Goal: Task Accomplishment & Management: Complete application form

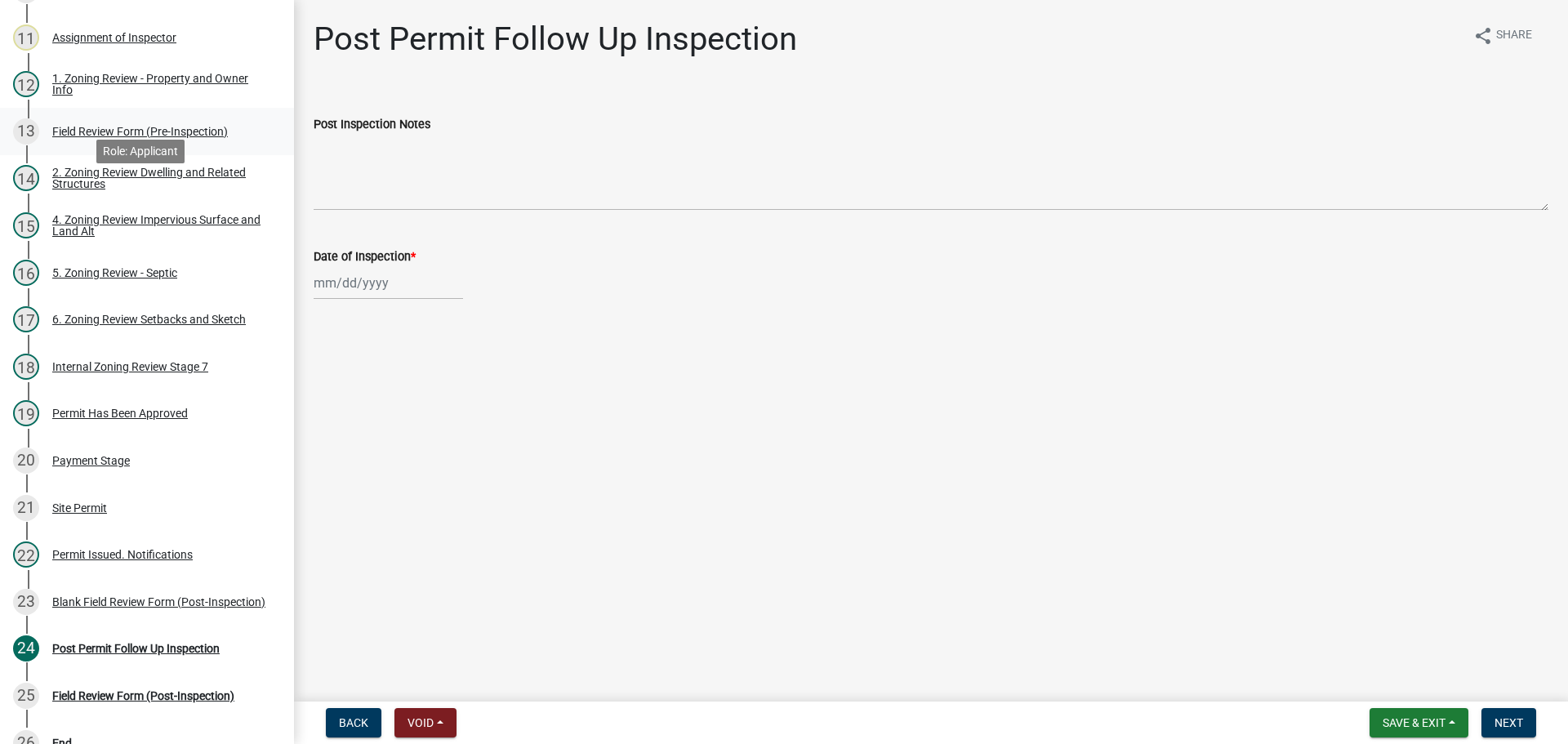
scroll to position [852, 0]
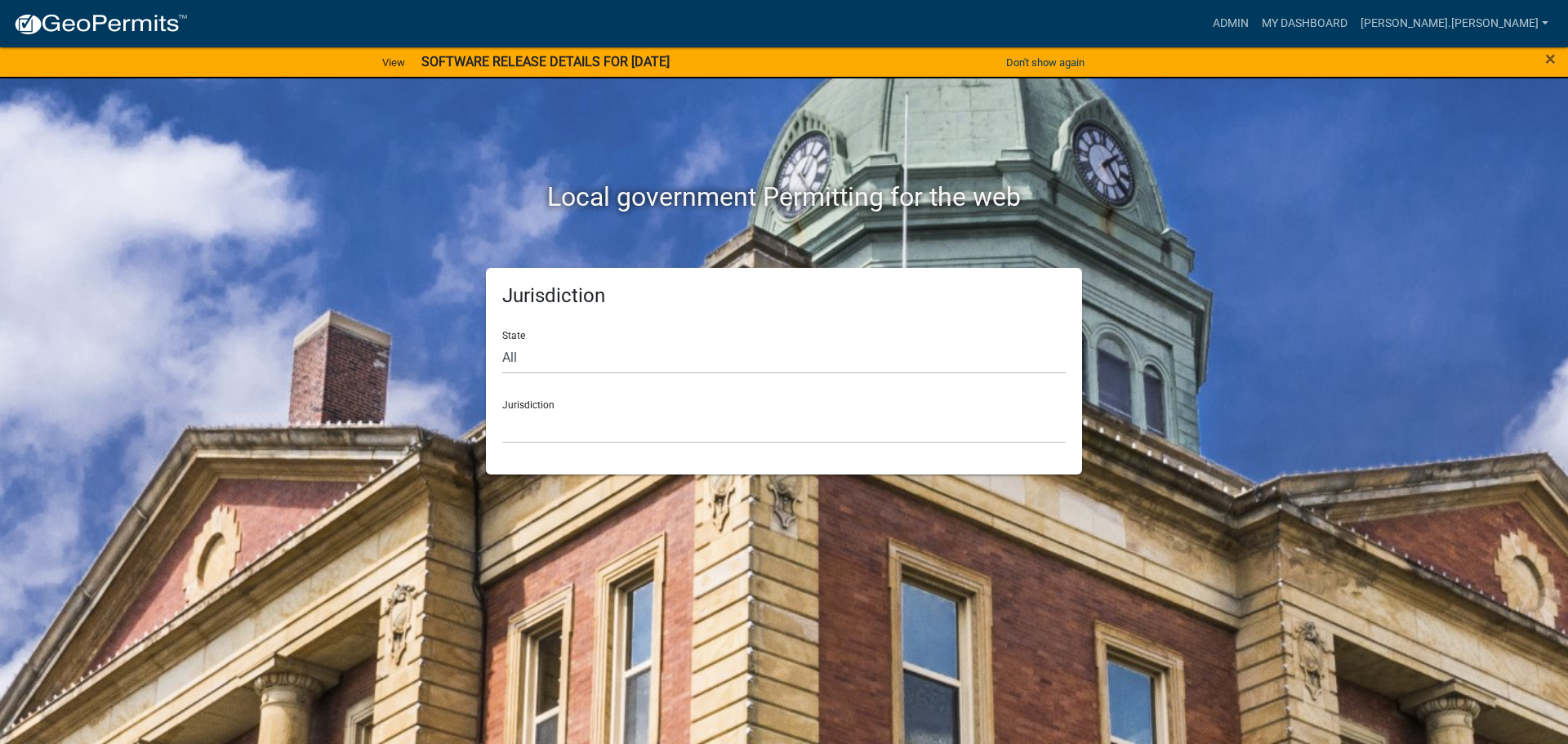
click at [1142, 177] on div "Local government Permitting for the web" at bounding box center [784, 163] width 931 height 209
drag, startPoint x: 1242, startPoint y: 239, endPoint x: 1256, endPoint y: 249, distance: 17.2
click at [1256, 249] on div "Local government Permitting for the web Jurisdiction State All Colorado Georgia…" at bounding box center [784, 372] width 1568 height 744
click at [1255, 28] on link "Admin" at bounding box center [1230, 23] width 49 height 31
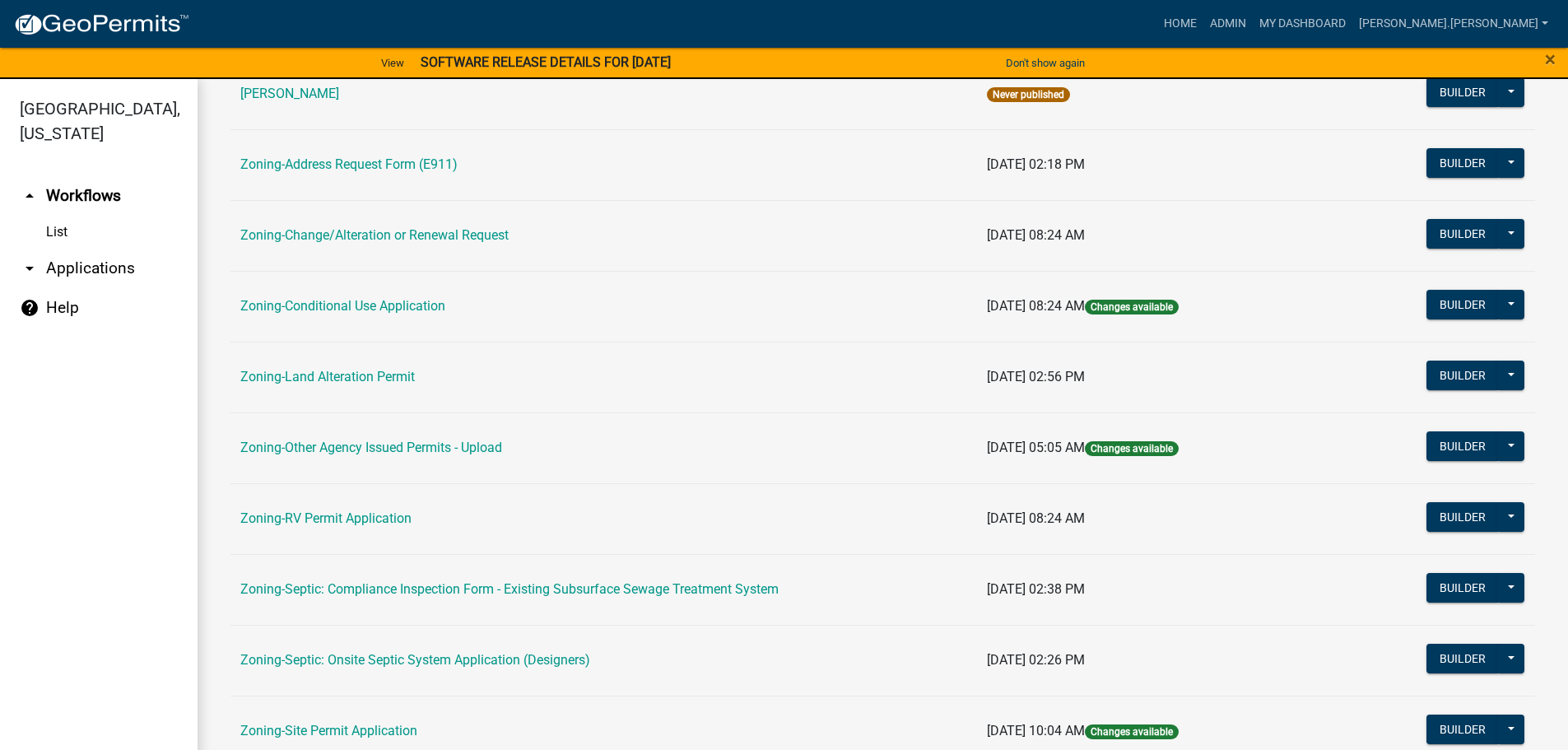
scroll to position [329, 0]
click at [367, 725] on link "Zoning-Site Permit Application" at bounding box center [329, 730] width 177 height 16
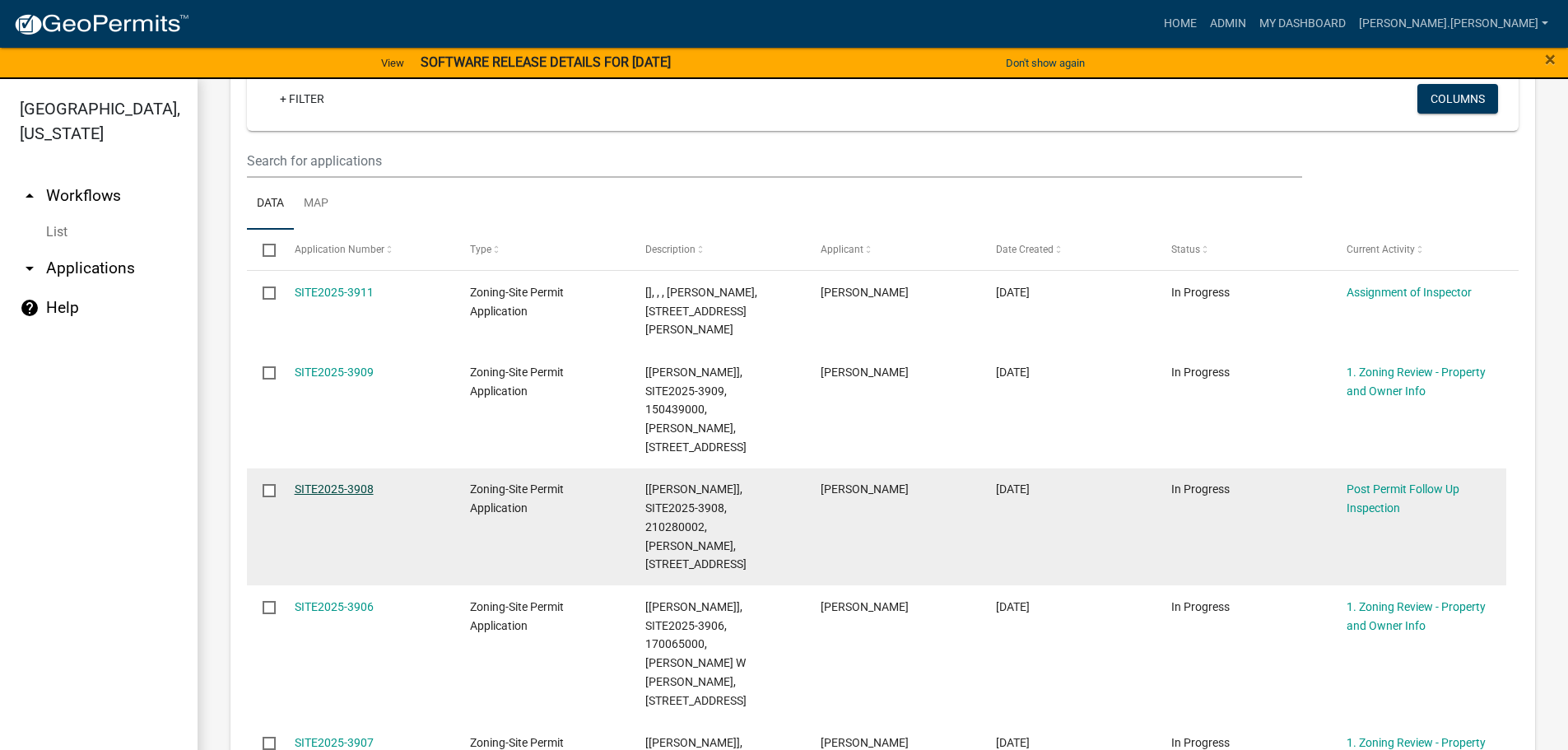
scroll to position [494, 0]
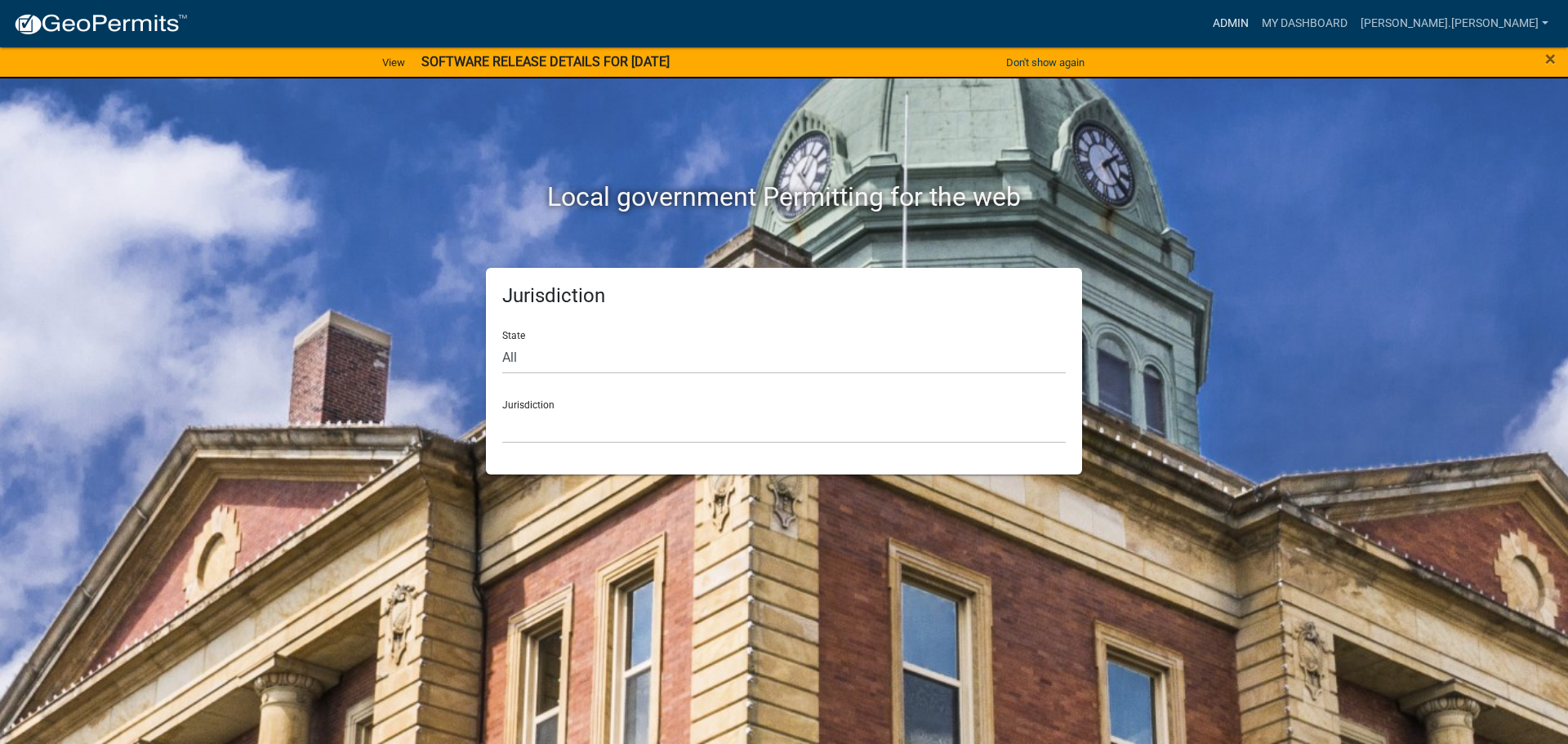
click at [1255, 25] on link "Admin" at bounding box center [1230, 23] width 49 height 31
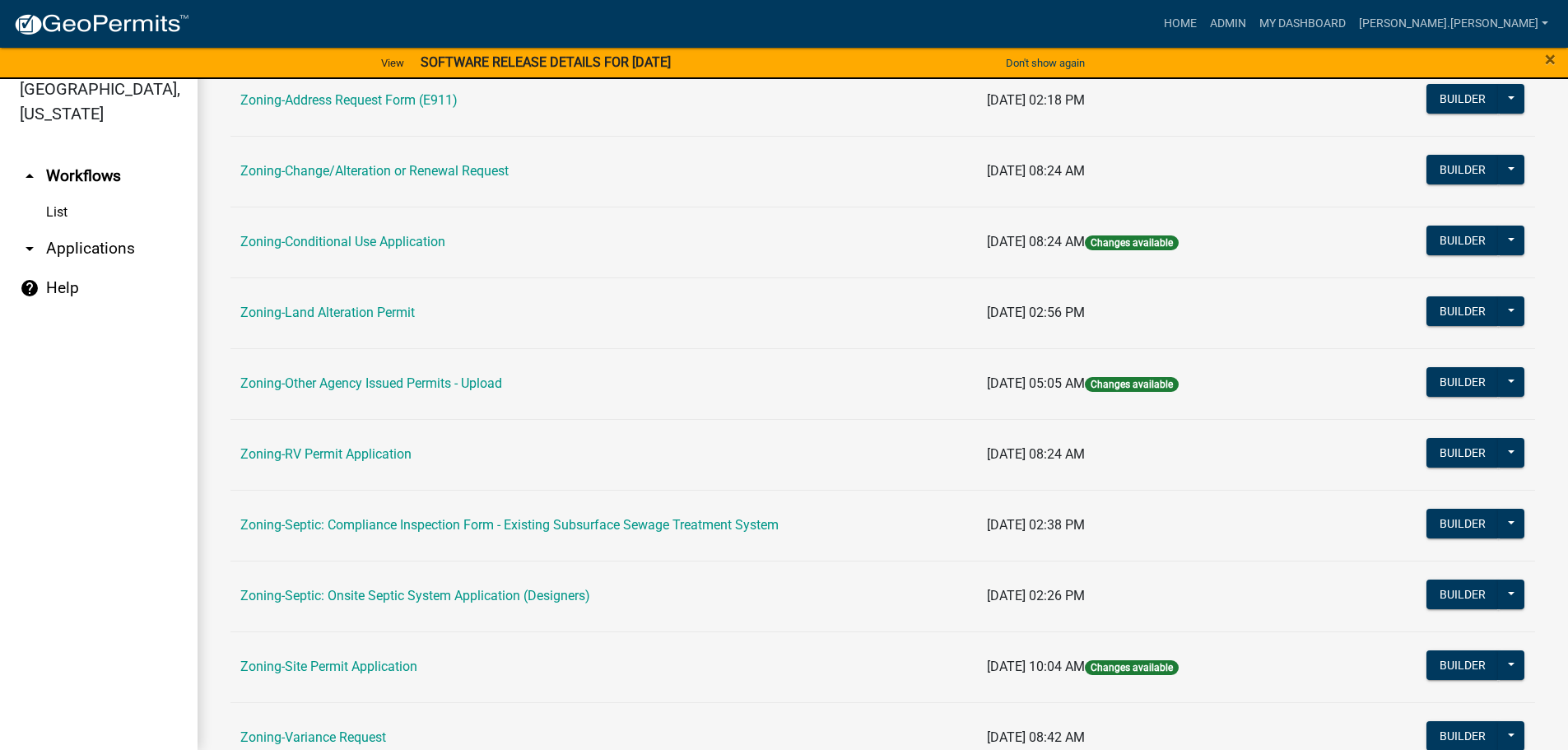
scroll to position [513, 0]
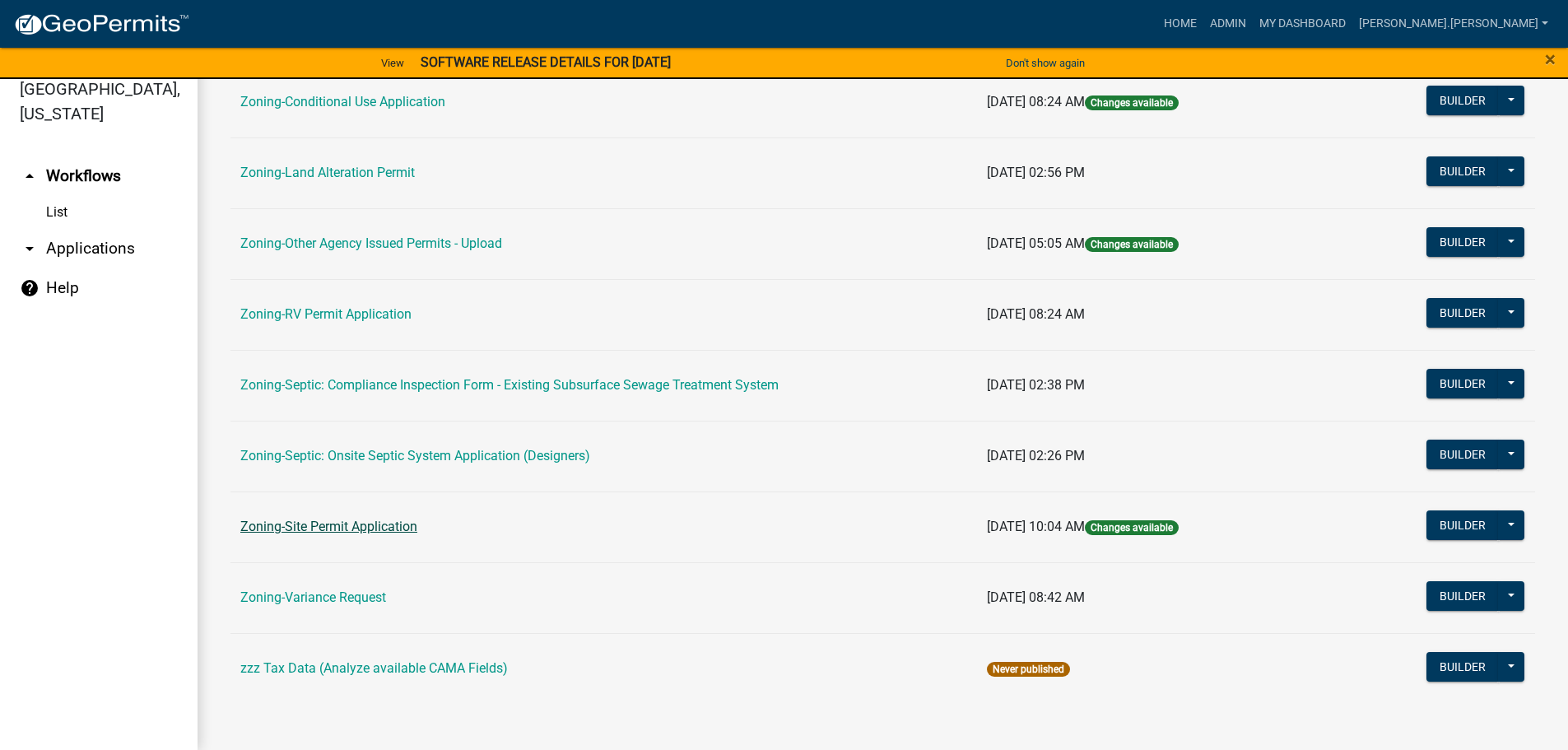
click at [327, 521] on link "Zoning-Site Permit Application" at bounding box center [329, 527] width 177 height 16
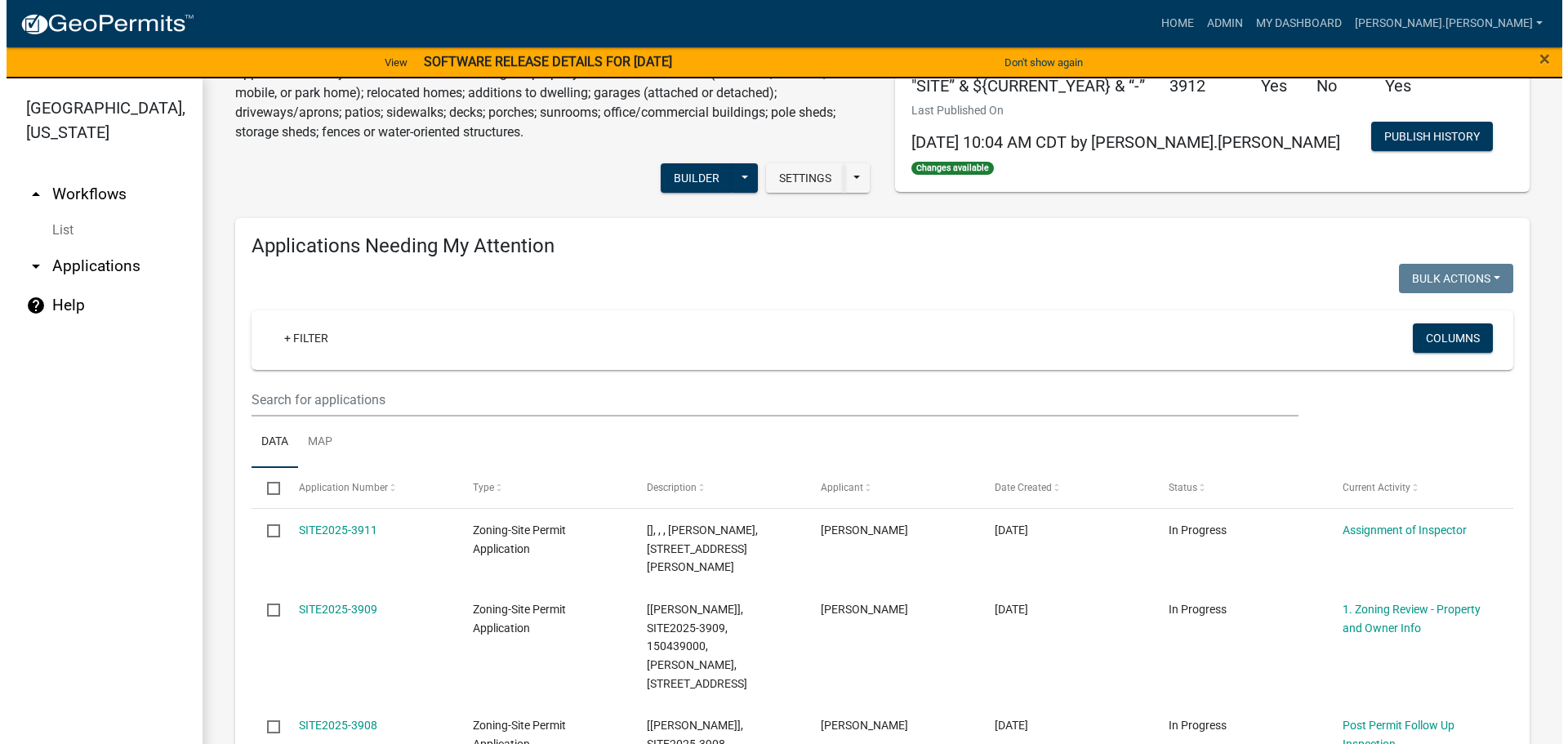
scroll to position [326, 0]
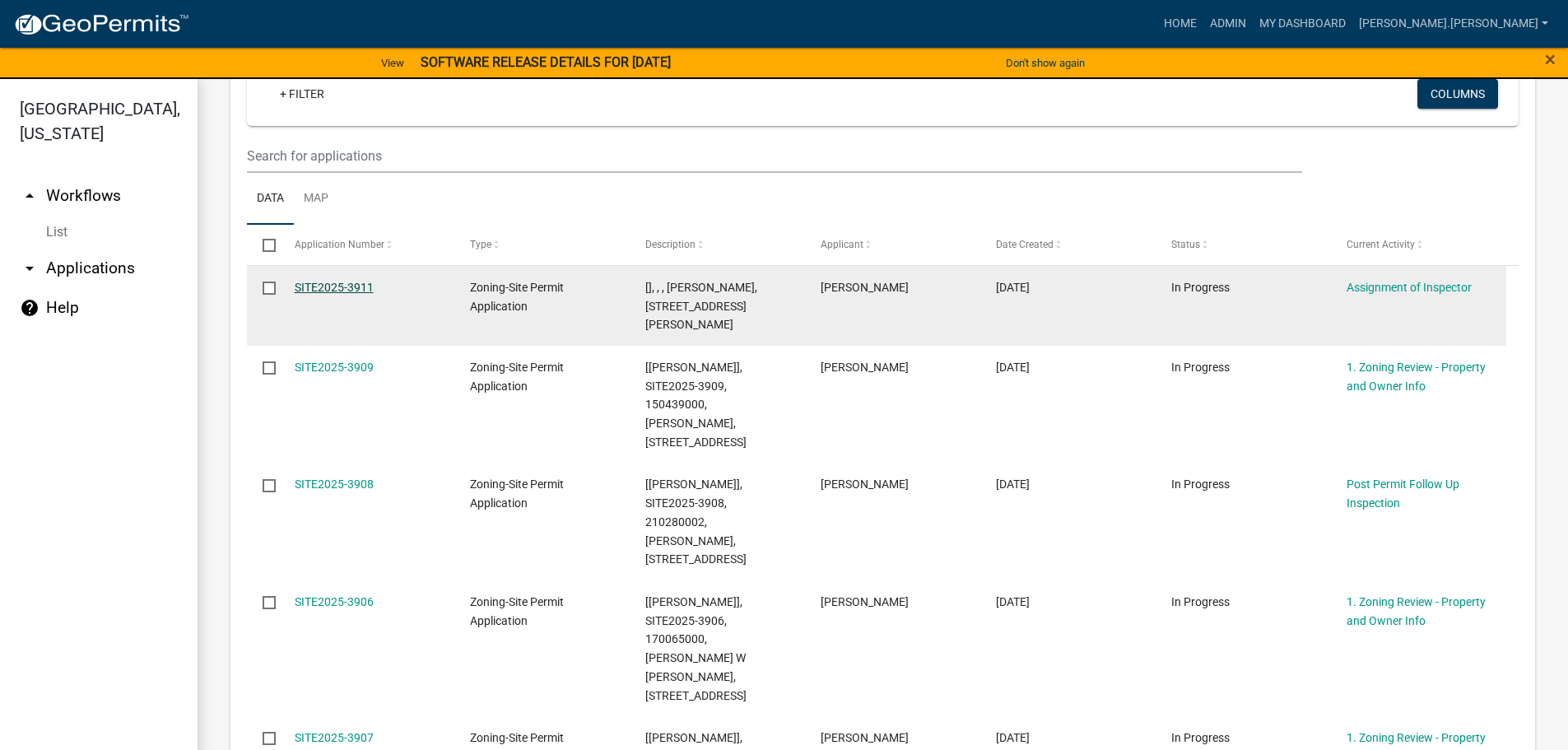
click at [343, 288] on link "SITE2025-3911" at bounding box center [334, 287] width 79 height 13
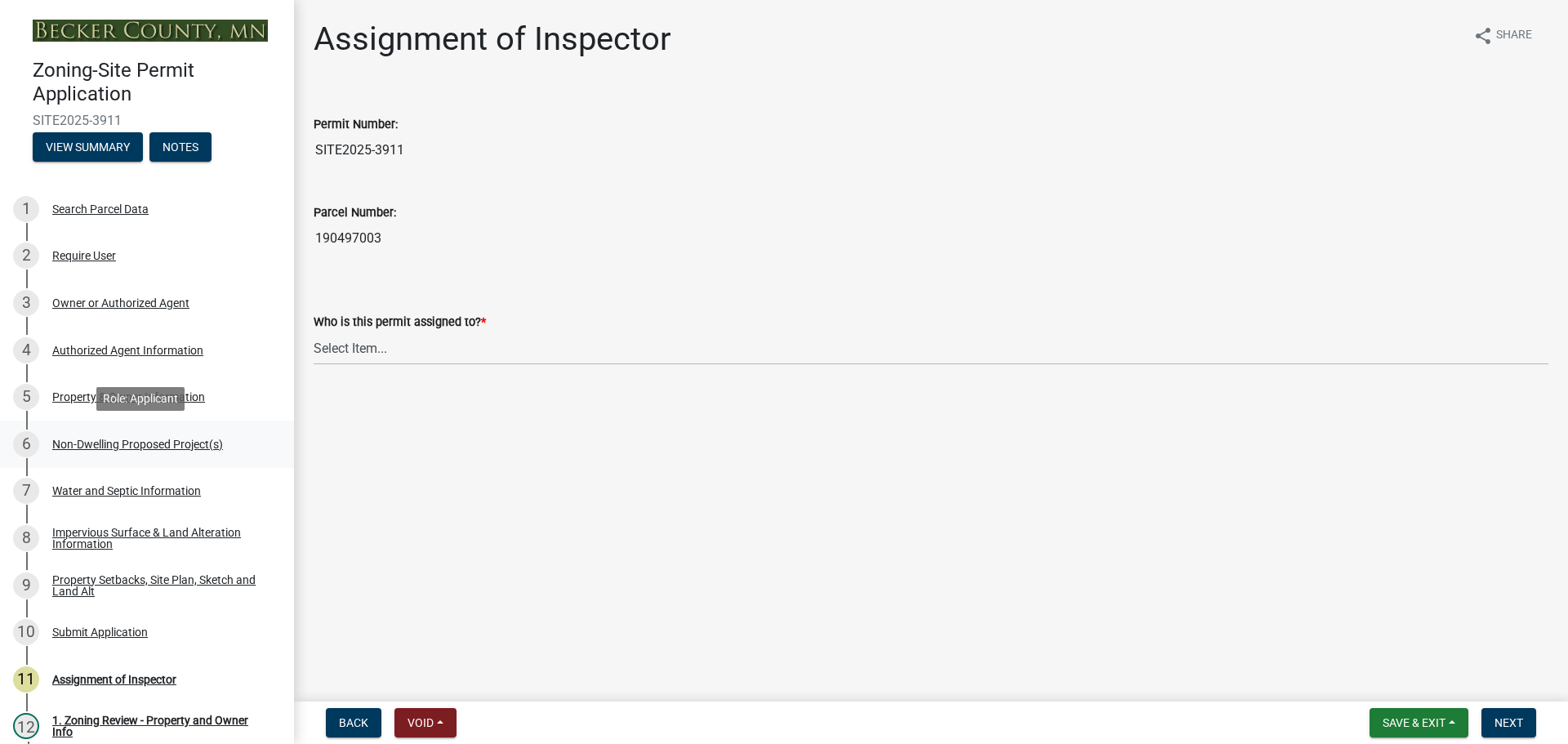
click at [152, 443] on div "Non-Dwelling Proposed Project(s)" at bounding box center [138, 443] width 170 height 11
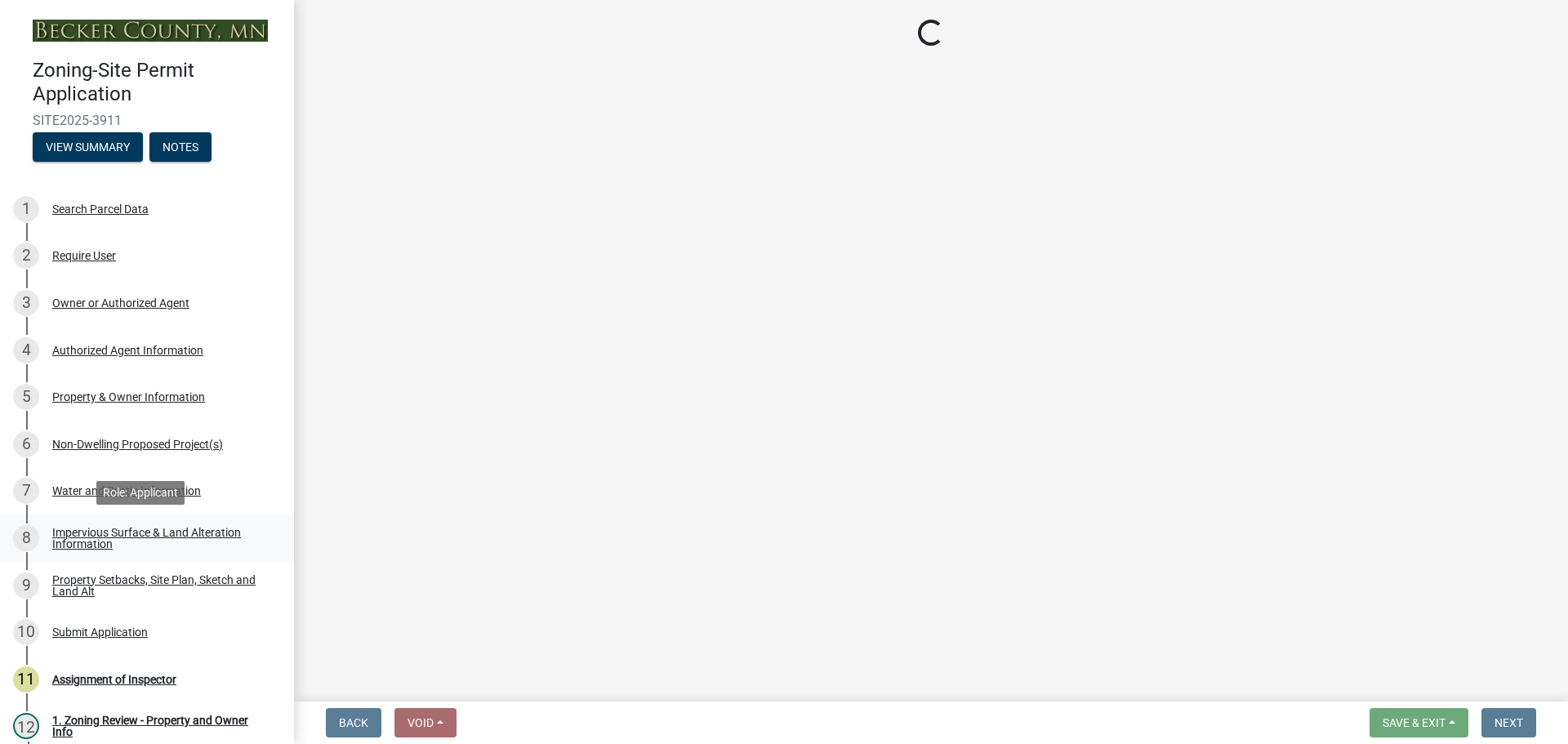
select select "273652f8-2357-47c0-90cc-77e373caeeb7"
select select "3a2d96d3-fd69-4ed9-bae4-7a5aa03a7e58"
select select "6094bfe3-a997-46d7-8224-ceb3abf7e49e"
select select "ae391dbd-f41d-43ca-bdf1-092bd9136923"
select select "258cbdbc-8629-455d-9fed-6a57bf82144e"
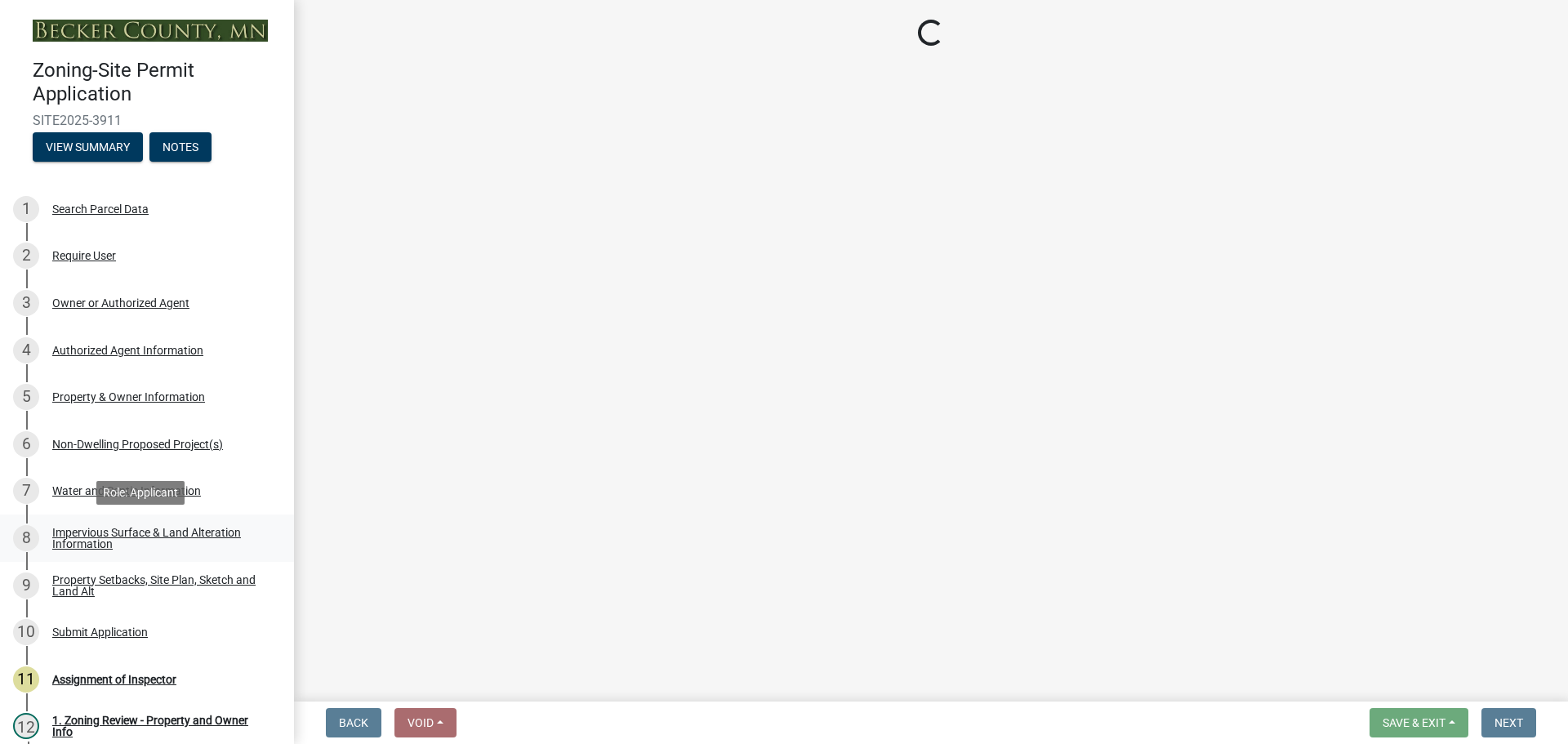
select select "a9a8393f-3c28-47b8-b6d9-84c94641c3fc"
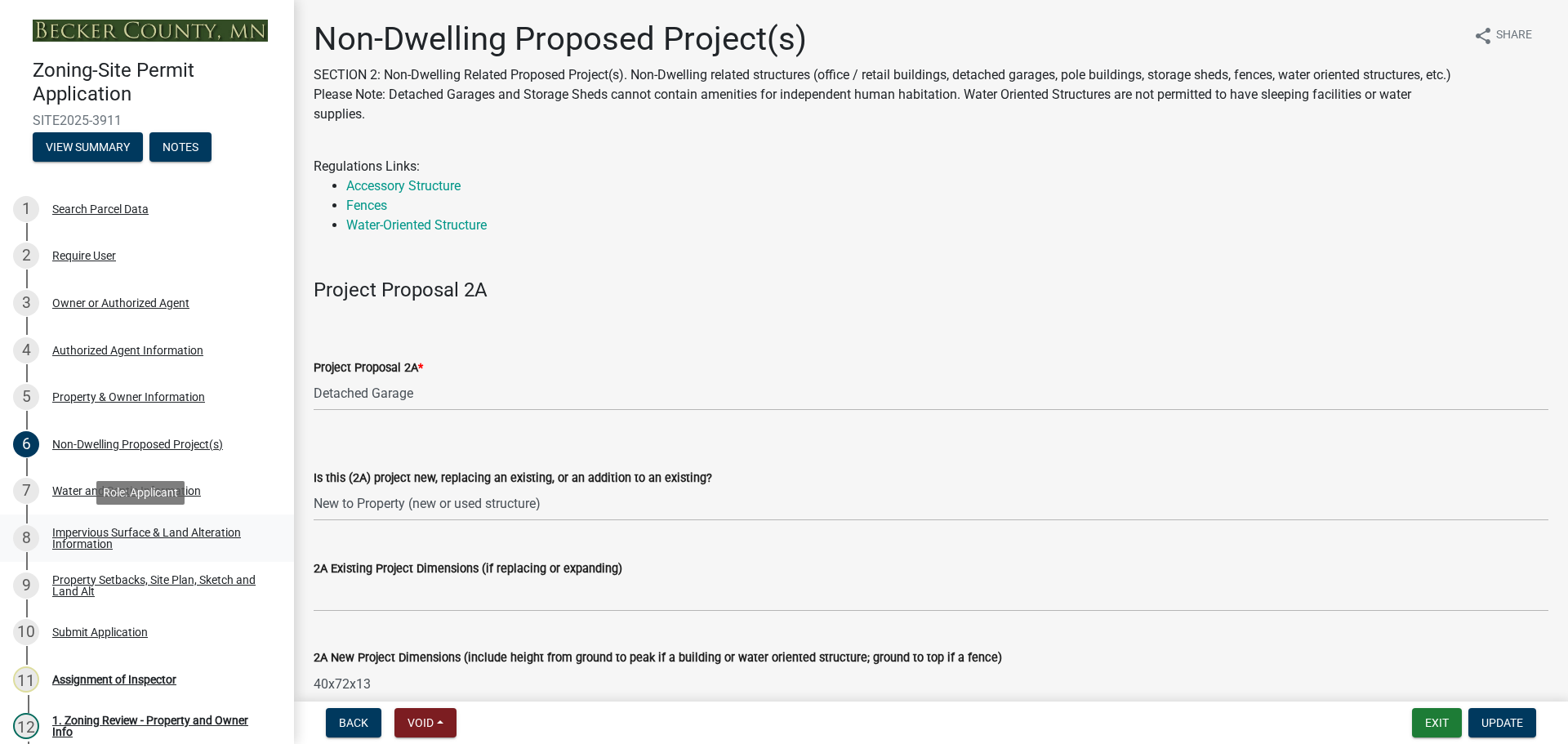
click at [151, 522] on link "8 Impervious Surface & Land Alteration Information" at bounding box center [147, 538] width 294 height 47
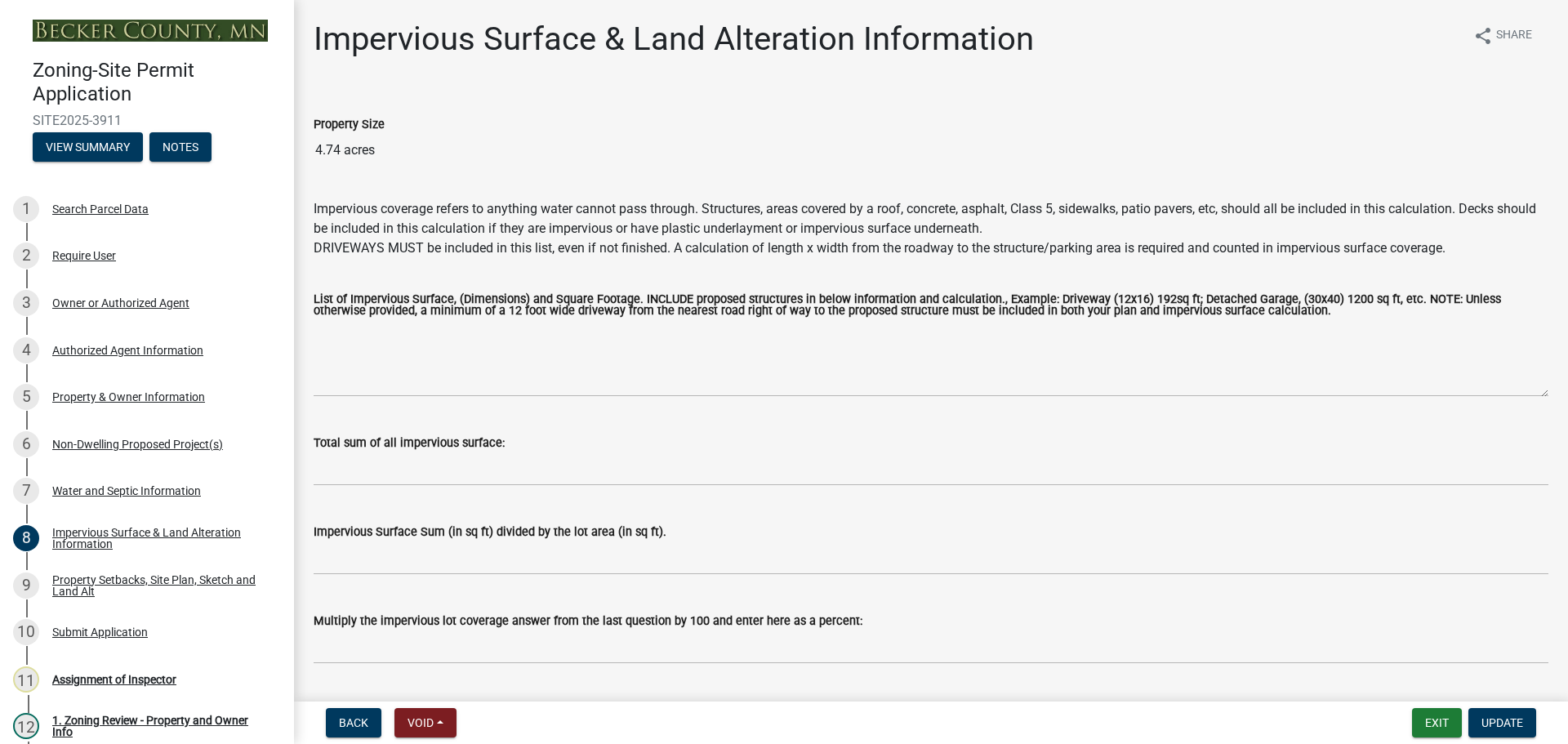
click at [135, 582] on div "Property Setbacks, Site Plan, Sketch and Land Alt" at bounding box center [160, 586] width 215 height 23
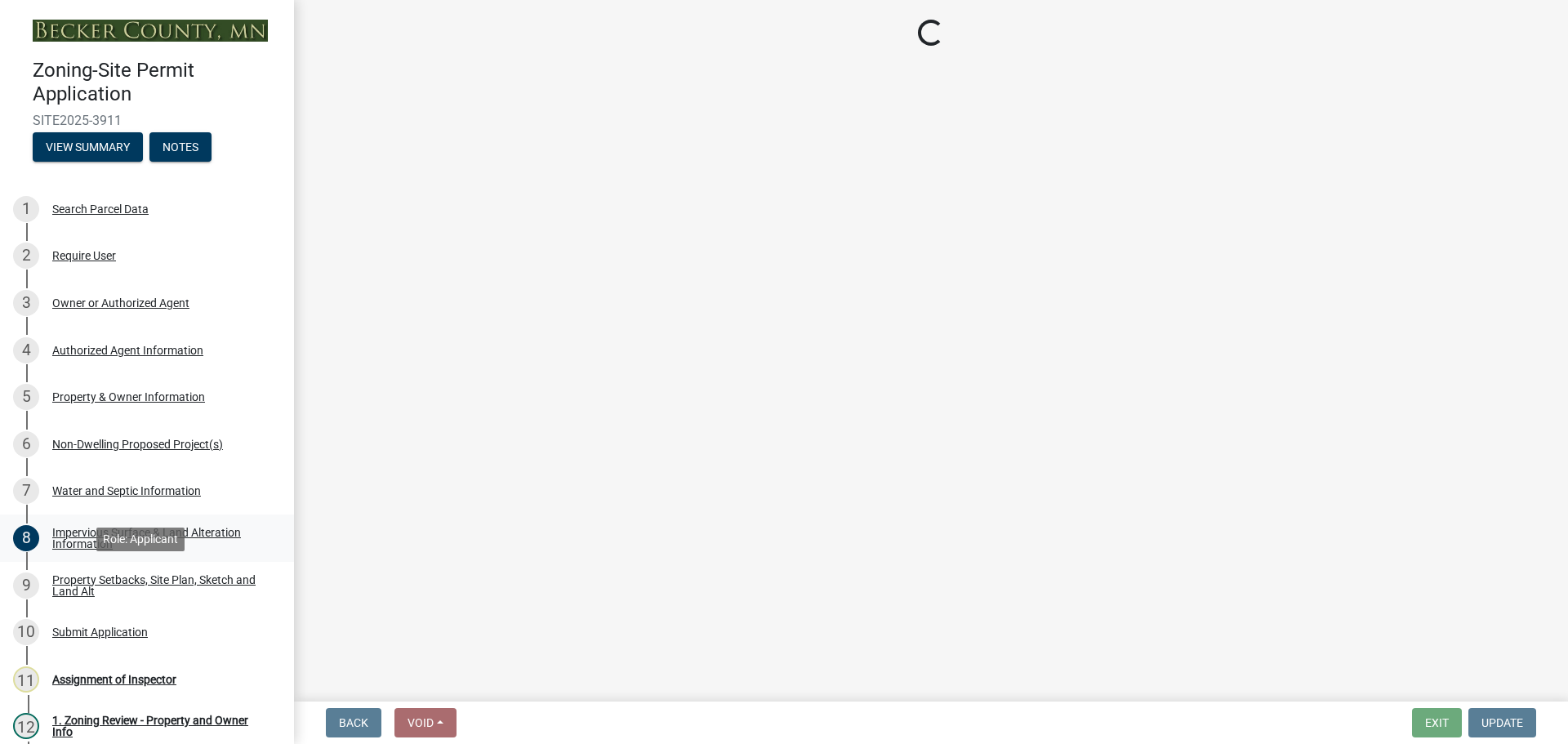
select select "7b13c63f-e699-4112-b373-98fbd28ec536"
select select "8d2cacce-ca19-4d44-985b-0e93690bf18d"
select select "b56a4575-9846-47cf-8067-c59a4853da22"
select select "e8ab2dc3-aa3f-46f3-9b4a-37eb25ad84af"
select select "27b2a8b4-abf6-463e-8c0c-7c5d2b4fe26f"
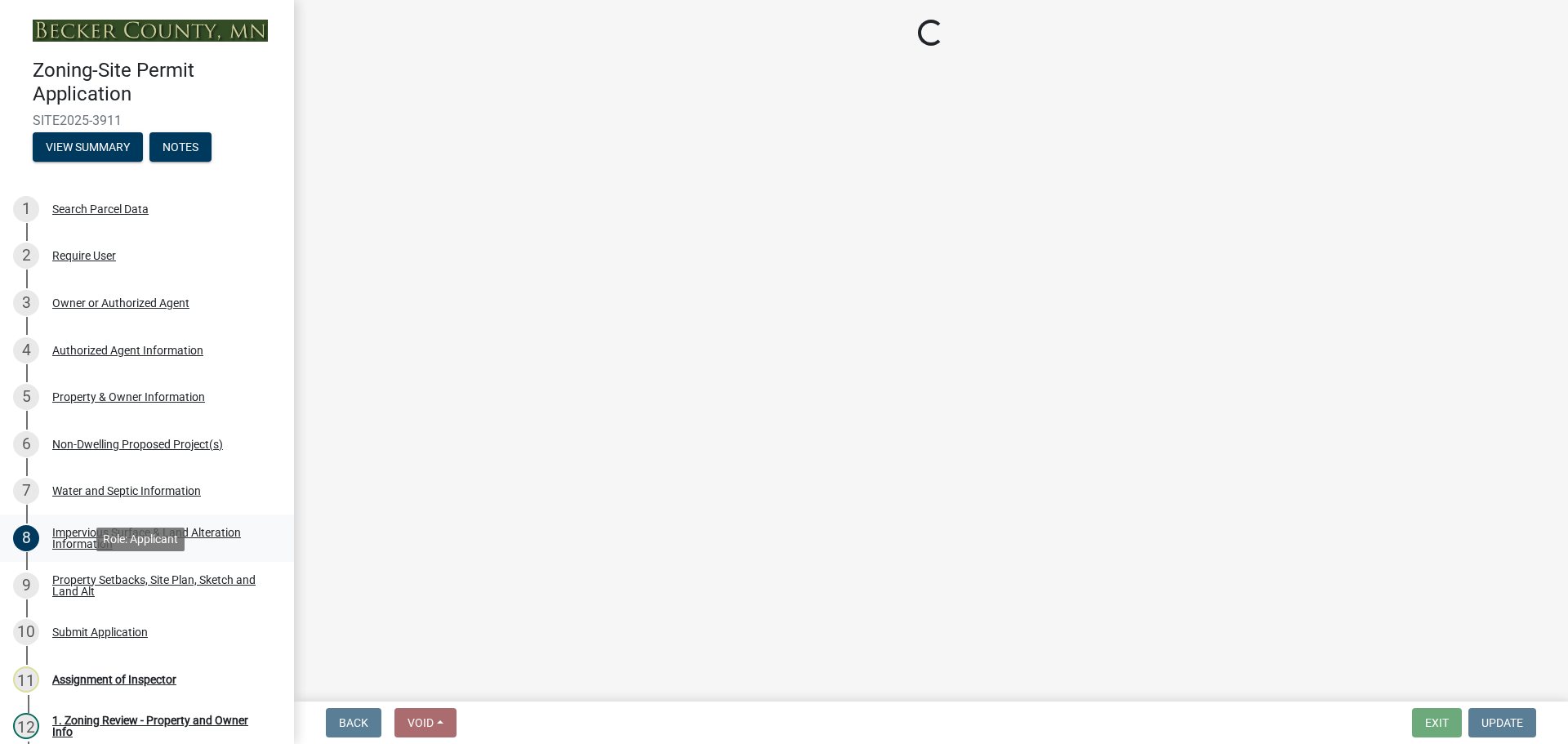
select select "5ad4ab64-b44e-481c-9000-9e5907aa74e1"
select select "e019de12-4845-45f2-ad10-5fb76eee0e55"
select select "288143c3-cc30-40f5-bb2a-2522511345b2"
select select "1c6b2b2e-439c-462d-bb45-b31f31c95a9c"
select select "19d13e65-c93d-443e-910a-7a17299544cc"
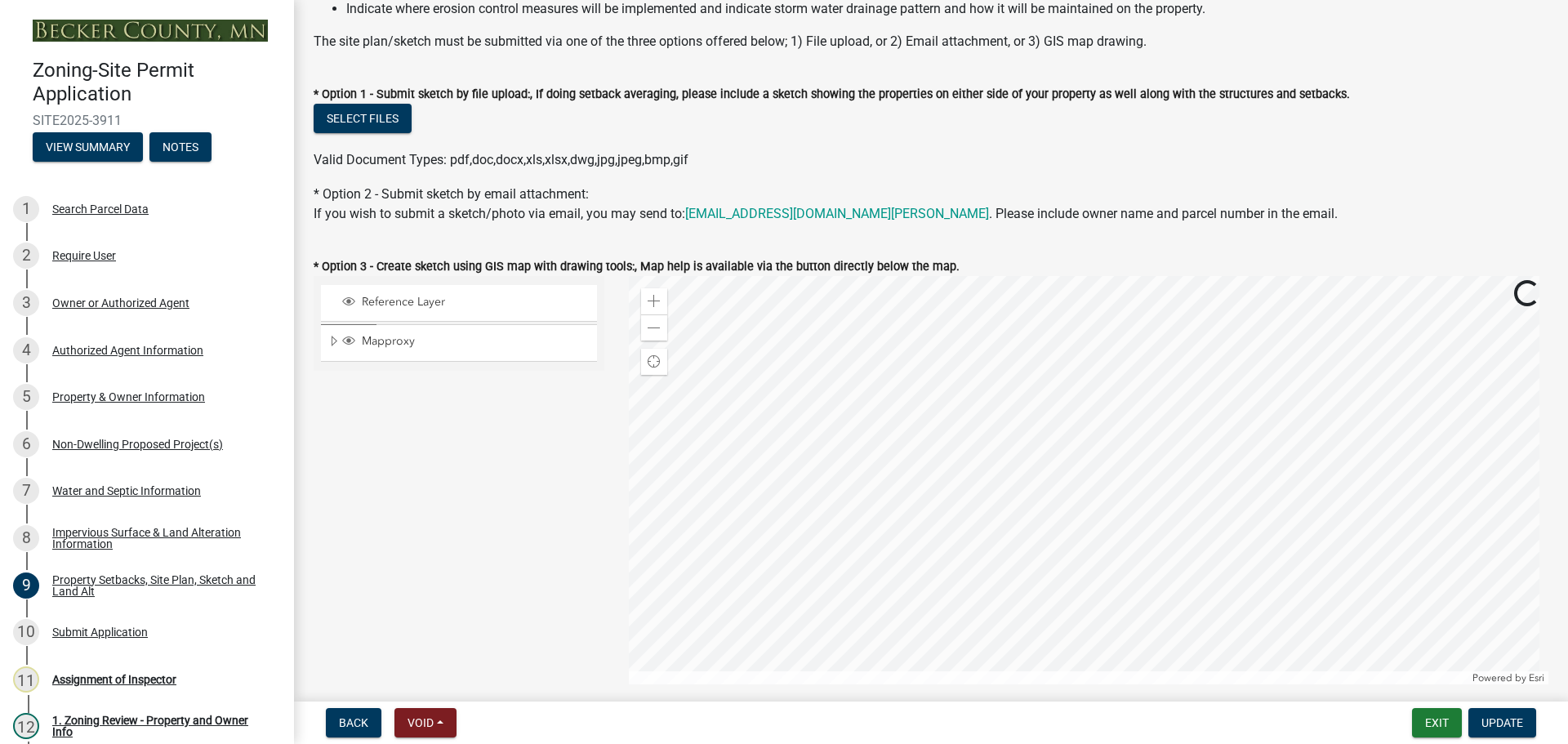
scroll to position [326, 0]
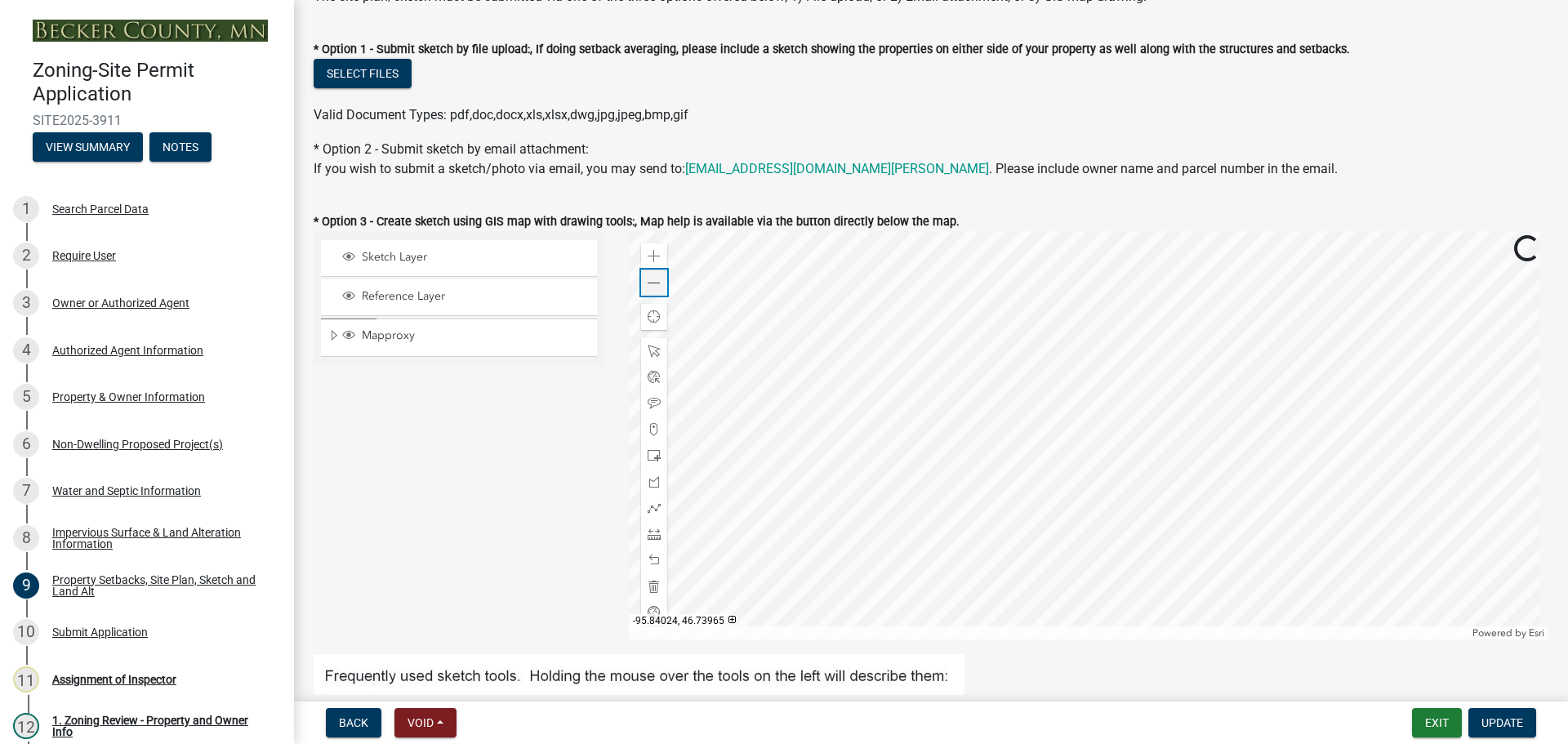
click at [662, 288] on div "Zoom out" at bounding box center [654, 282] width 26 height 26
click at [1025, 445] on div at bounding box center [1089, 435] width 920 height 408
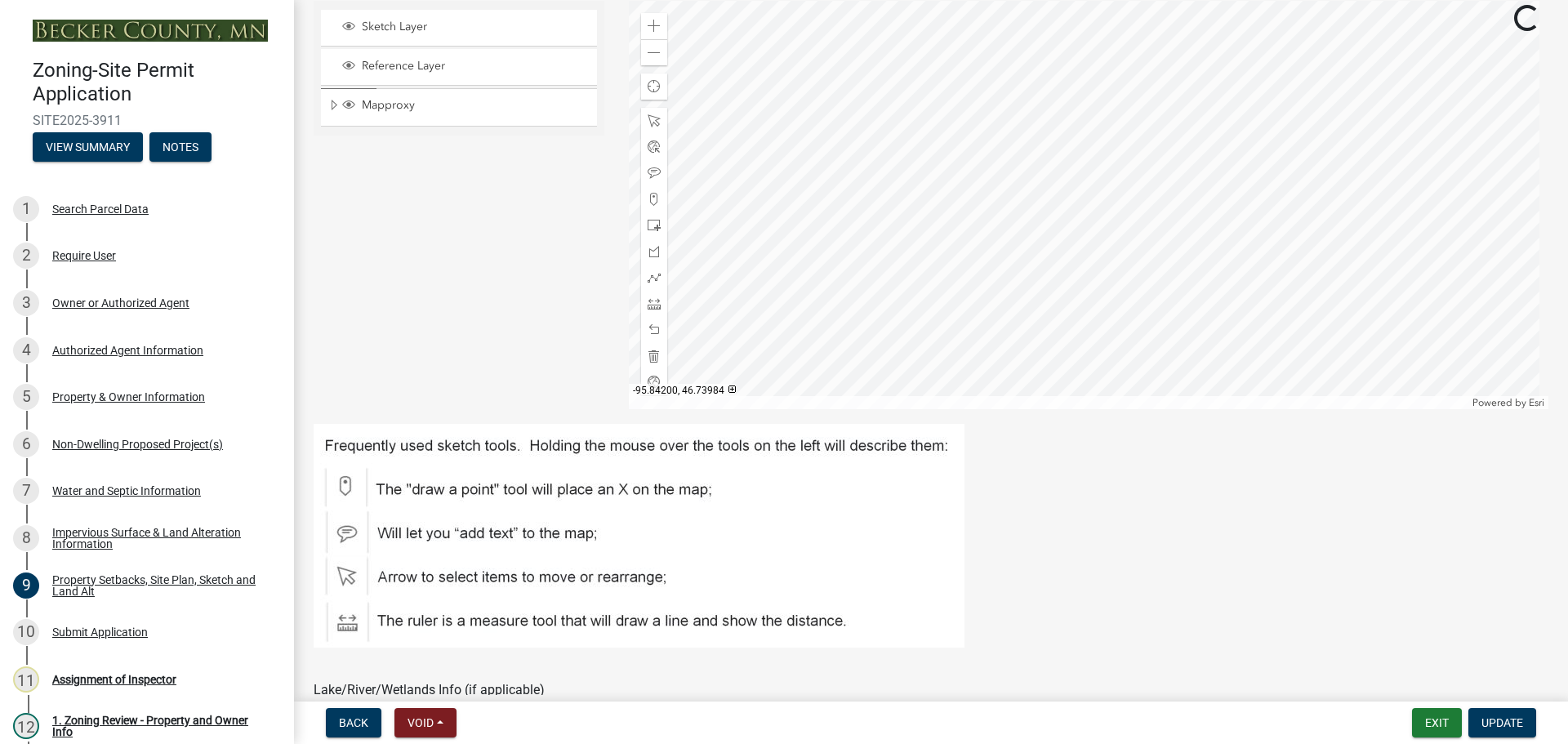
scroll to position [572, 0]
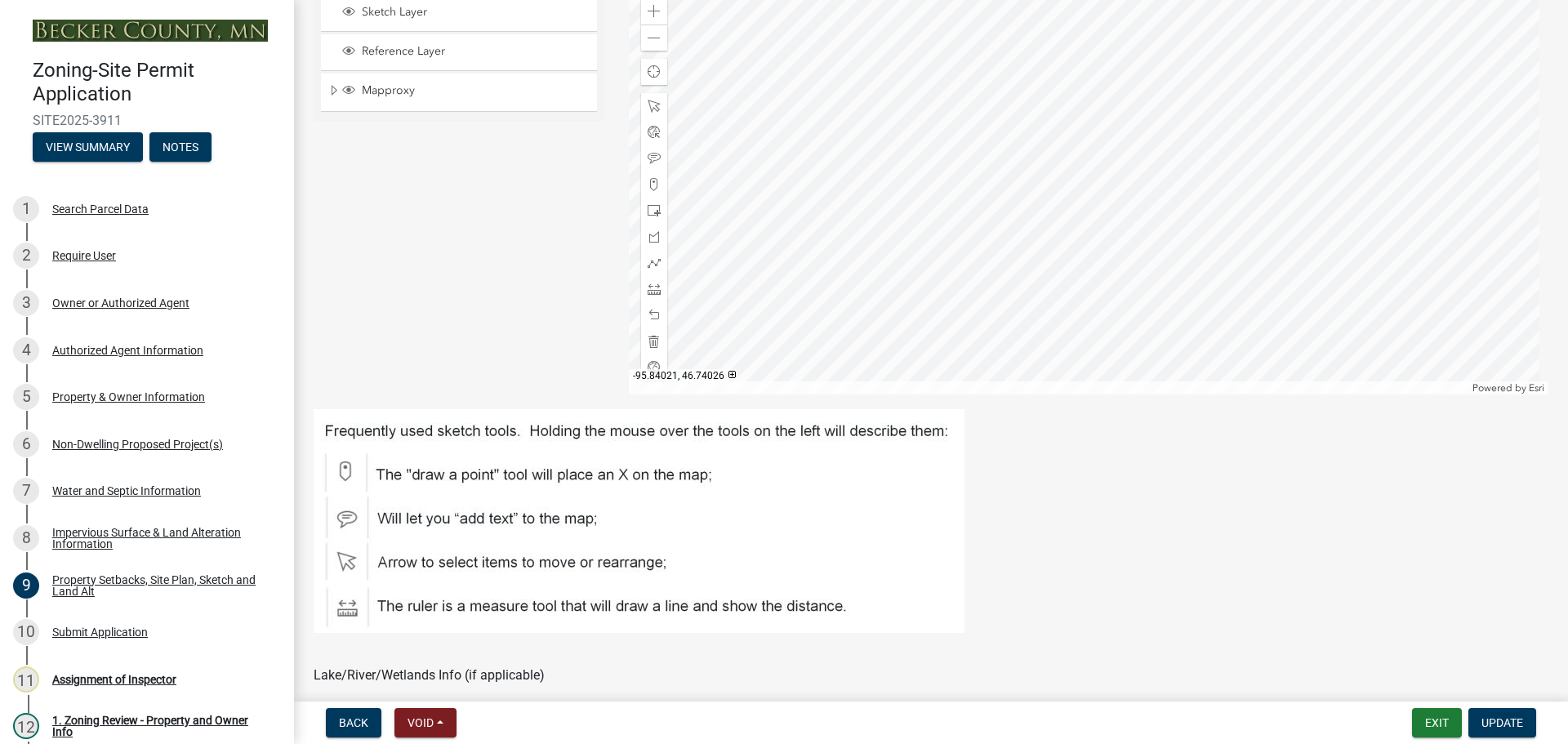
click at [1111, 394] on div at bounding box center [1089, 190] width 920 height 408
click at [647, 35] on span at bounding box center [653, 38] width 13 height 13
click at [916, 209] on div at bounding box center [1089, 190] width 920 height 408
click at [985, 151] on div at bounding box center [1089, 190] width 920 height 408
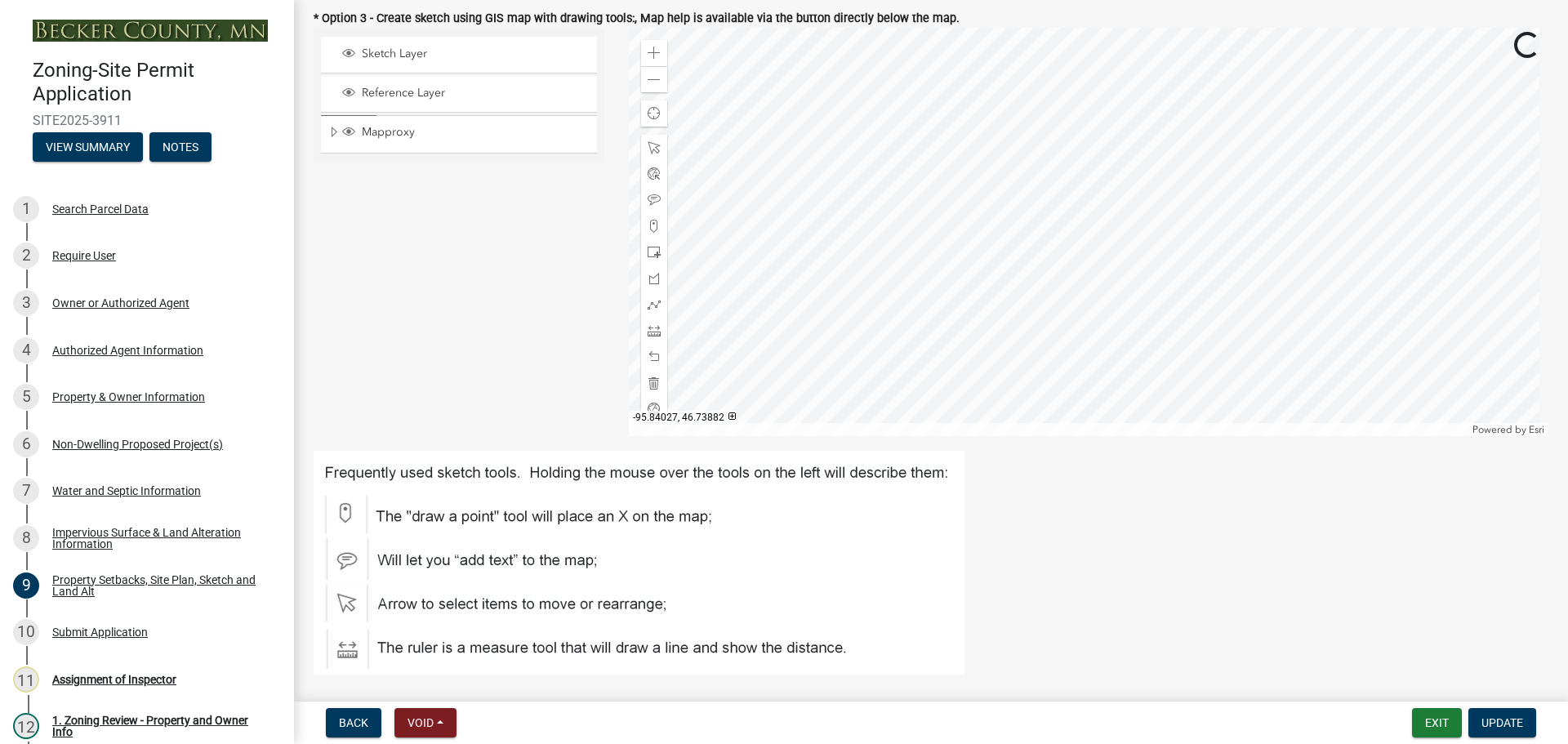
scroll to position [490, 0]
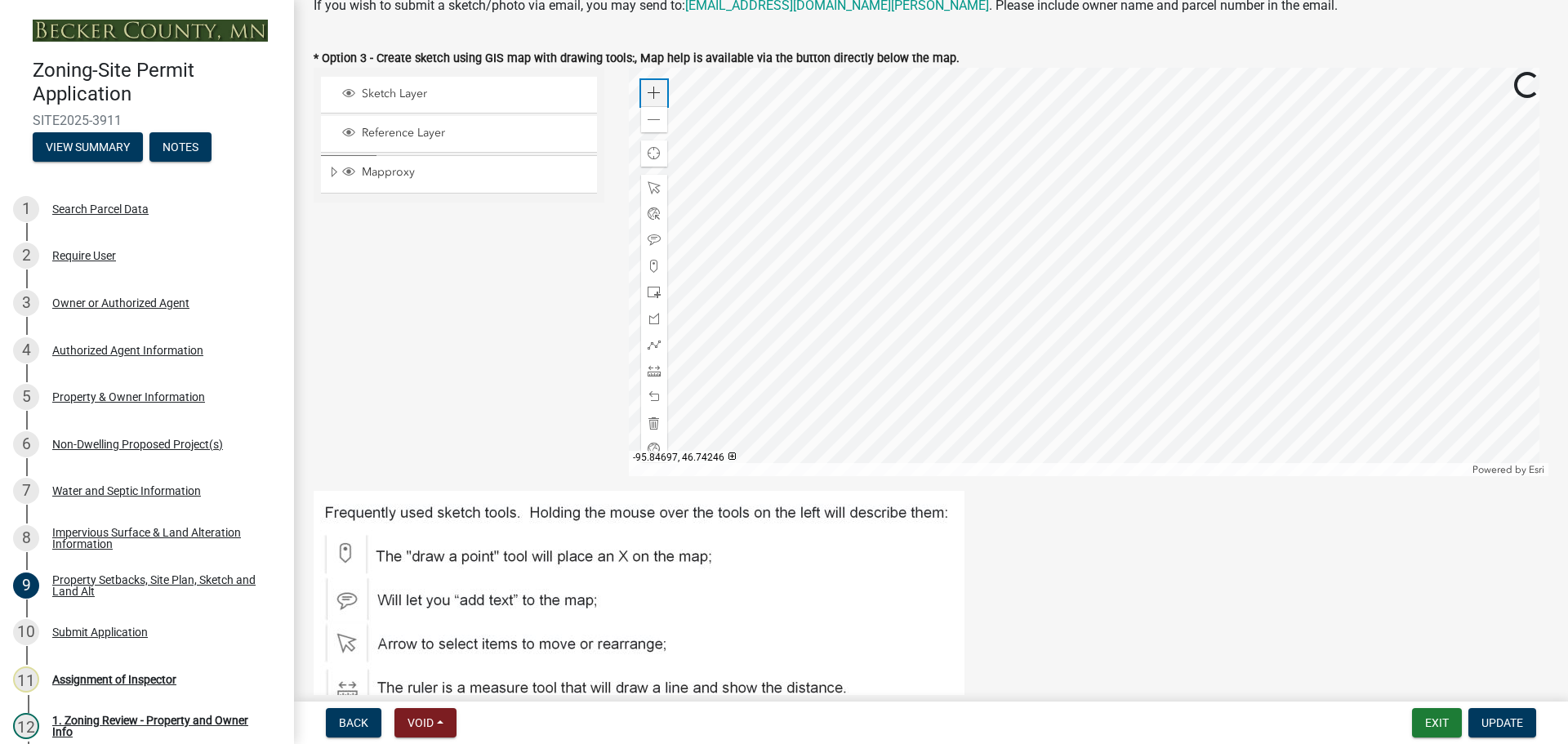
click at [651, 93] on span at bounding box center [653, 93] width 13 height 13
click at [1240, 277] on div at bounding box center [1089, 272] width 920 height 408
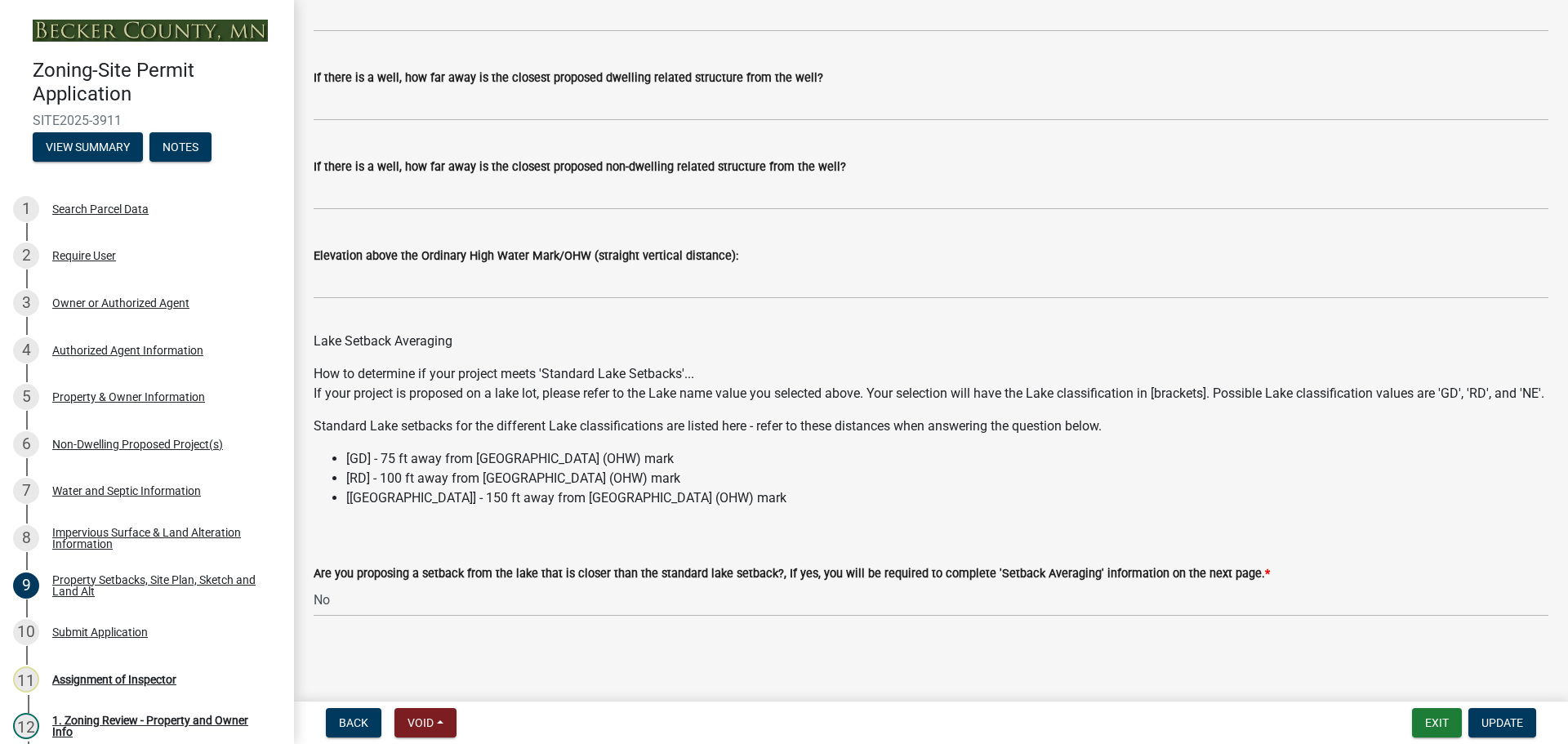
scroll to position [4641, 0]
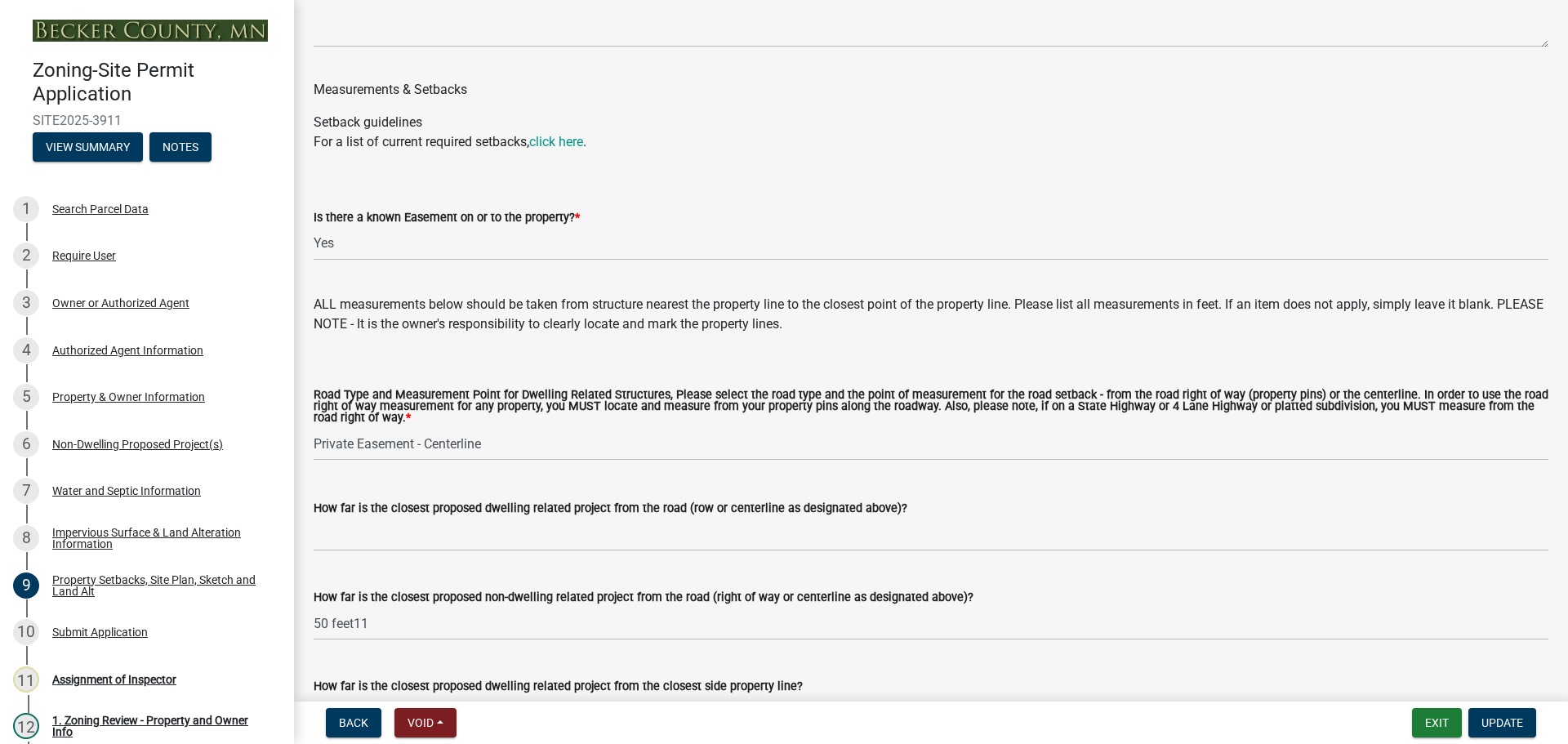
drag, startPoint x: 505, startPoint y: 293, endPoint x: 448, endPoint y: 171, distance: 134.7
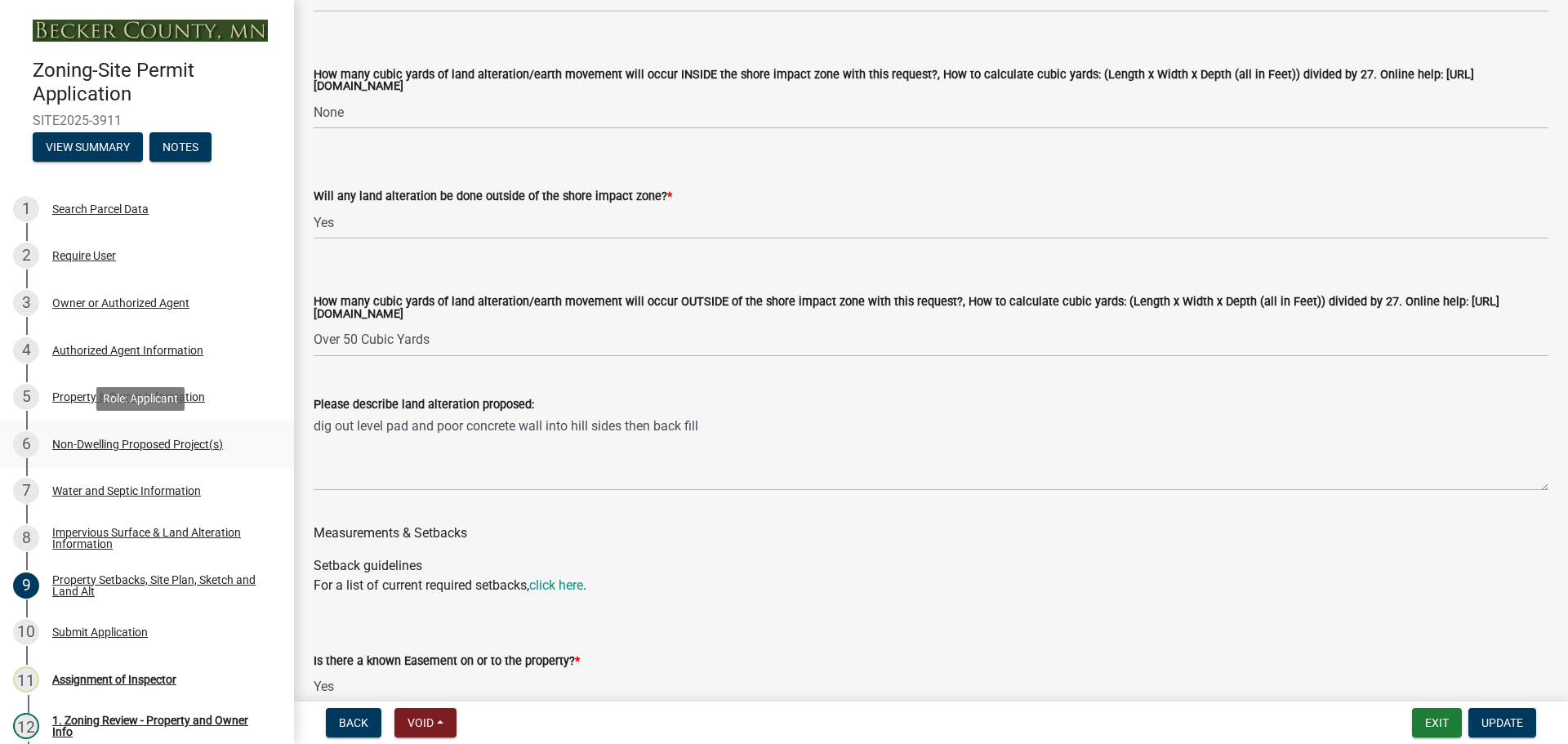
click at [115, 447] on div "Non-Dwelling Proposed Project(s)" at bounding box center [138, 443] width 170 height 11
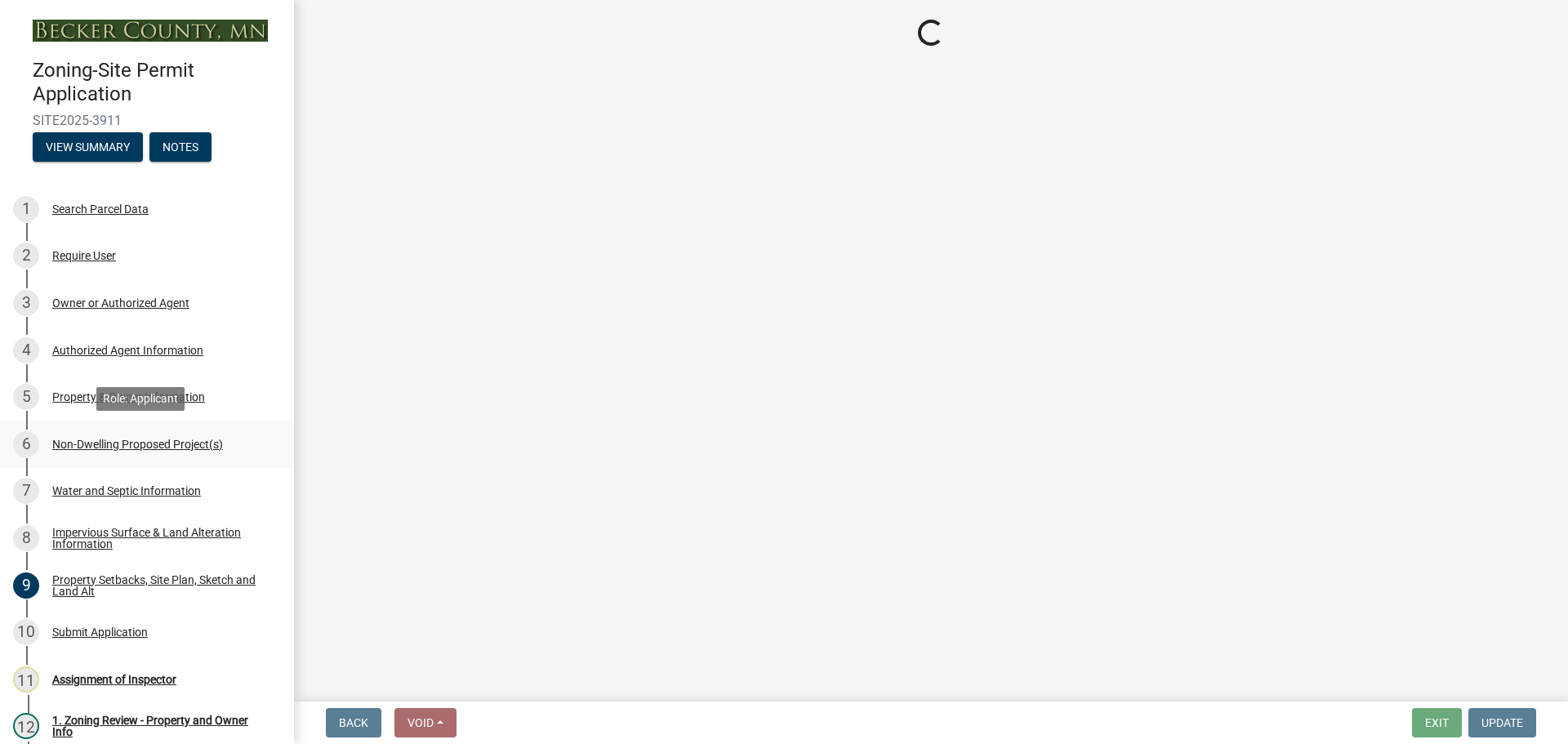
select select "273652f8-2357-47c0-90cc-77e373caeeb7"
select select "3a2d96d3-fd69-4ed9-bae4-7a5aa03a7e58"
select select "6094bfe3-a997-46d7-8224-ceb3abf7e49e"
select select "ae391dbd-f41d-43ca-bdf1-092bd9136923"
select select "258cbdbc-8629-455d-9fed-6a57bf82144e"
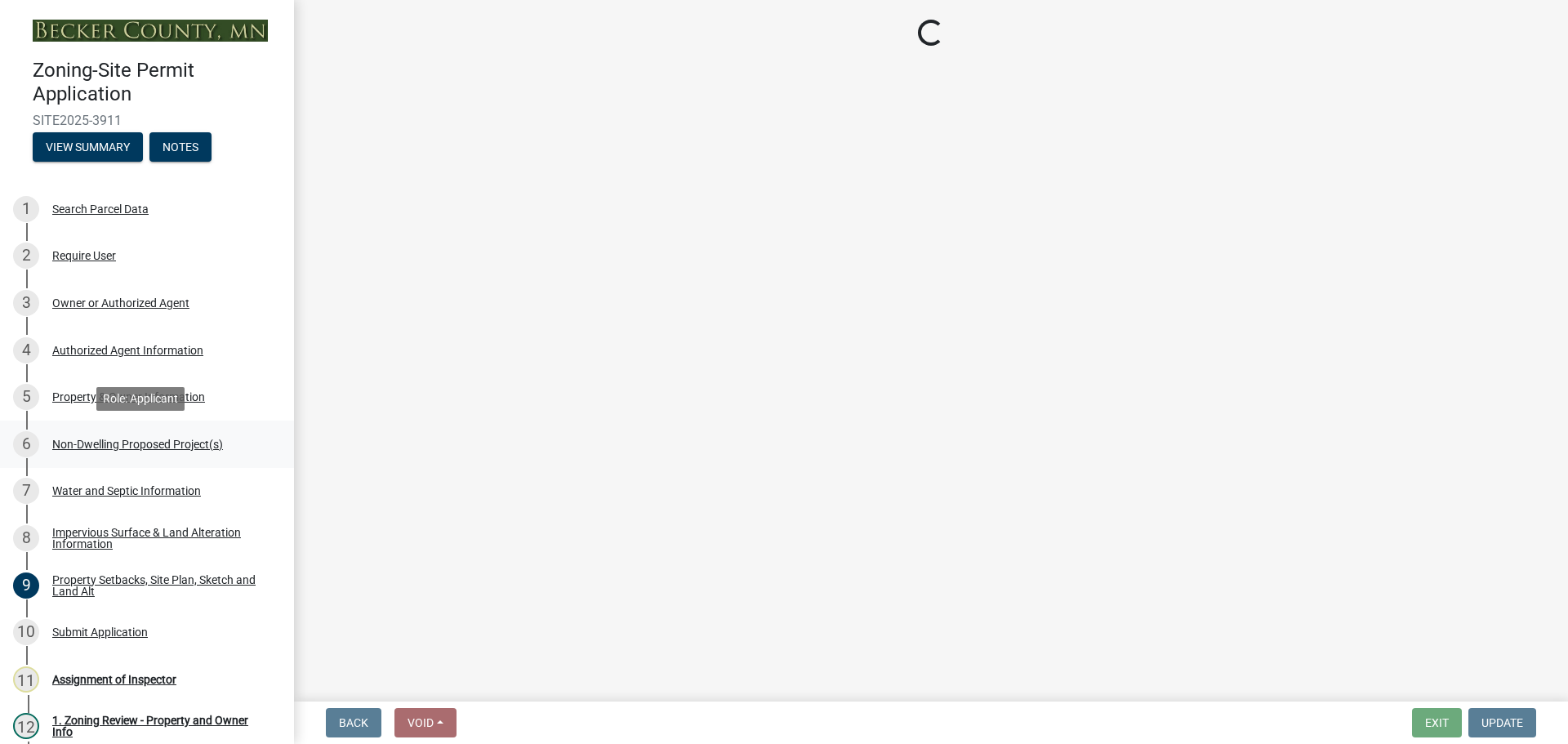
select select "a9a8393f-3c28-47b8-b6d9-84c94641c3fc"
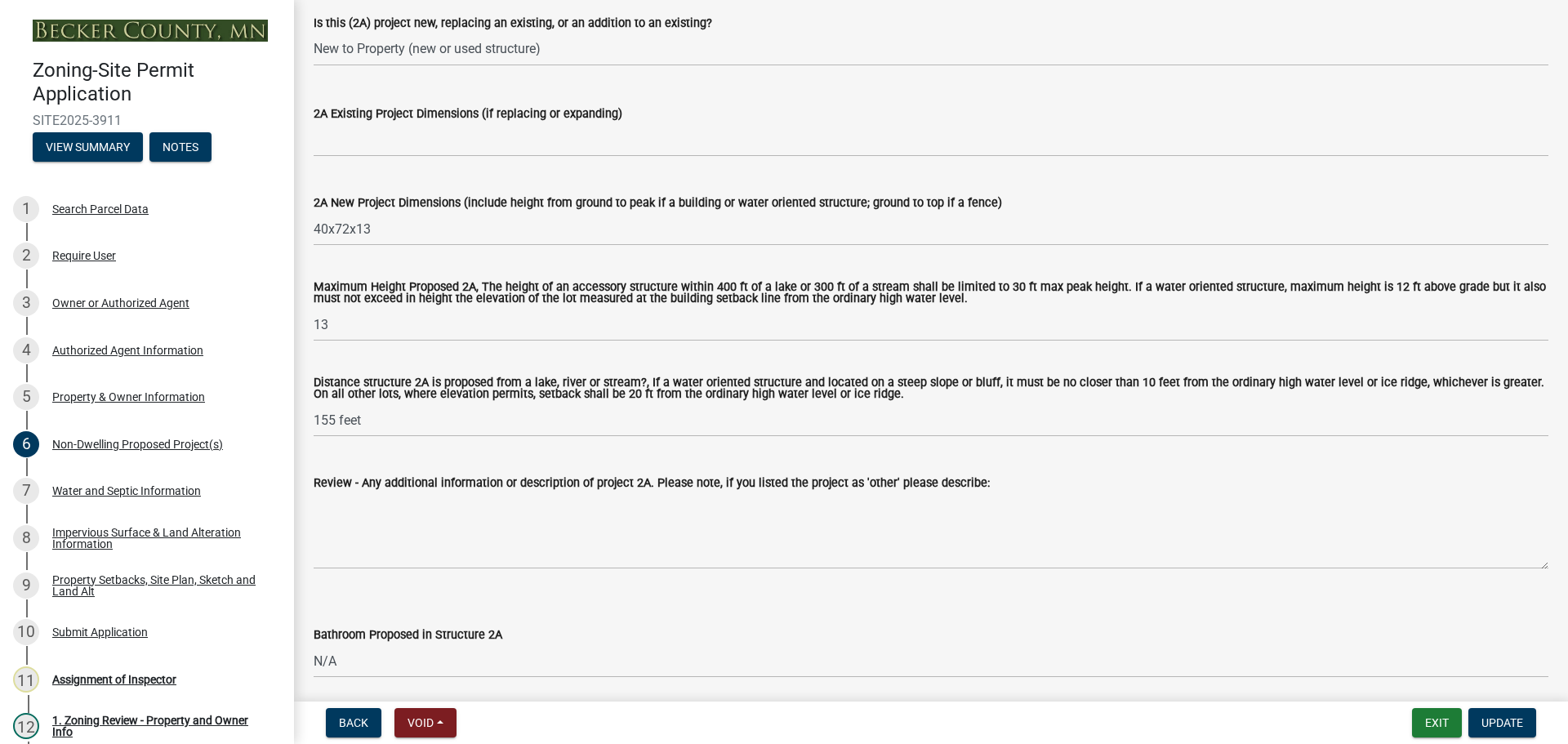
scroll to position [245, 0]
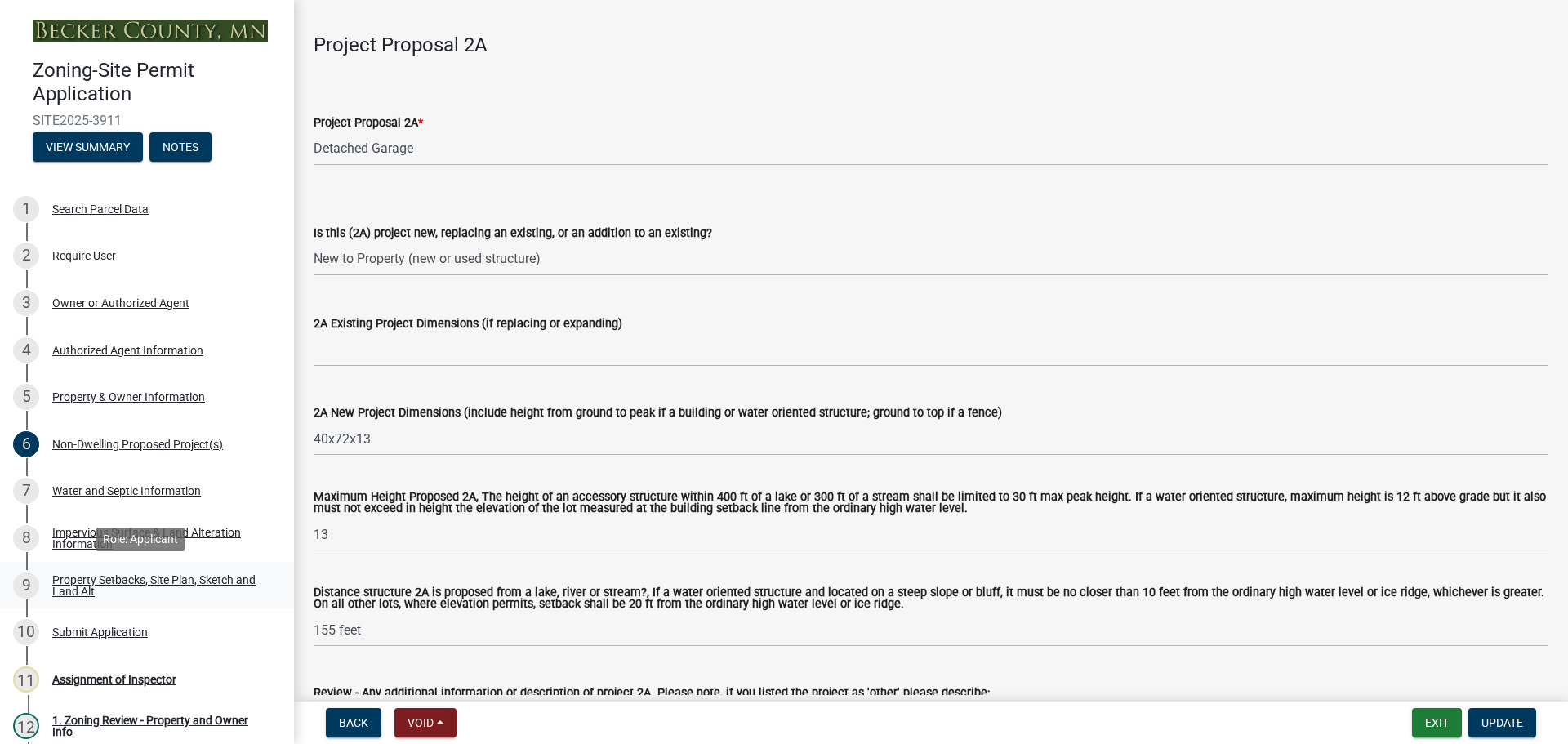
click at [132, 578] on div "Property Setbacks, Site Plan, Sketch and Land Alt" at bounding box center [160, 586] width 215 height 23
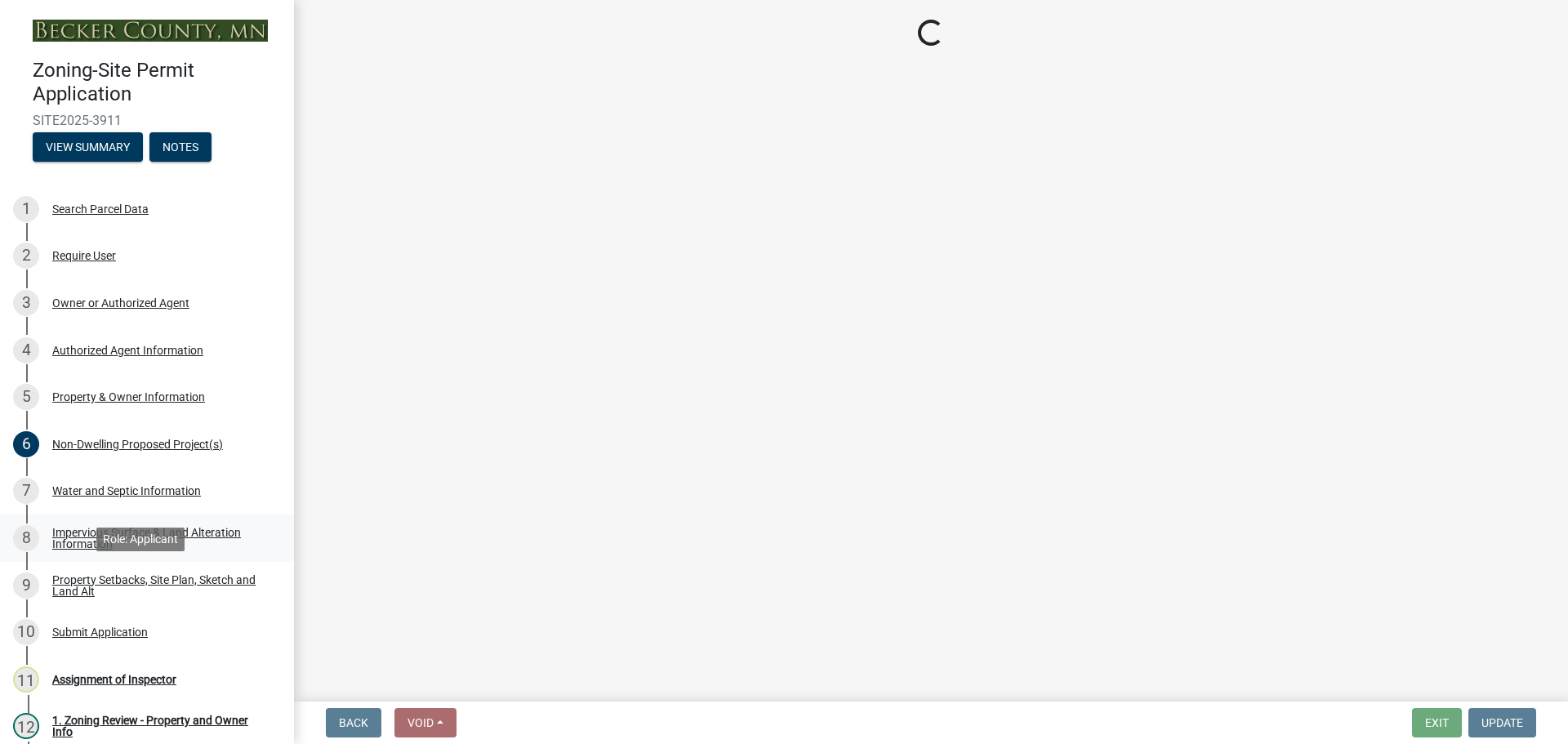
select select "7b13c63f-e699-4112-b373-98fbd28ec536"
select select "8d2cacce-ca19-4d44-985b-0e93690bf18d"
select select "b56a4575-9846-47cf-8067-c59a4853da22"
select select "e8ab2dc3-aa3f-46f3-9b4a-37eb25ad84af"
select select "27b2a8b4-abf6-463e-8c0c-7c5d2b4fe26f"
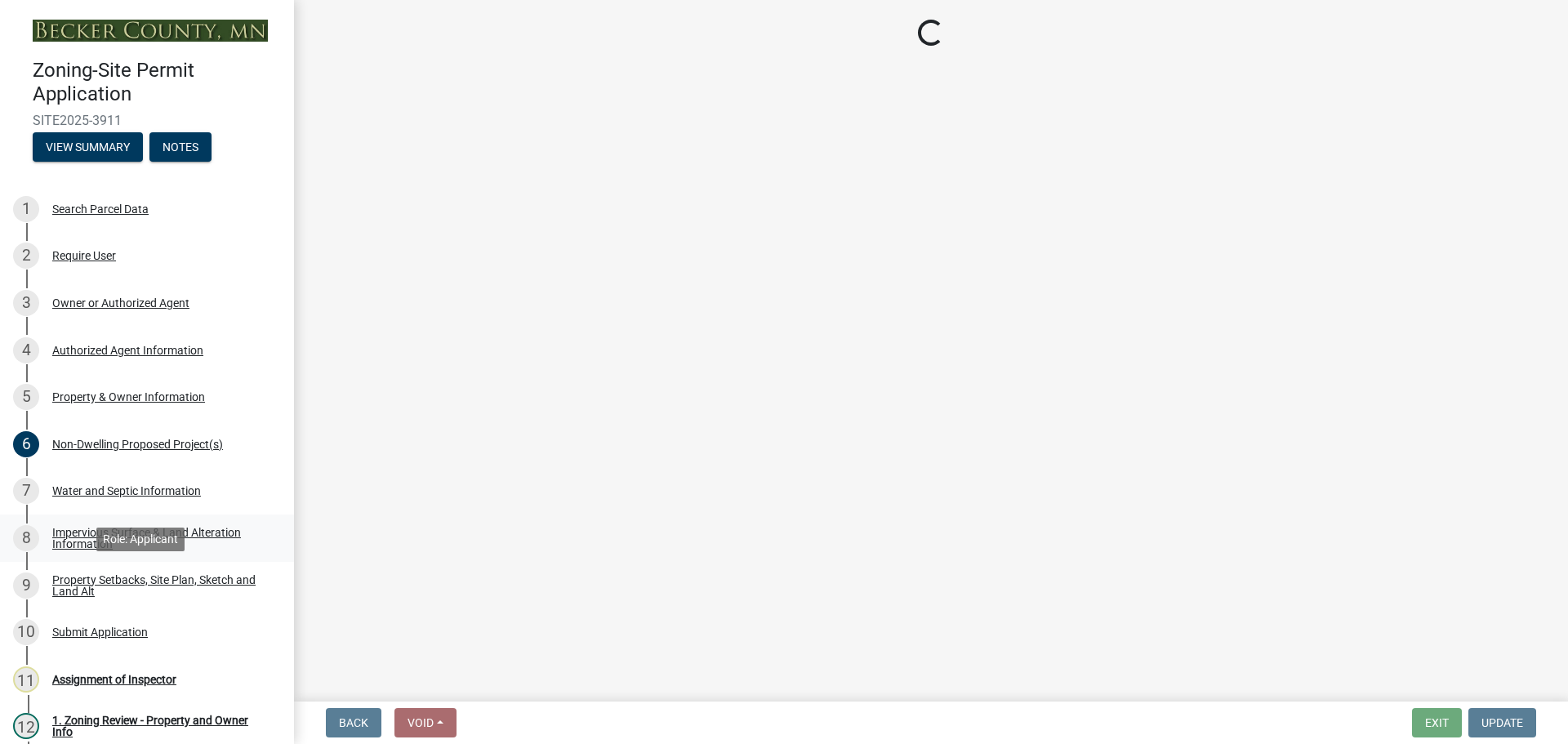
select select "5ad4ab64-b44e-481c-9000-9e5907aa74e1"
select select "e019de12-4845-45f2-ad10-5fb76eee0e55"
select select "288143c3-cc30-40f5-bb2a-2522511345b2"
select select "1c6b2b2e-439c-462d-bb45-b31f31c95a9c"
select select "19d13e65-c93d-443e-910a-7a17299544cc"
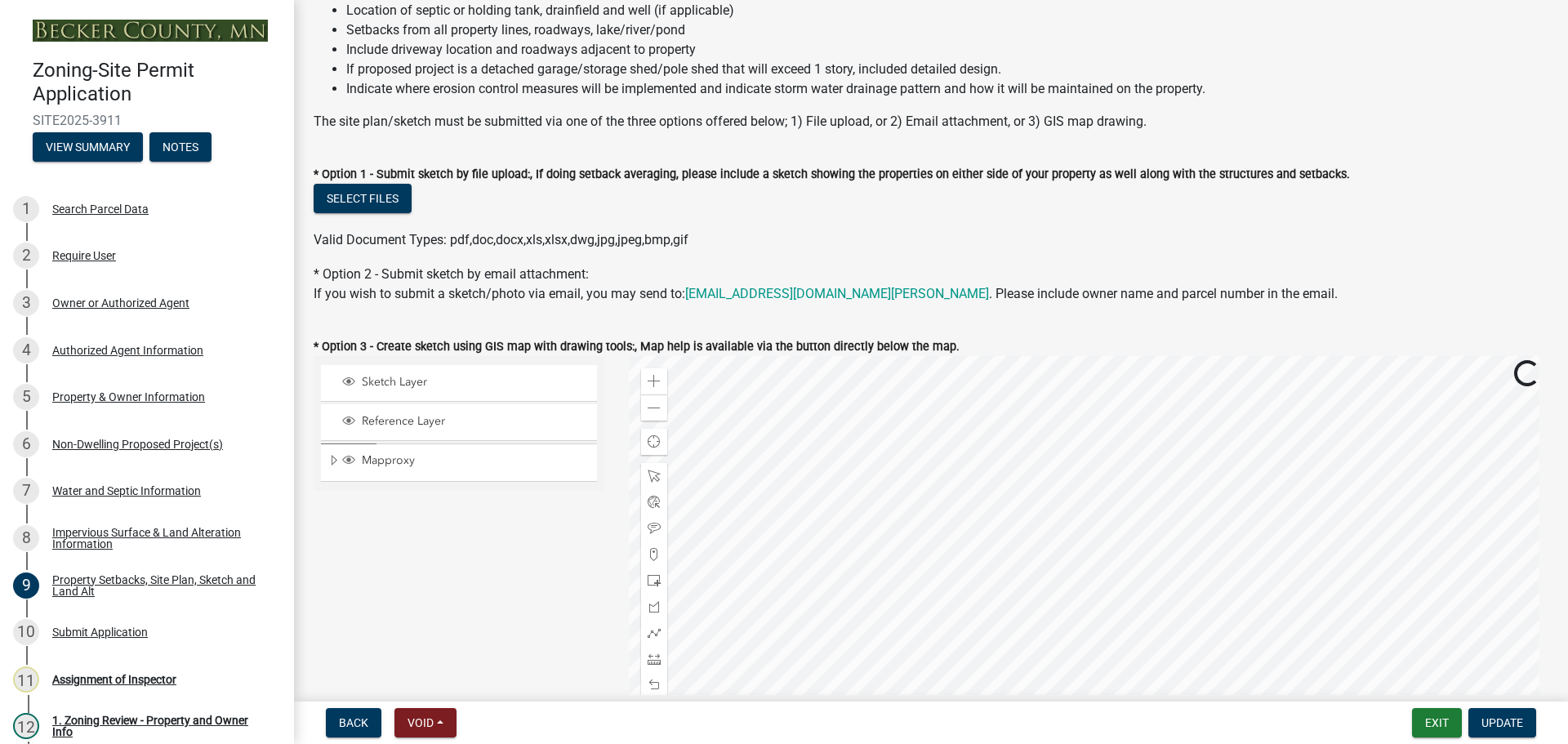
scroll to position [408, 0]
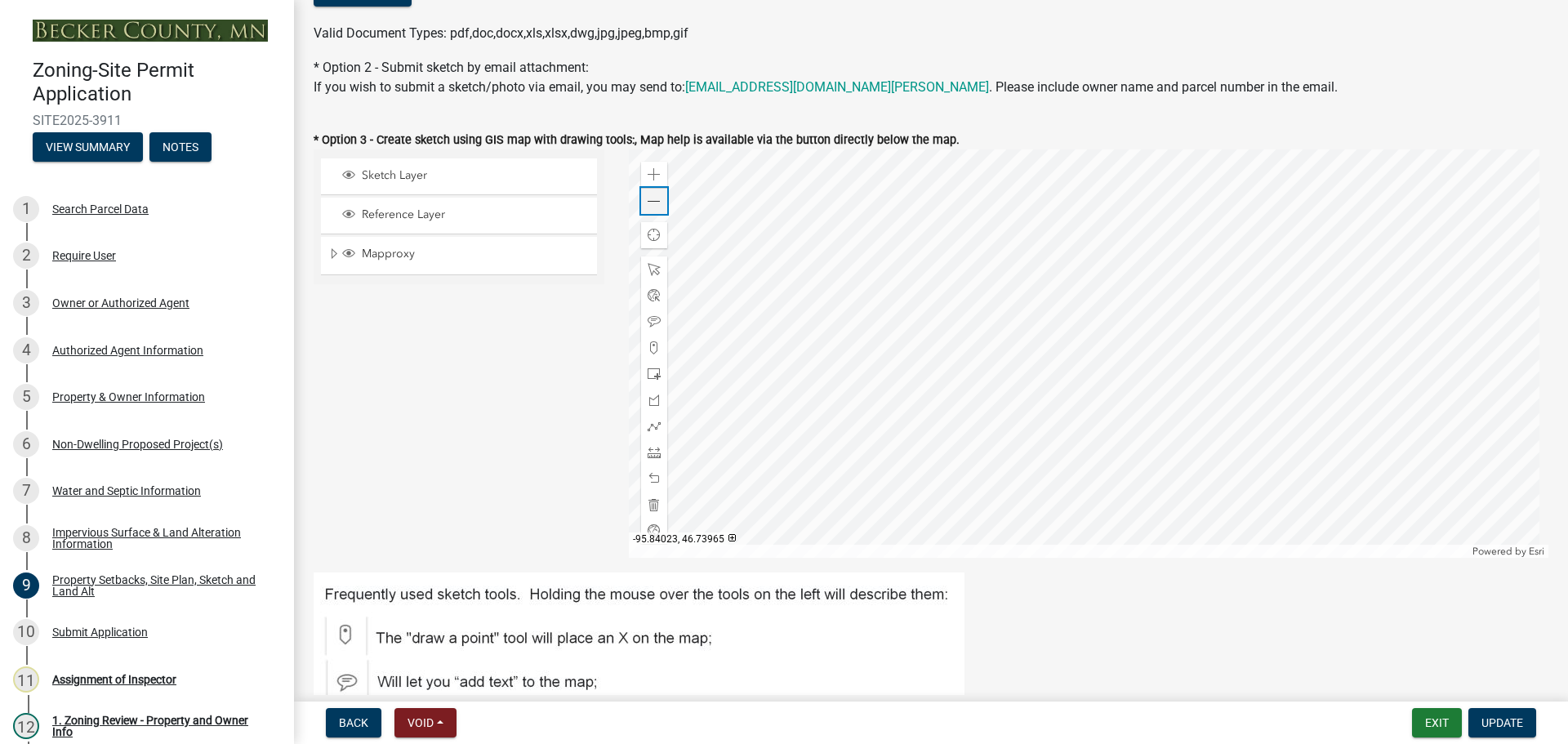
click at [661, 209] on div "Zoom out" at bounding box center [654, 201] width 26 height 26
click at [651, 174] on span at bounding box center [653, 174] width 13 height 13
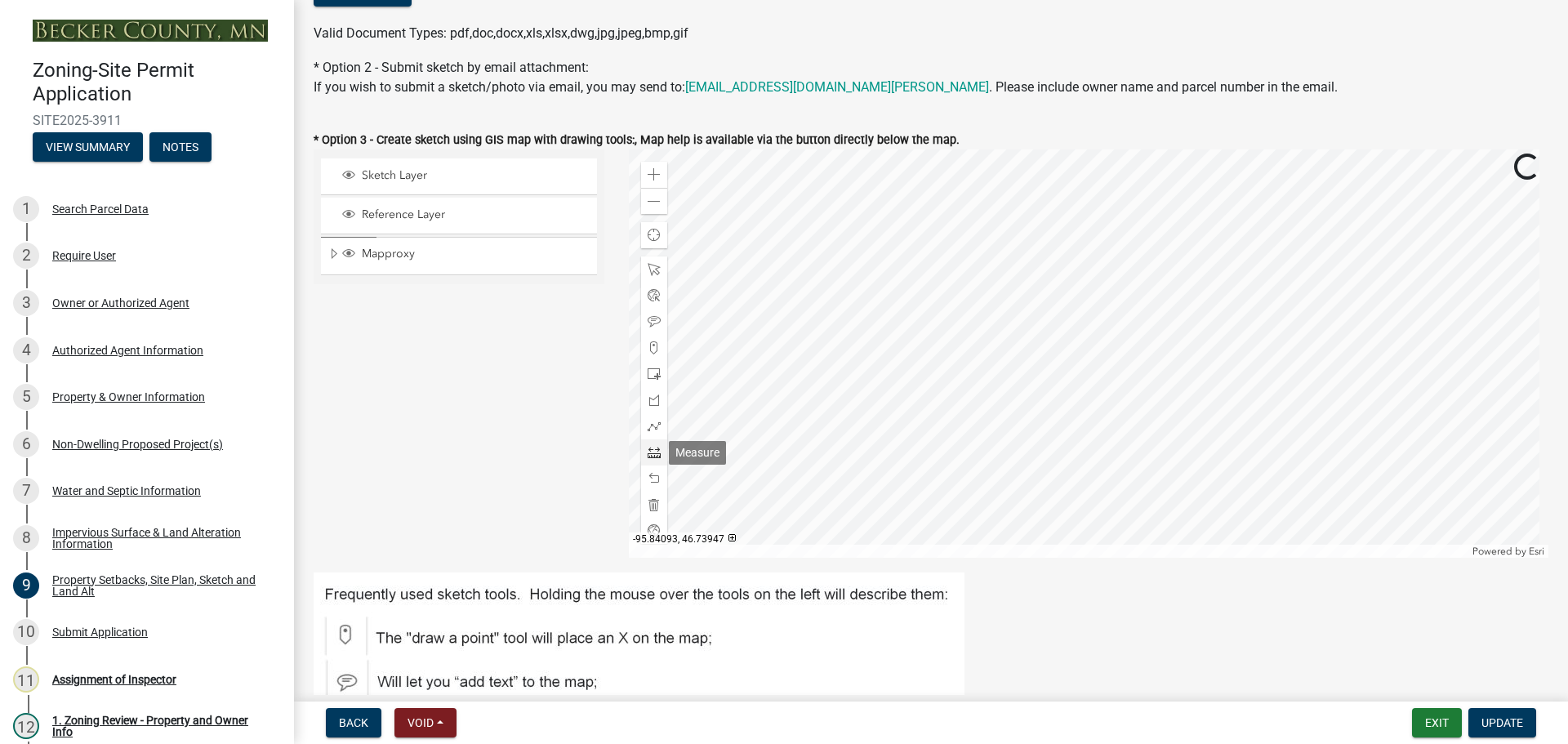
click at [653, 453] on span at bounding box center [653, 452] width 13 height 13
click at [1028, 354] on div at bounding box center [1089, 354] width 920 height 408
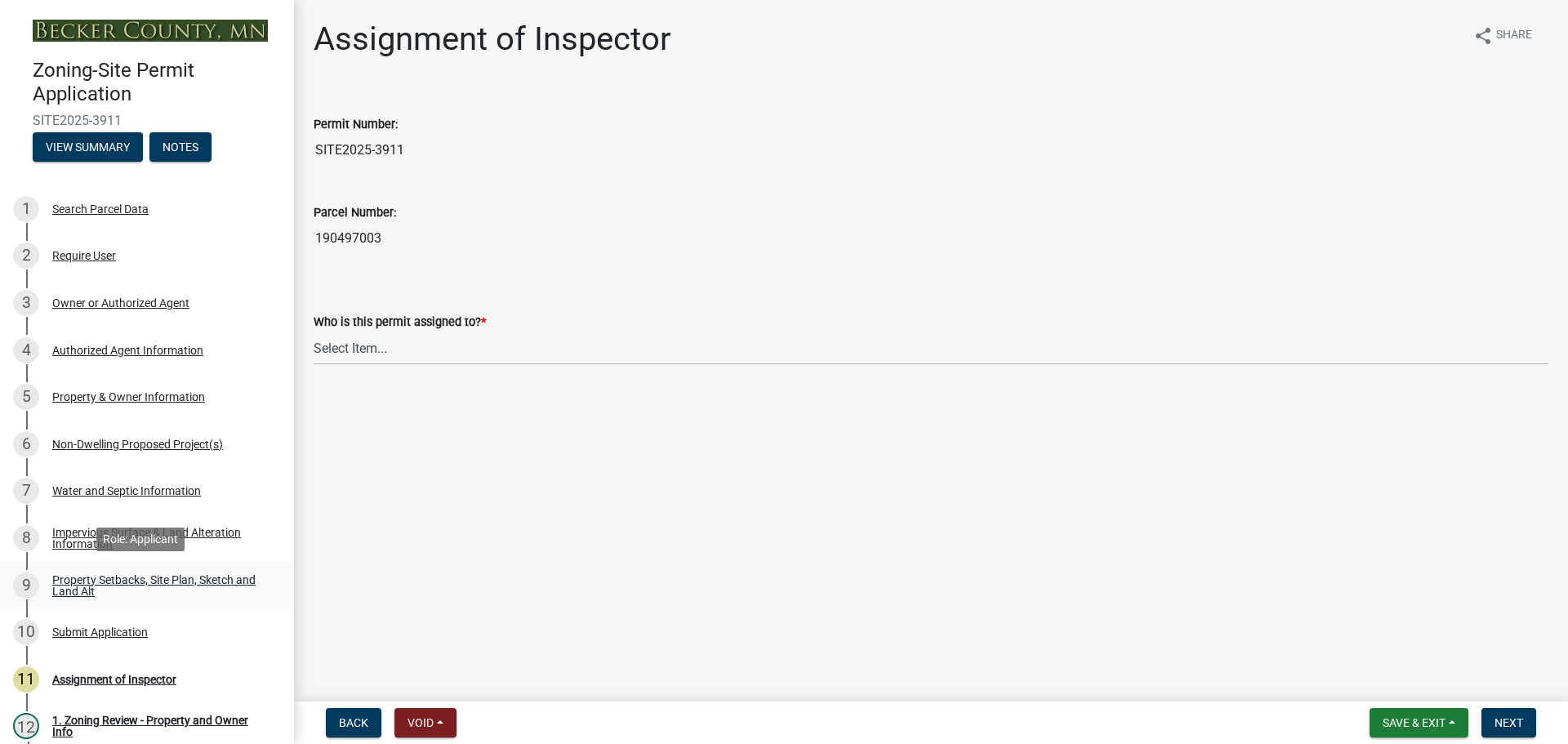
click at [205, 567] on link "9 Property Setbacks, Site Plan, Sketch and Land Alt" at bounding box center [147, 586] width 294 height 47
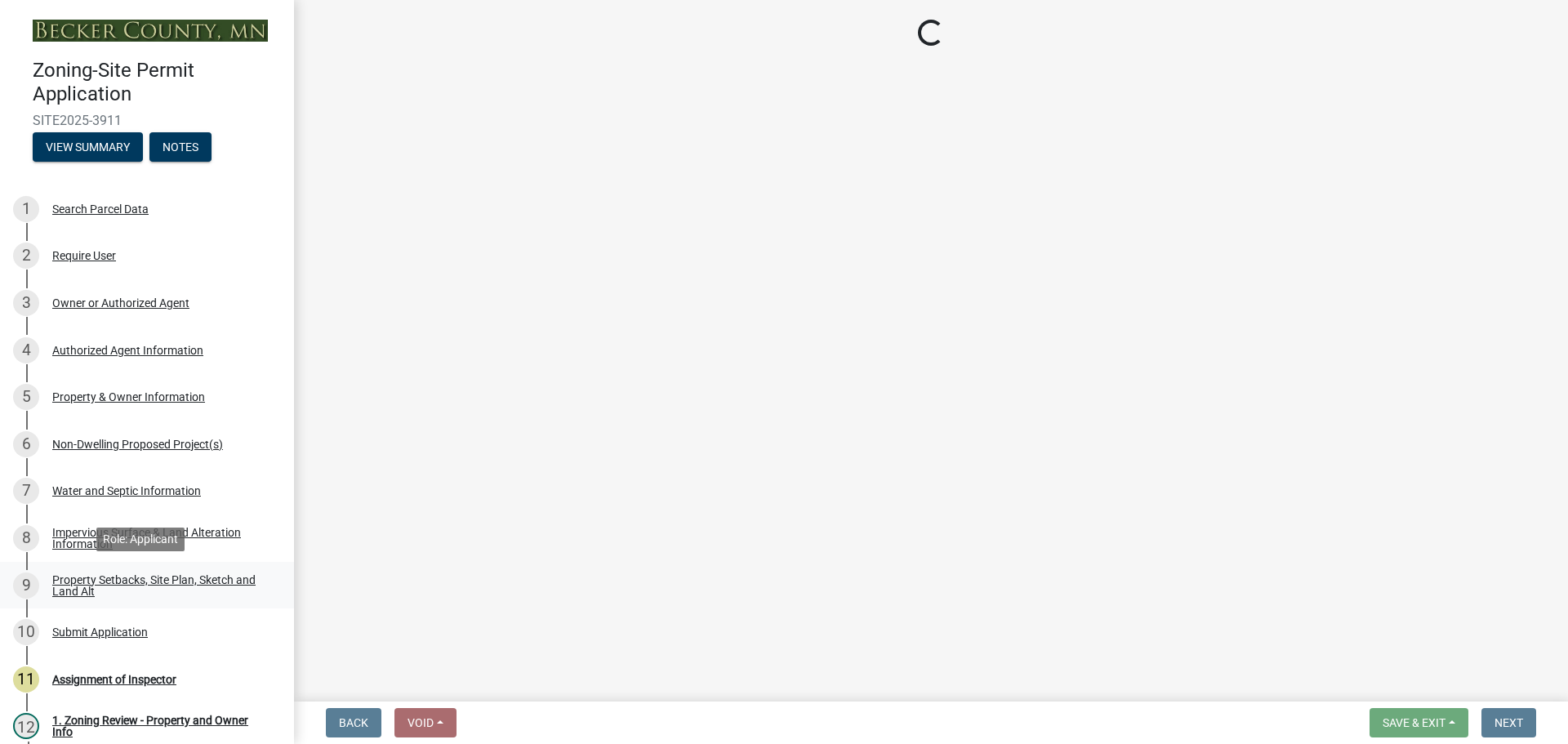
select select "7b13c63f-e699-4112-b373-98fbd28ec536"
select select "8d2cacce-ca19-4d44-985b-0e93690bf18d"
select select "b56a4575-9846-47cf-8067-c59a4853da22"
select select "e8ab2dc3-aa3f-46f3-9b4a-37eb25ad84af"
select select "27b2a8b4-abf6-463e-8c0c-7c5d2b4fe26f"
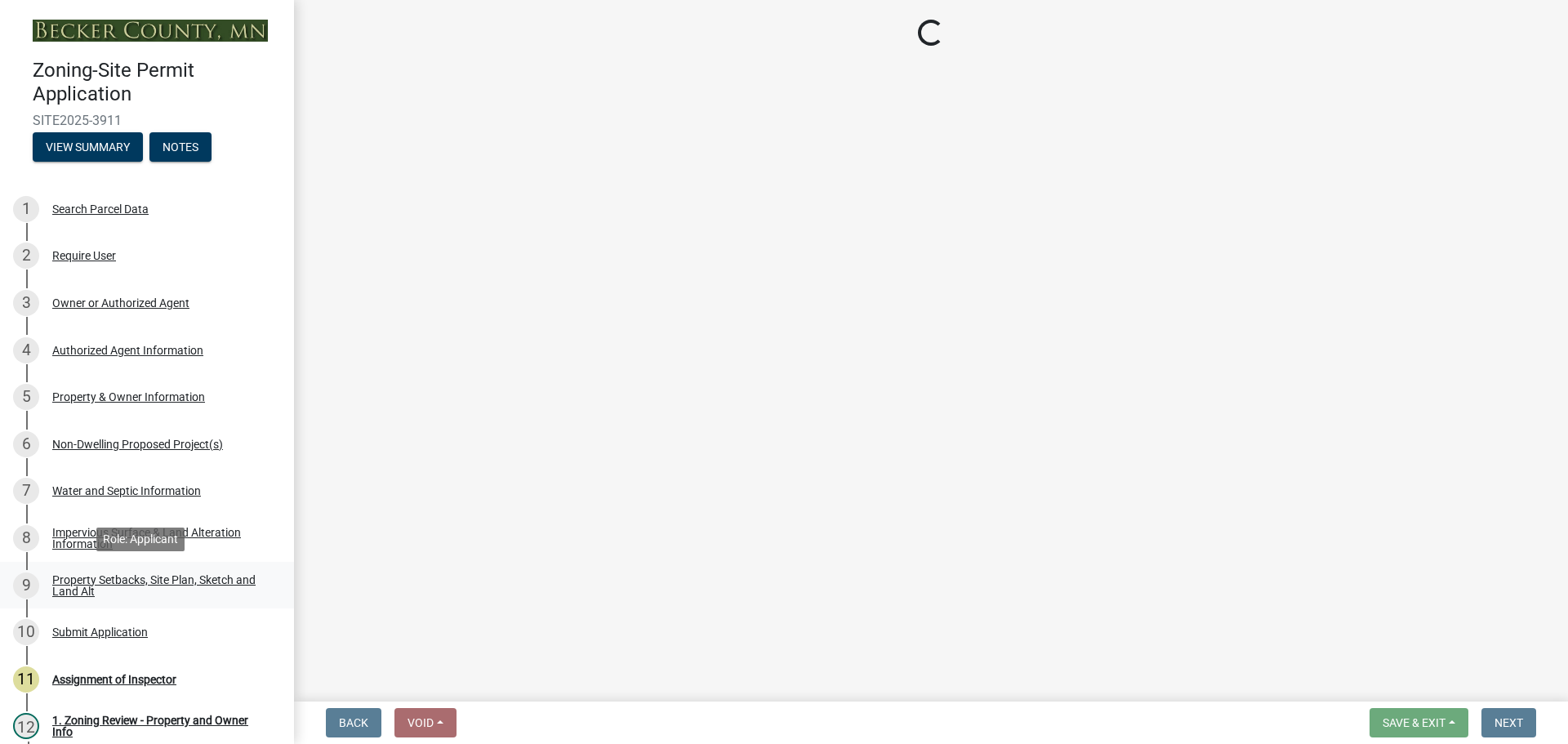
select select "5ad4ab64-b44e-481c-9000-9e5907aa74e1"
select select "e019de12-4845-45f2-ad10-5fb76eee0e55"
select select "288143c3-cc30-40f5-bb2a-2522511345b2"
select select "1c6b2b2e-439c-462d-bb45-b31f31c95a9c"
select select "19d13e65-c93d-443e-910a-7a17299544cc"
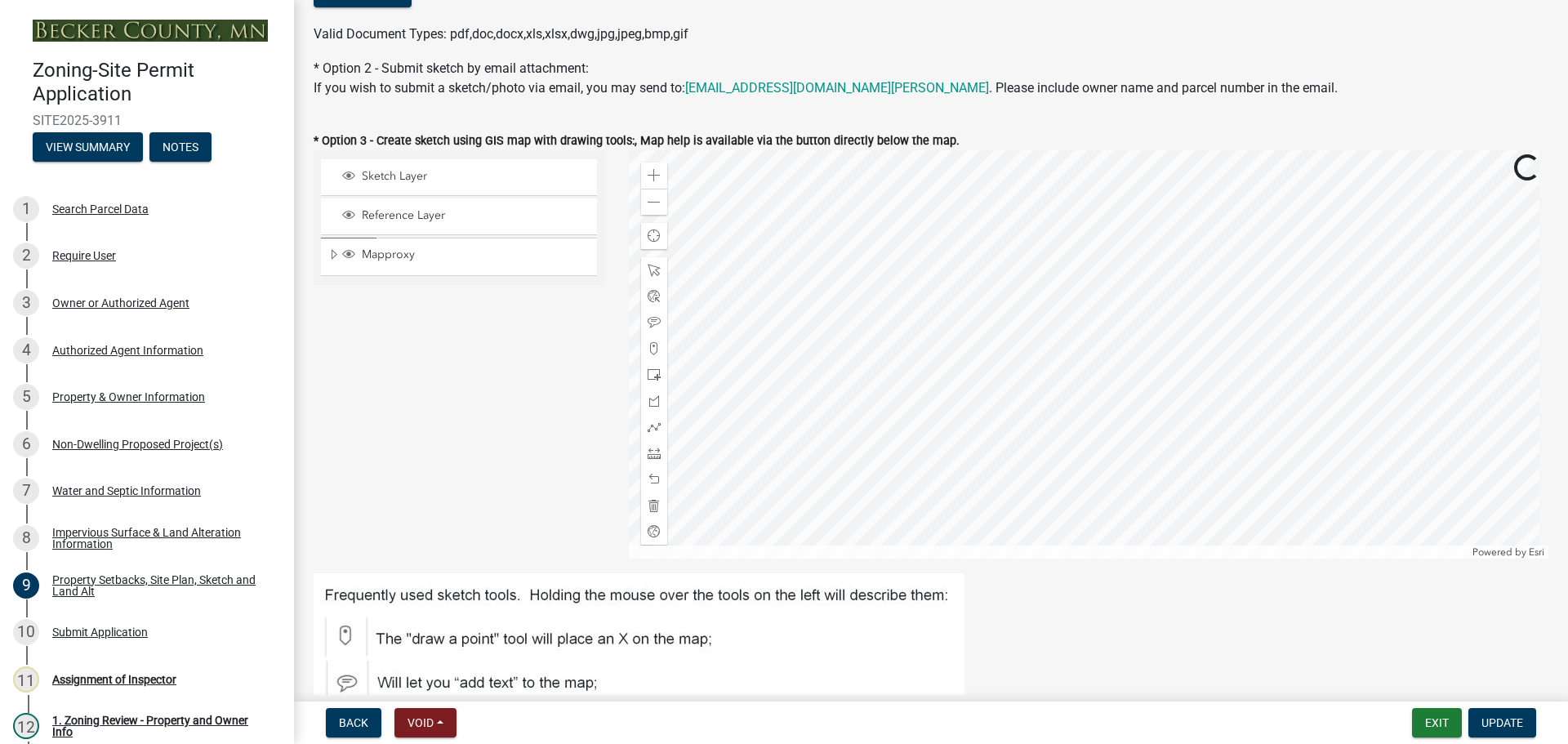
scroll to position [408, 0]
click at [641, 199] on div "Zoom out" at bounding box center [654, 201] width 26 height 26
click at [900, 403] on div at bounding box center [1089, 354] width 920 height 408
click at [900, 405] on div at bounding box center [1089, 354] width 920 height 408
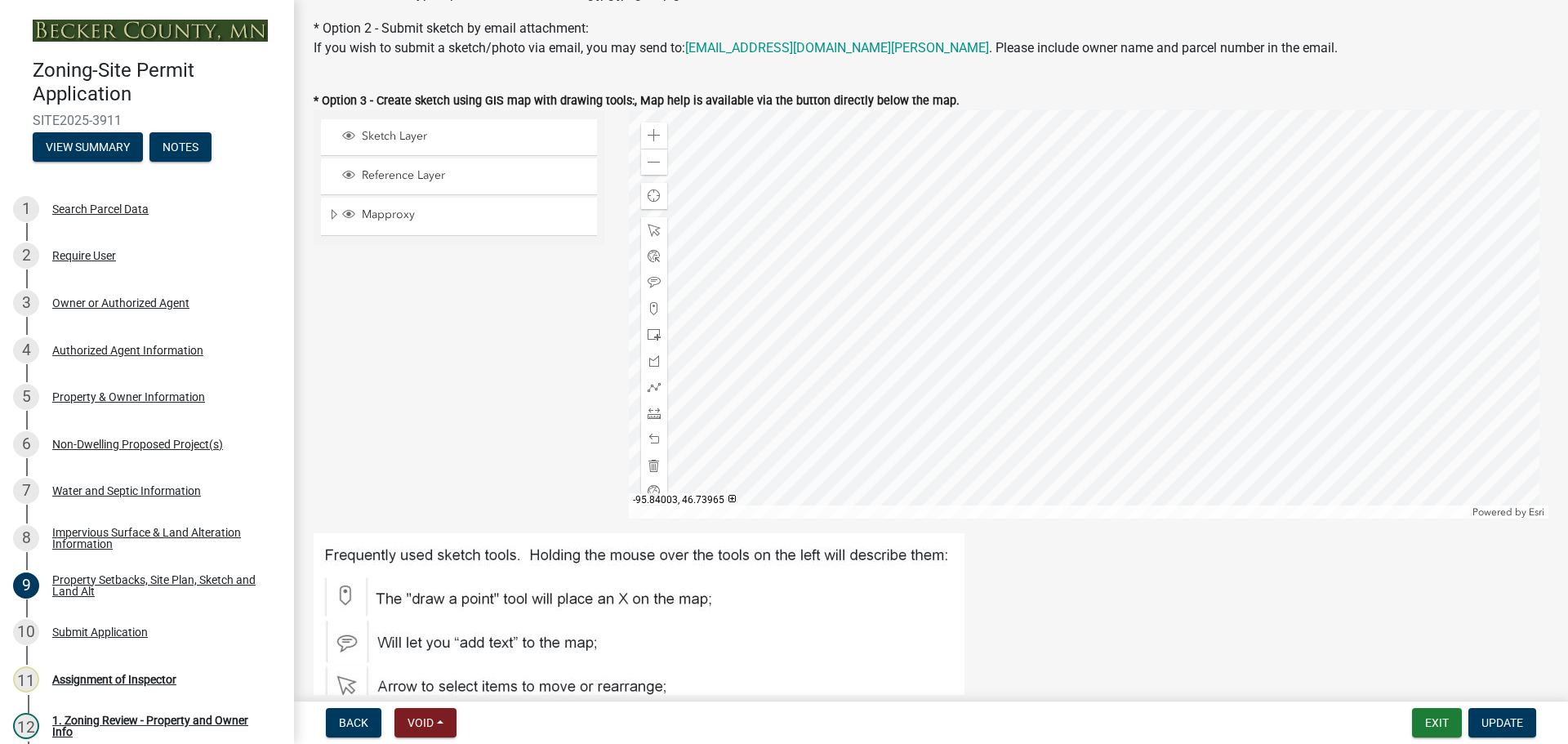
scroll to position [326, 0]
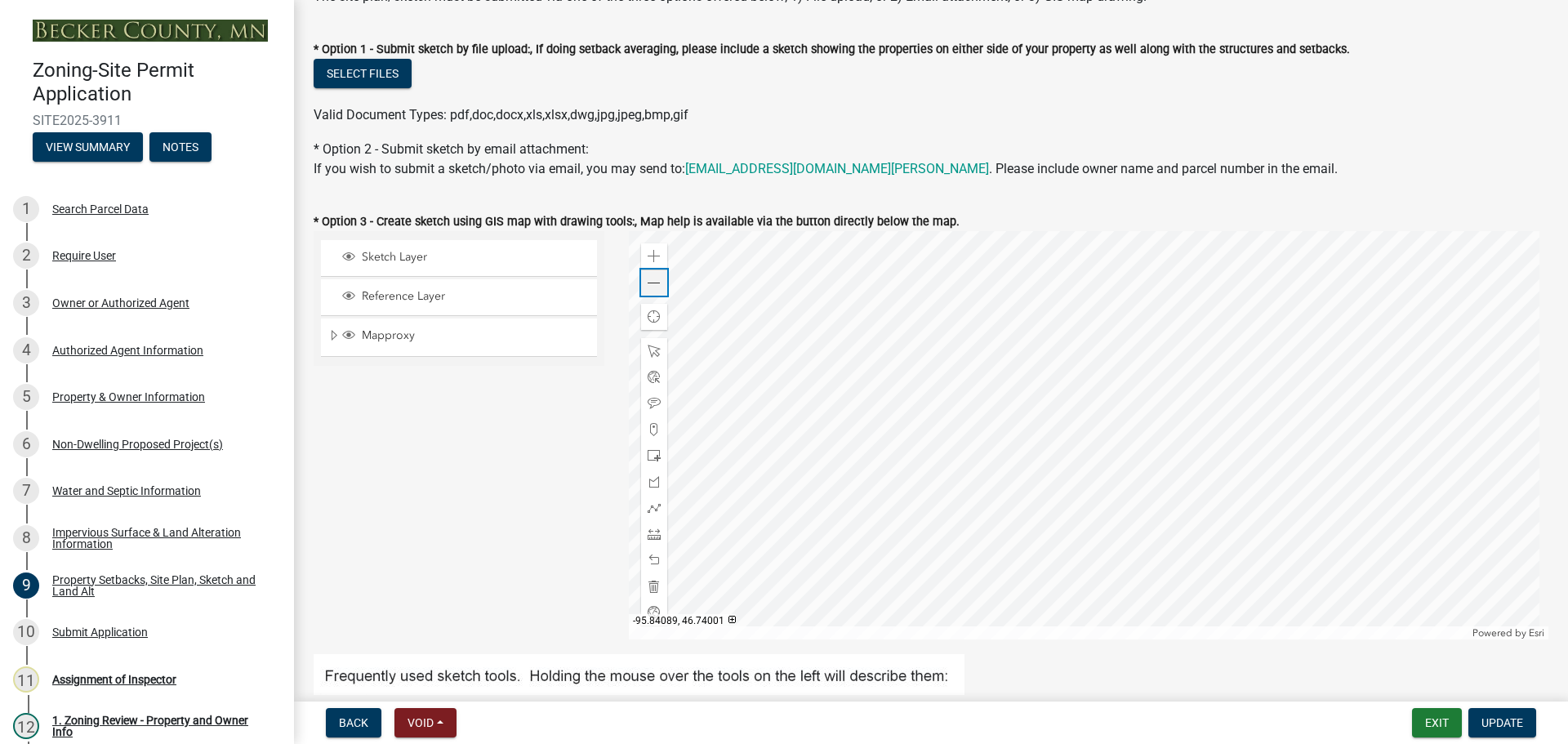
click at [652, 287] on span at bounding box center [653, 283] width 13 height 13
click at [1011, 386] on div at bounding box center [1089, 435] width 920 height 408
click at [1048, 449] on div at bounding box center [1089, 435] width 920 height 408
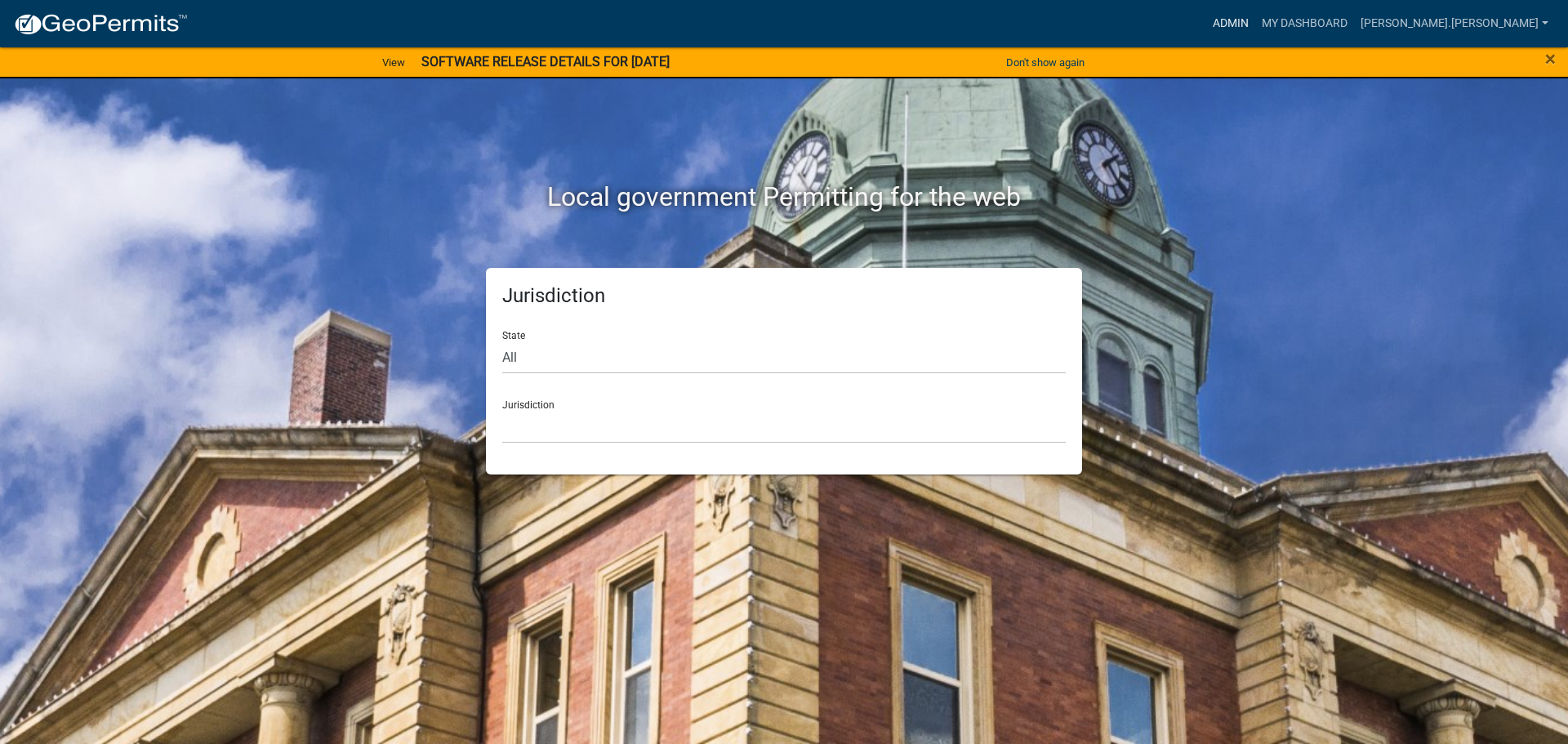
click at [1255, 22] on link "Admin" at bounding box center [1230, 23] width 49 height 31
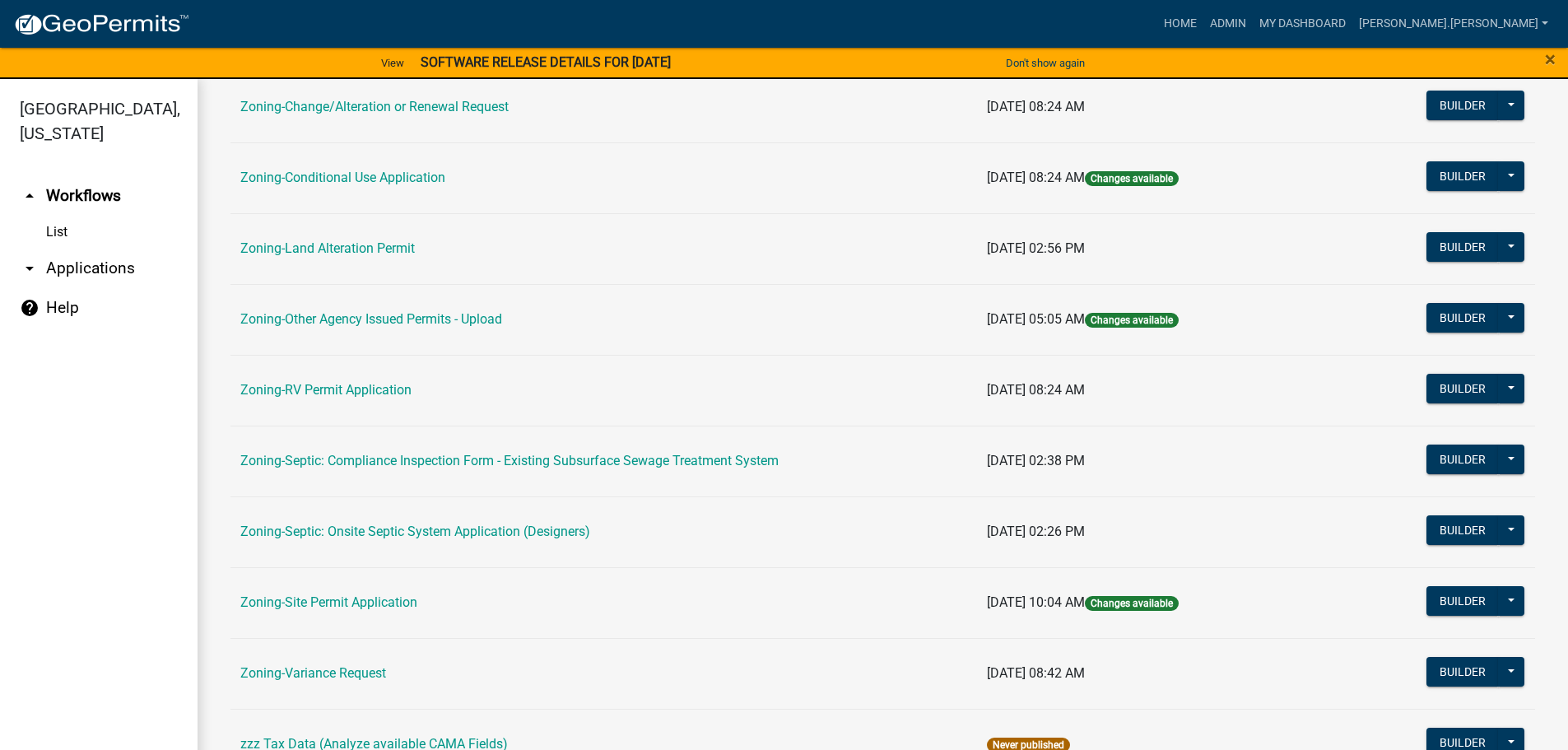
scroll to position [494, 0]
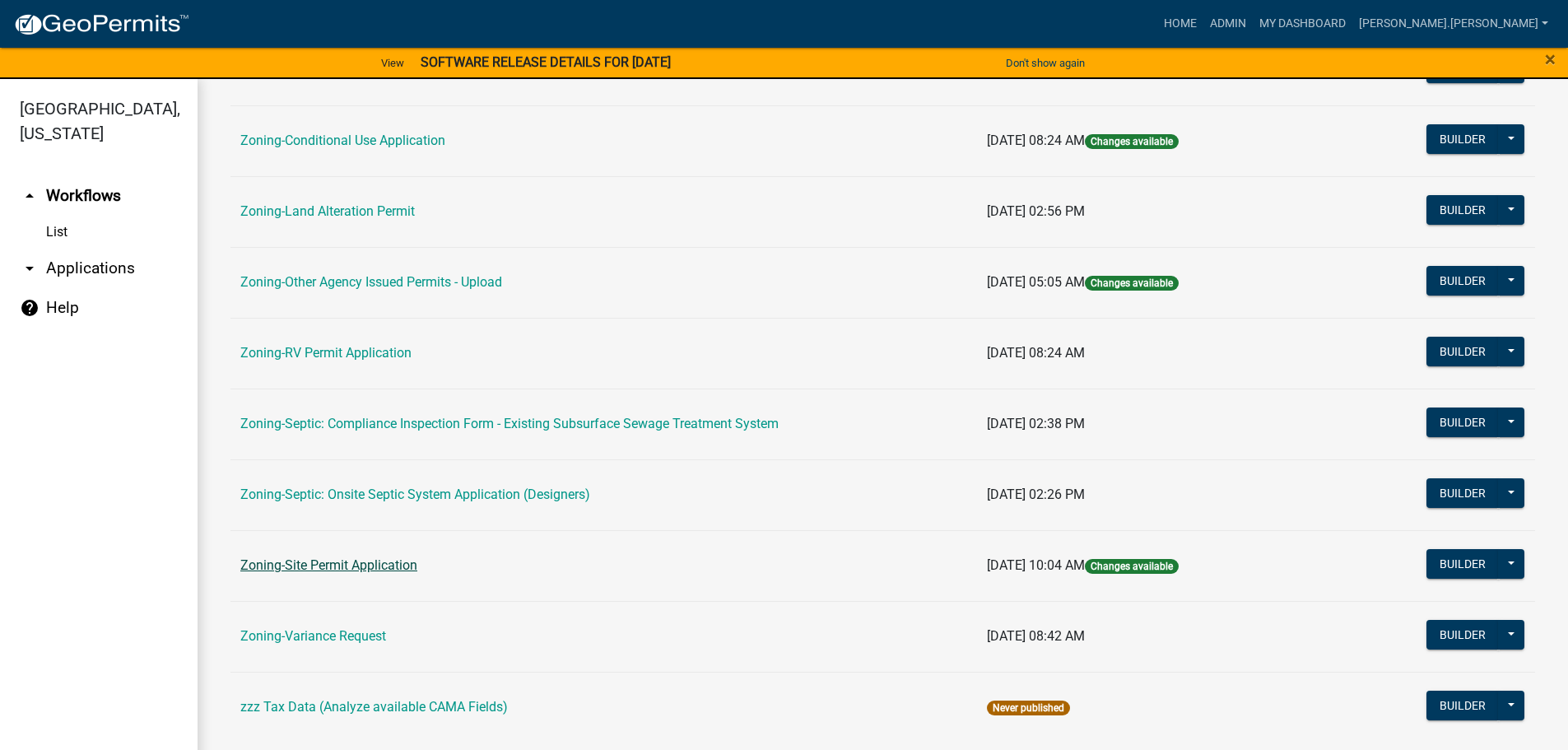
click at [359, 570] on link "Zoning-Site Permit Application" at bounding box center [329, 565] width 177 height 16
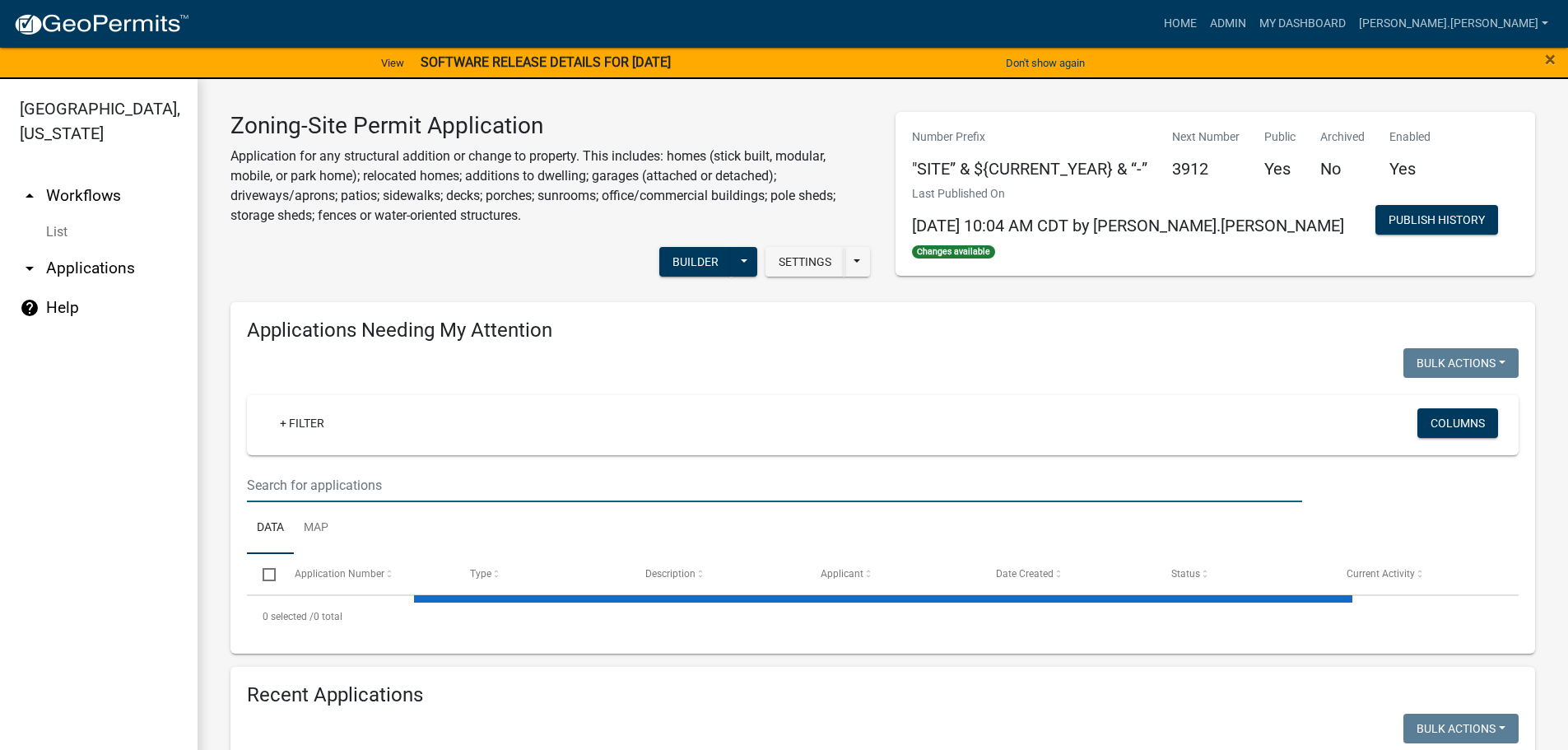
click at [530, 492] on input "text" at bounding box center [775, 485] width 1055 height 34
paste input "170368018"
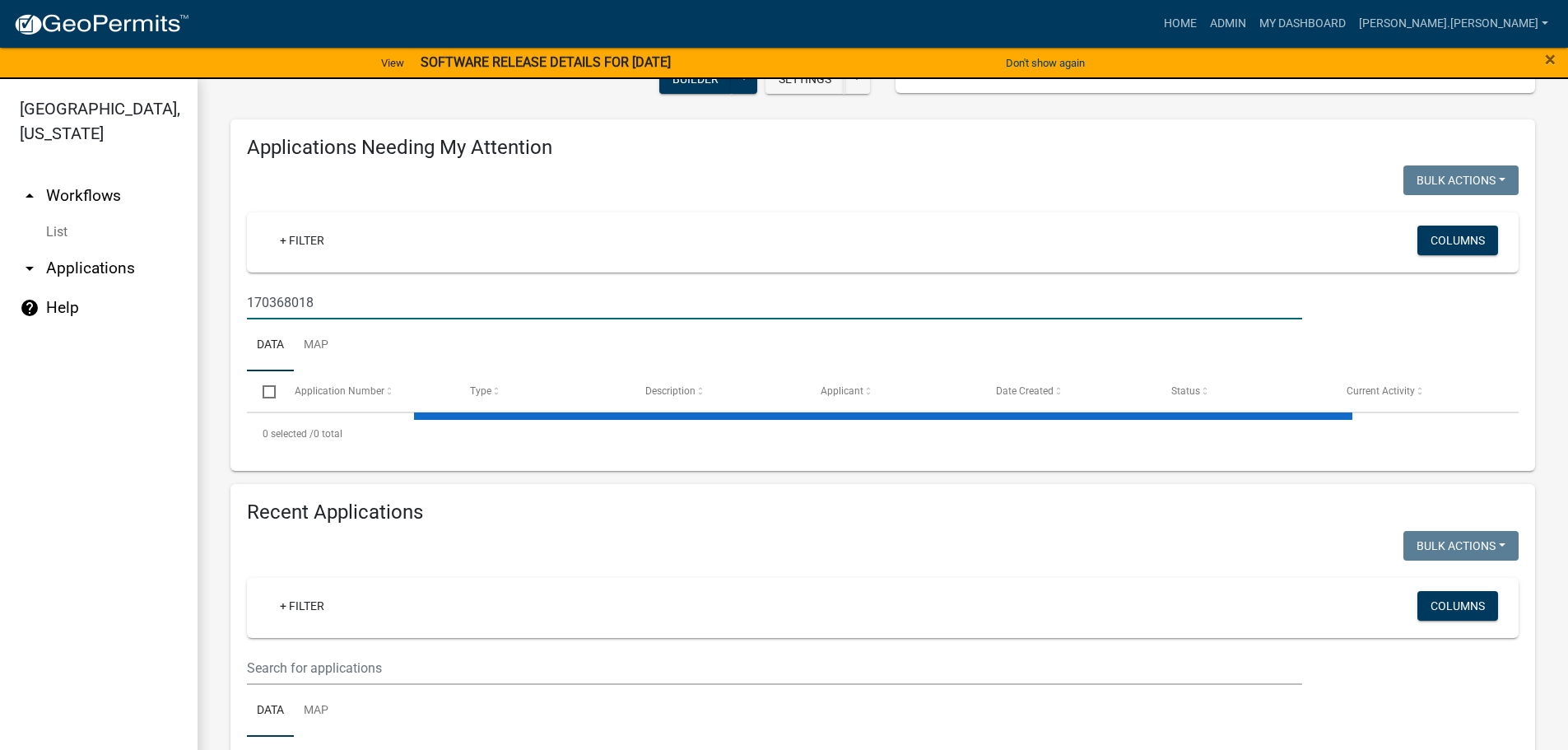
scroll to position [411, 0]
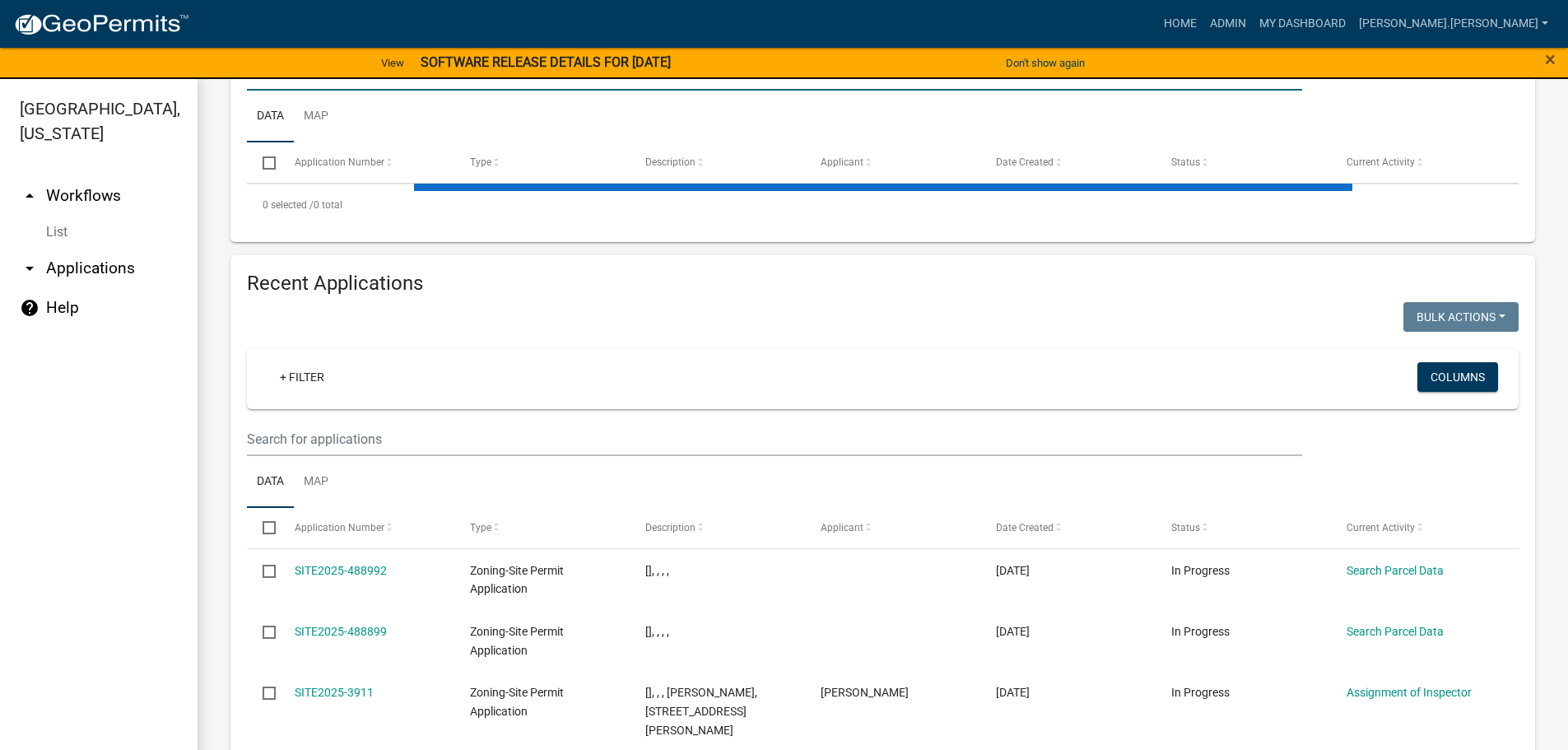
type input "170368018"
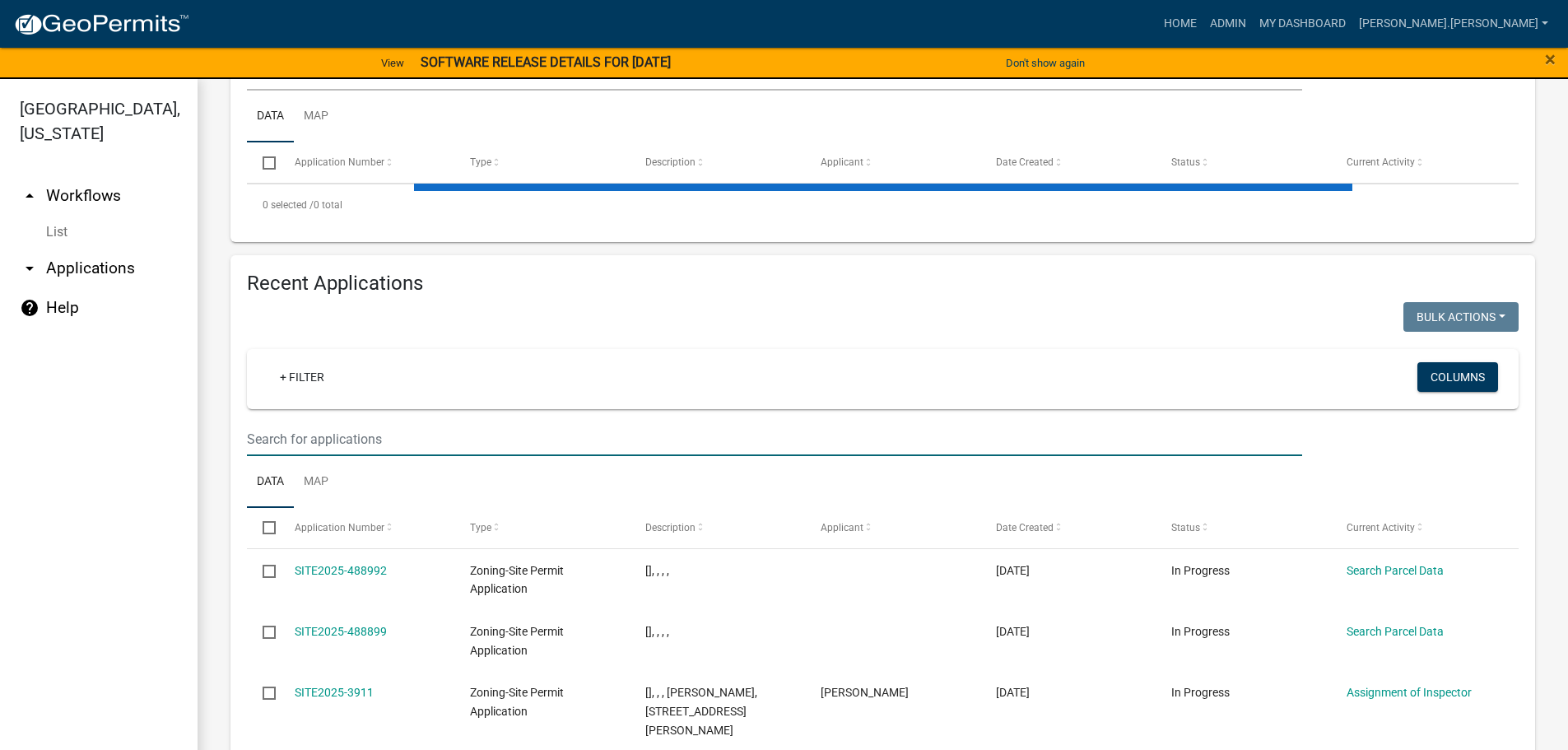
click at [467, 444] on input "text" at bounding box center [775, 439] width 1055 height 34
paste input "170368018"
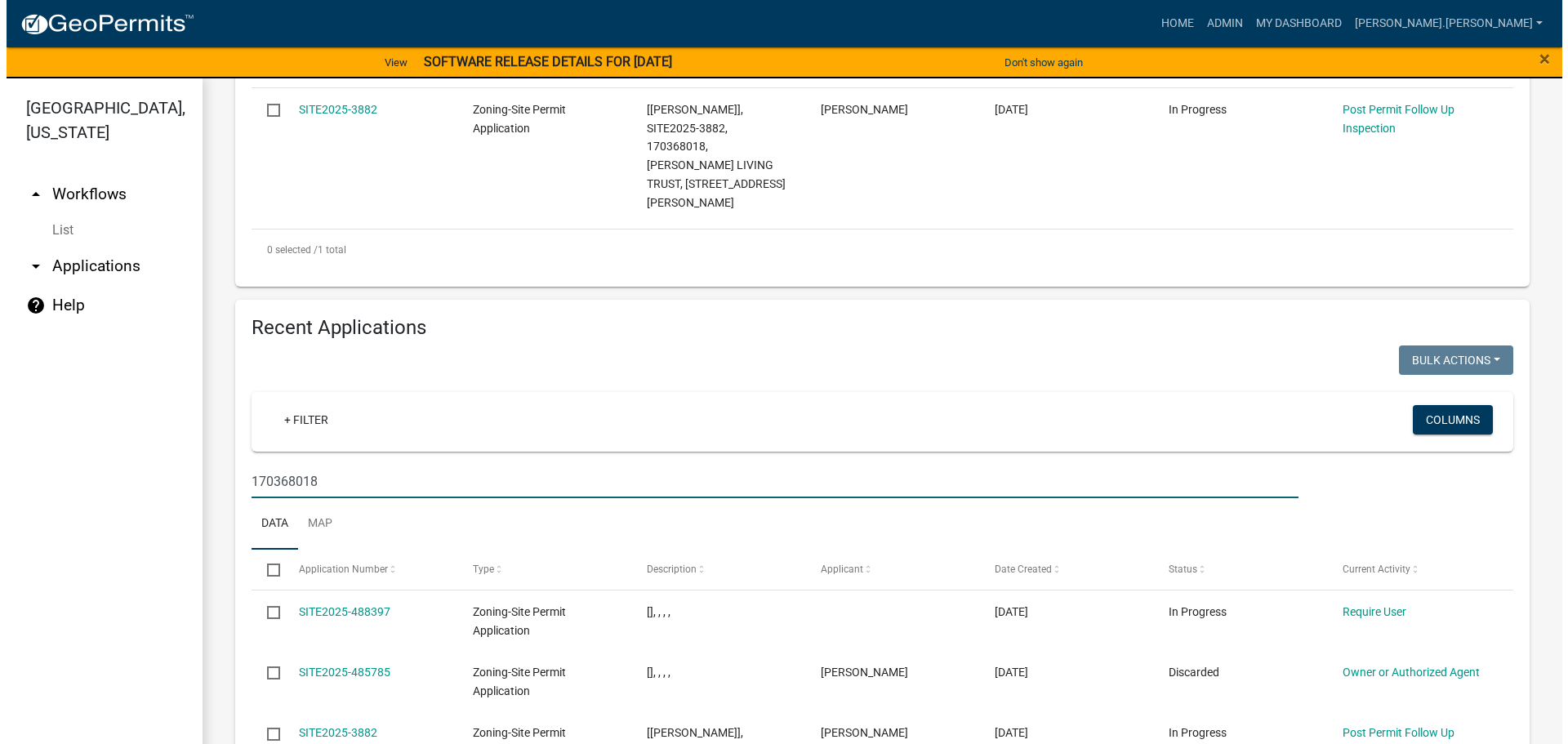
scroll to position [326, 0]
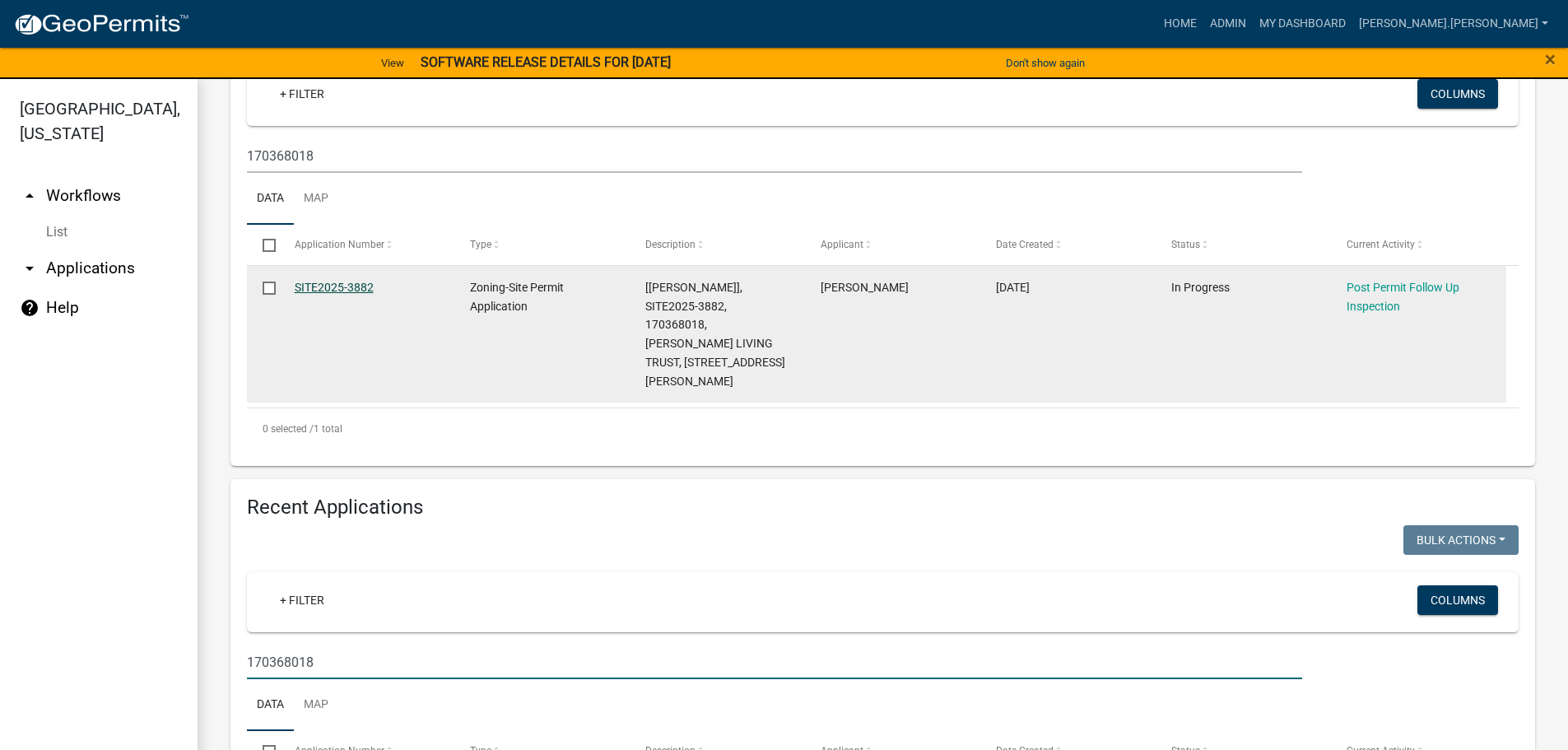
type input "170368018"
click at [352, 283] on link "SITE2025-3882" at bounding box center [334, 287] width 79 height 13
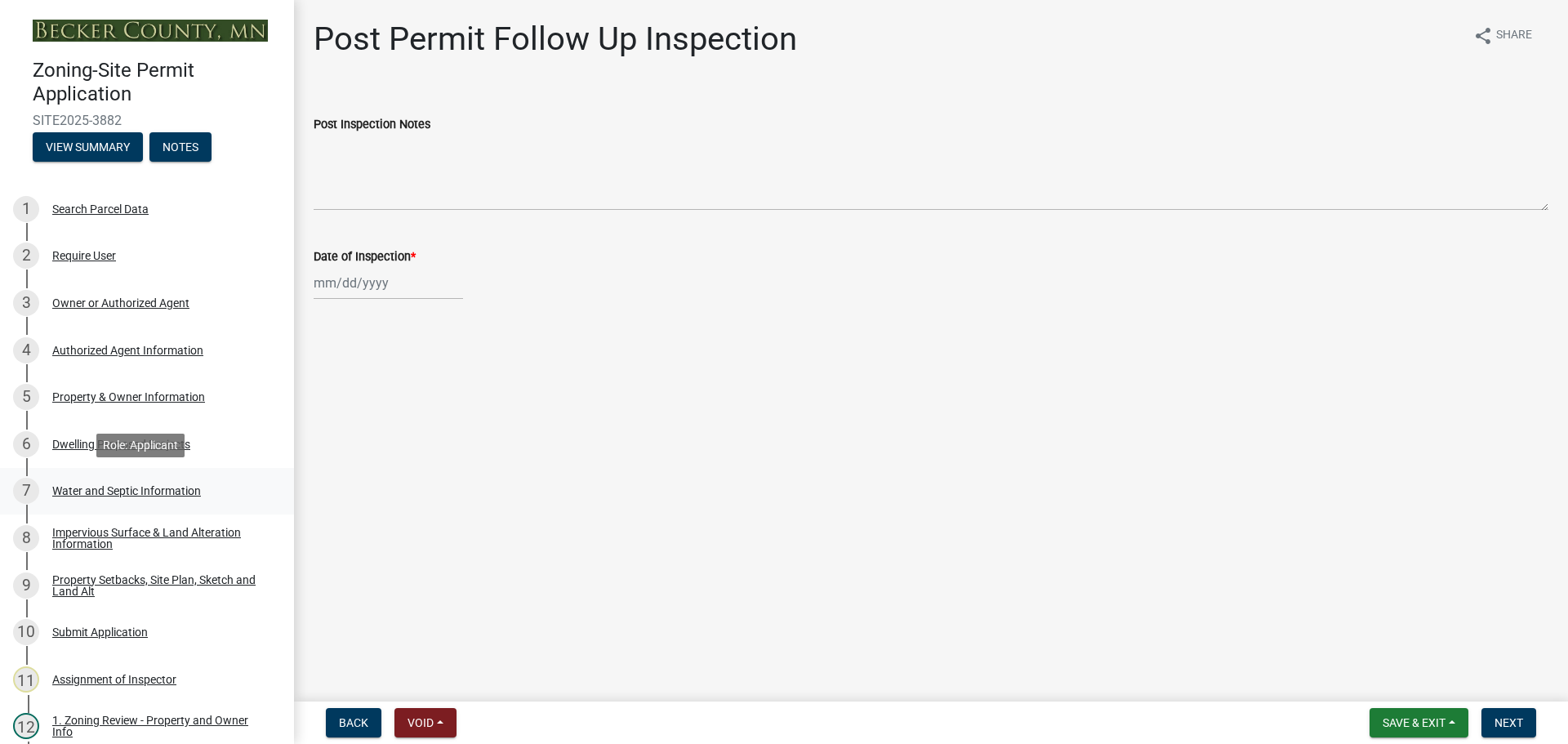
click at [147, 489] on div "Water and Septic Information" at bounding box center [127, 491] width 149 height 11
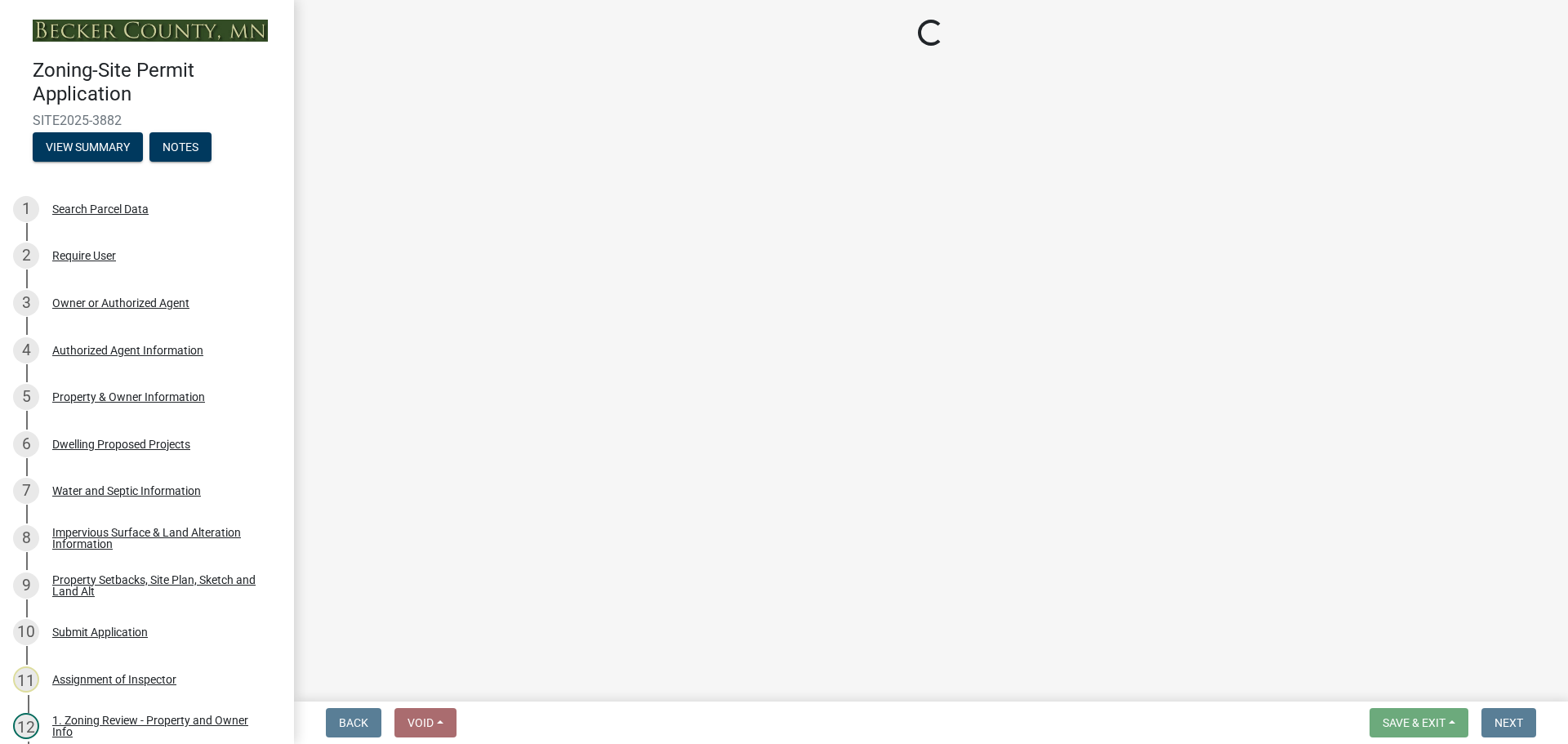
select select "9c51a48b-0bee-4836-8d5c-beab6e77ad2a"
select select "25b8aef2-9eed-4c0f-8836-08d4b8d082b1"
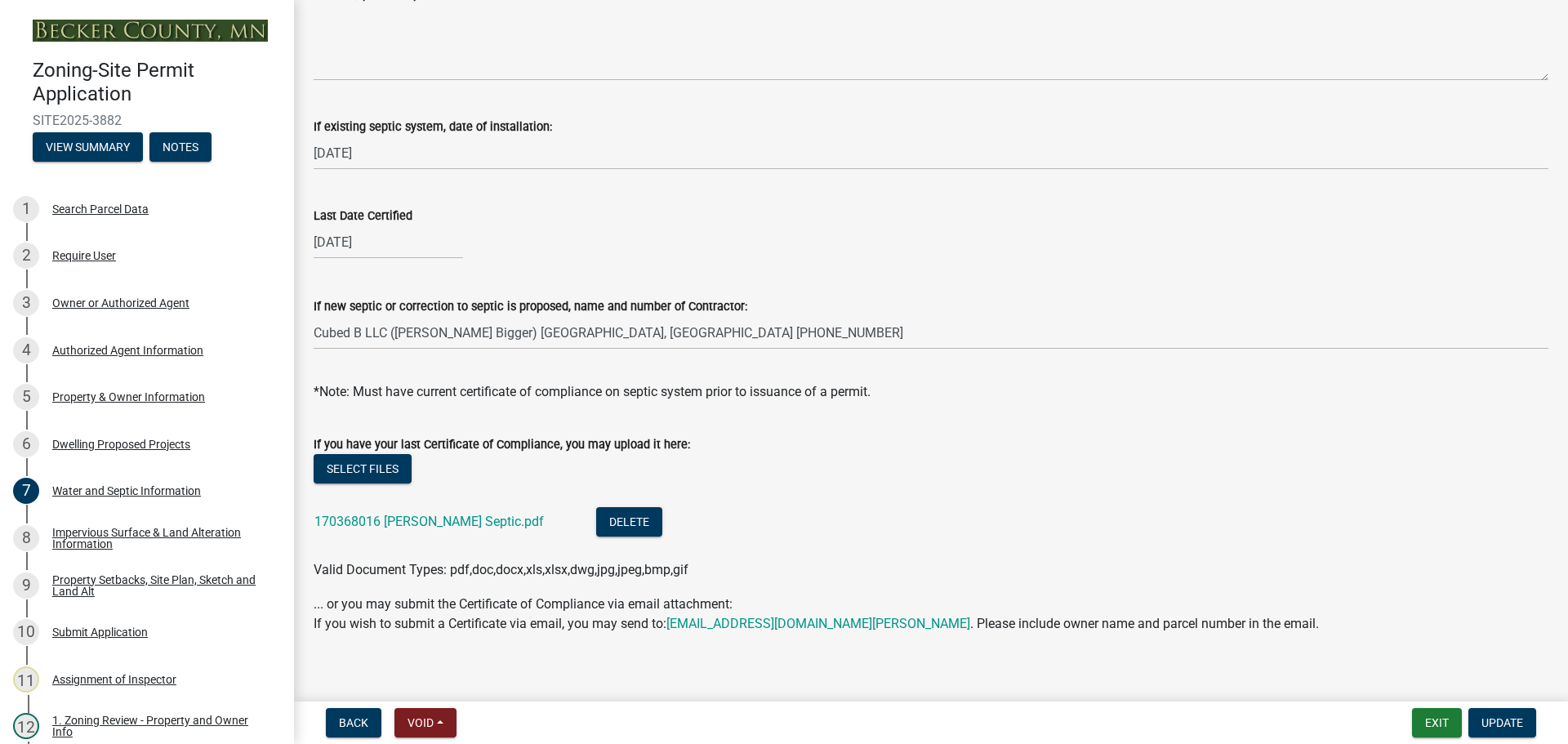
scroll to position [534, 0]
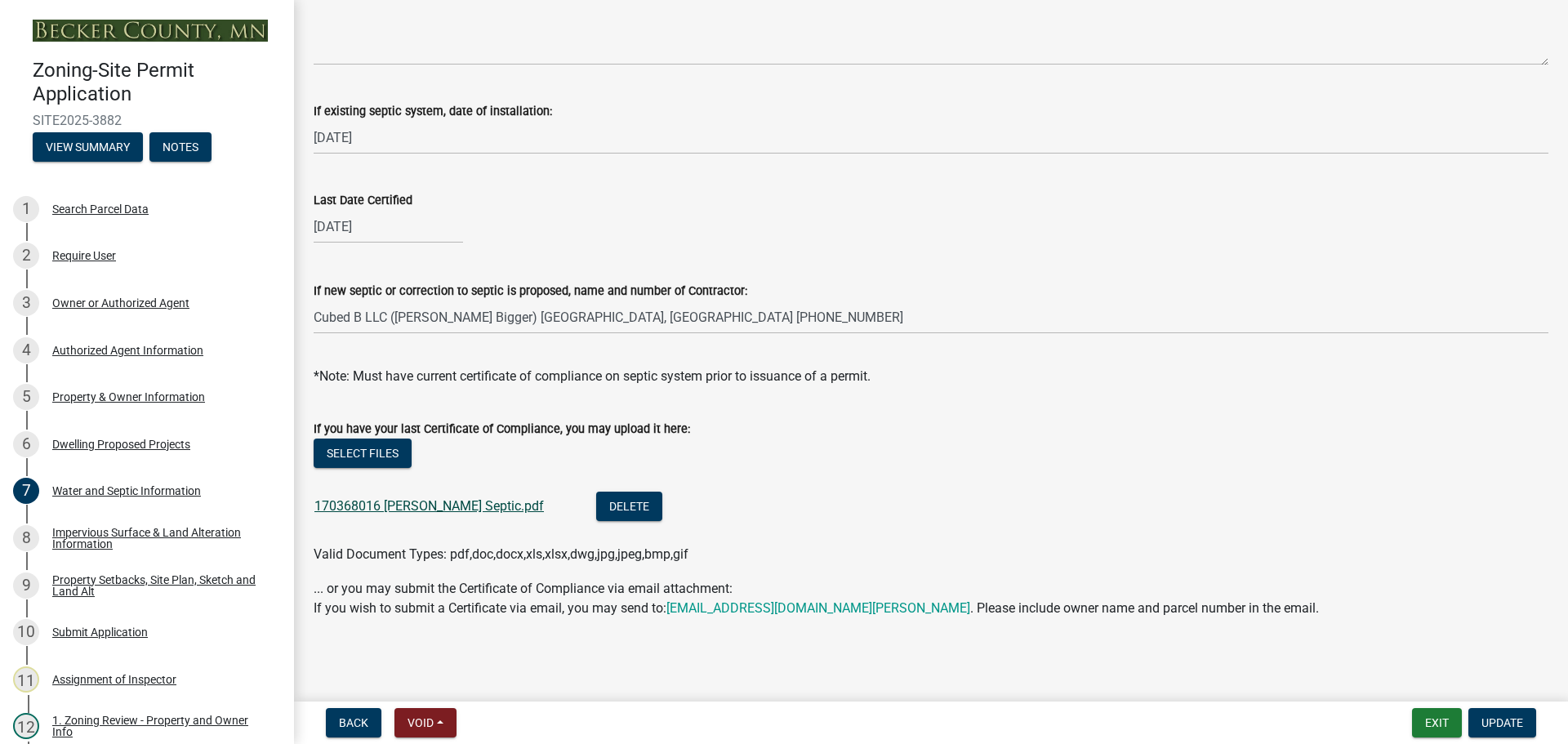
click at [437, 508] on link "170368016 Nelson Septic.pdf" at bounding box center [429, 506] width 230 height 16
click at [151, 440] on div "Dwelling Proposed Projects" at bounding box center [121, 443] width 138 height 11
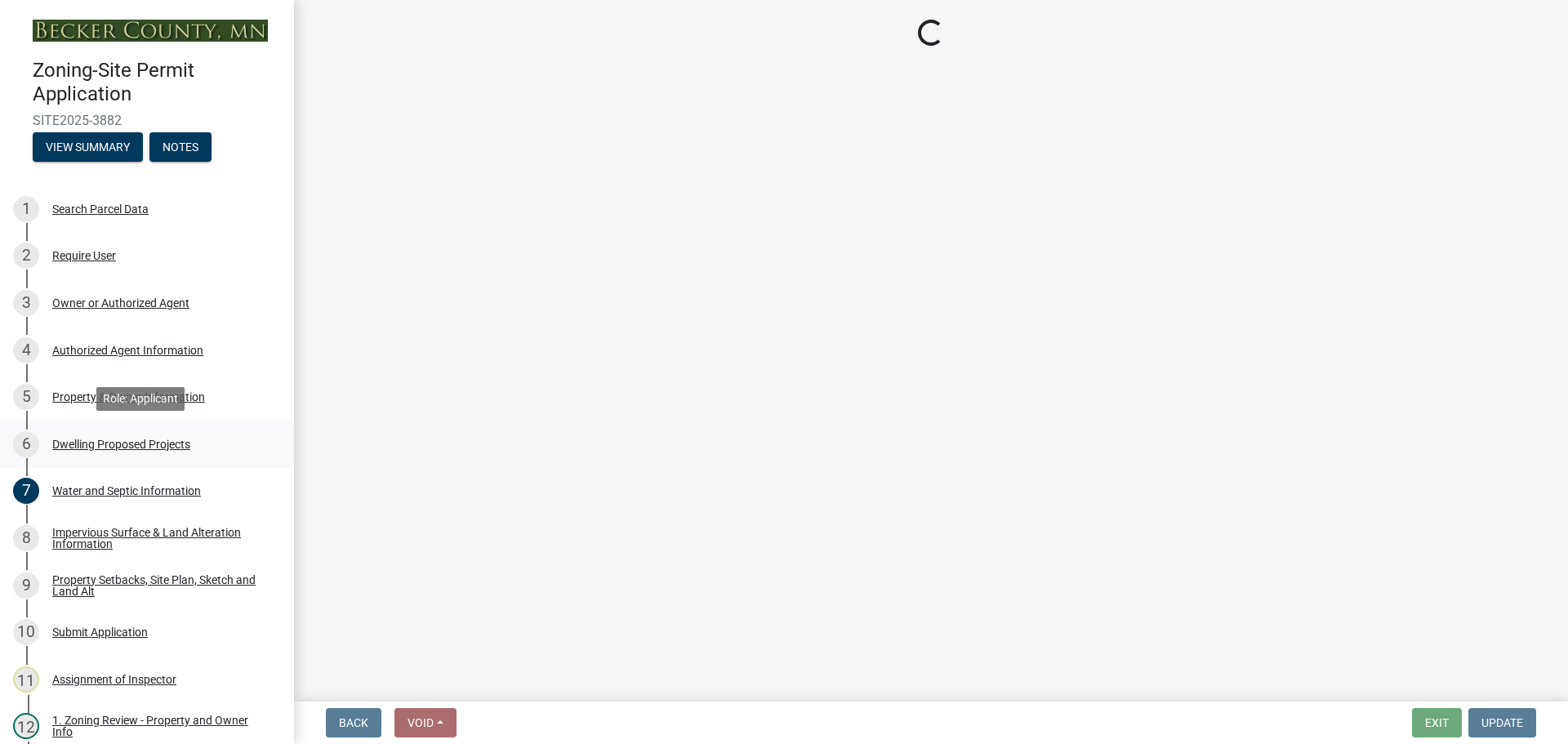
select select "b76c2e3f-c59d-4748-8205-29623accd873"
select select "566f81cc-4b3f-4ecb-9f16-a2b313352c61"
select select "f4ae0446-41fa-4afd-99aa-409617c58827"
select select "4f5e2784-8c40-49a3-b0e9-8f1a3cbab4f4"
select select "a045e8de-0125-48b5-a52c-0705e3235ca5"
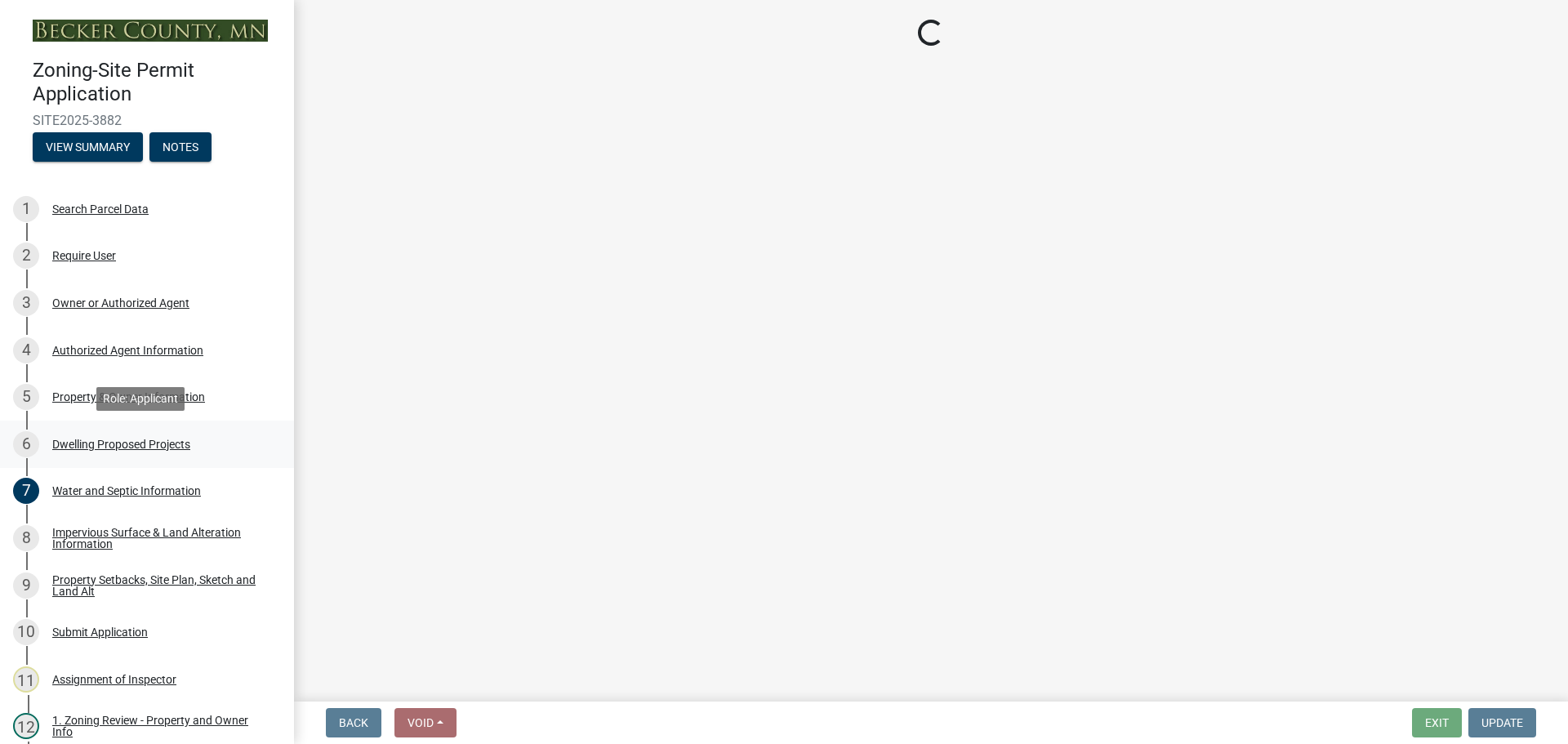
select select "5a3ddd1e-2d3b-44b4-950c-cbdcbc00514f"
select select "b63d75fc-5f3c-4949-bc5e-b7a1b42903a6"
select select "11c1c089-3b44-43c0-9549-3c9eeea2451f"
select select "0ceb8b90-6e92-4b1f-be25-acba4c819eff"
select select "ab9119d1-7da9-49c4-9fac-8c142204c89d"
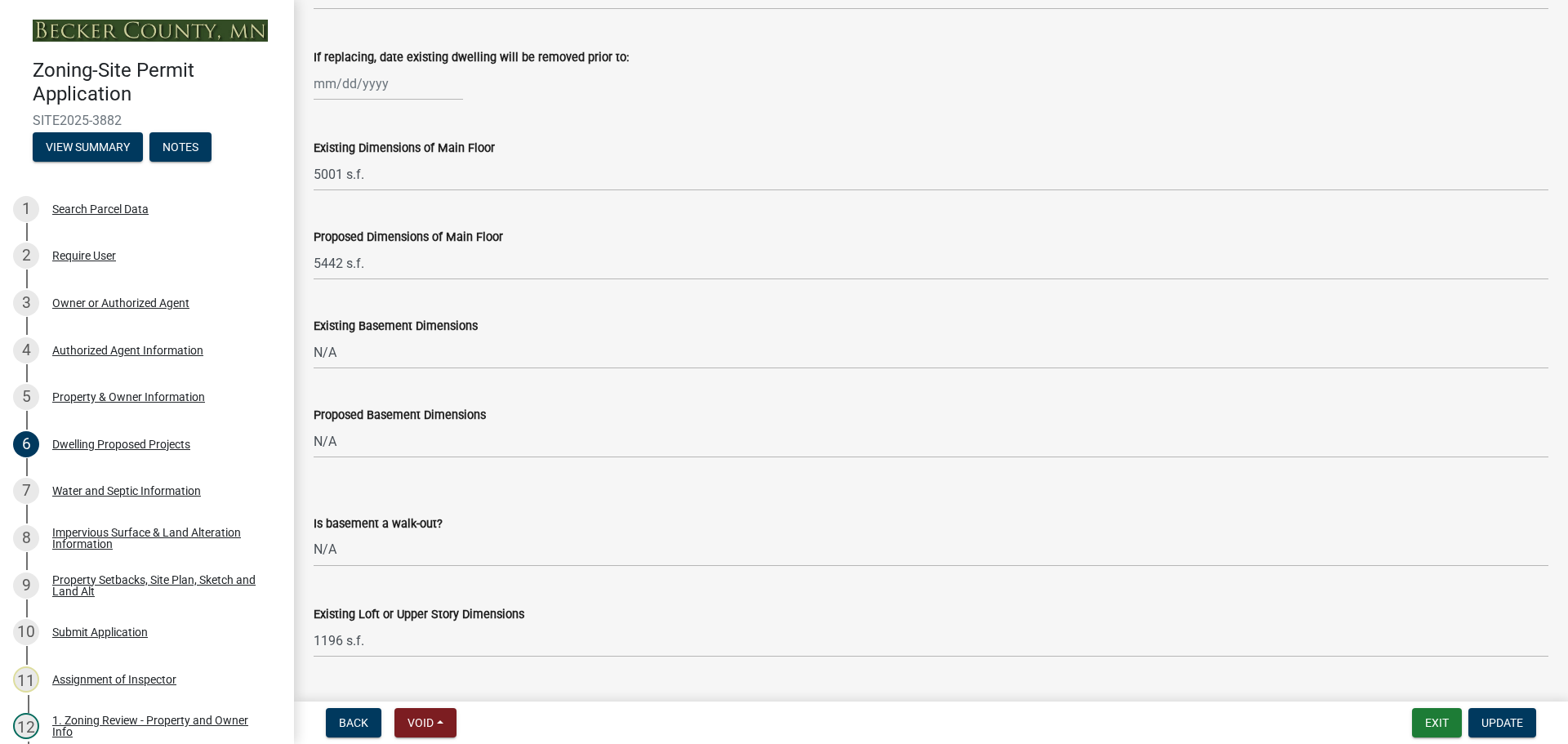
scroll to position [572, 0]
click at [87, 395] on div "Property & Owner Information" at bounding box center [128, 396] width 152 height 11
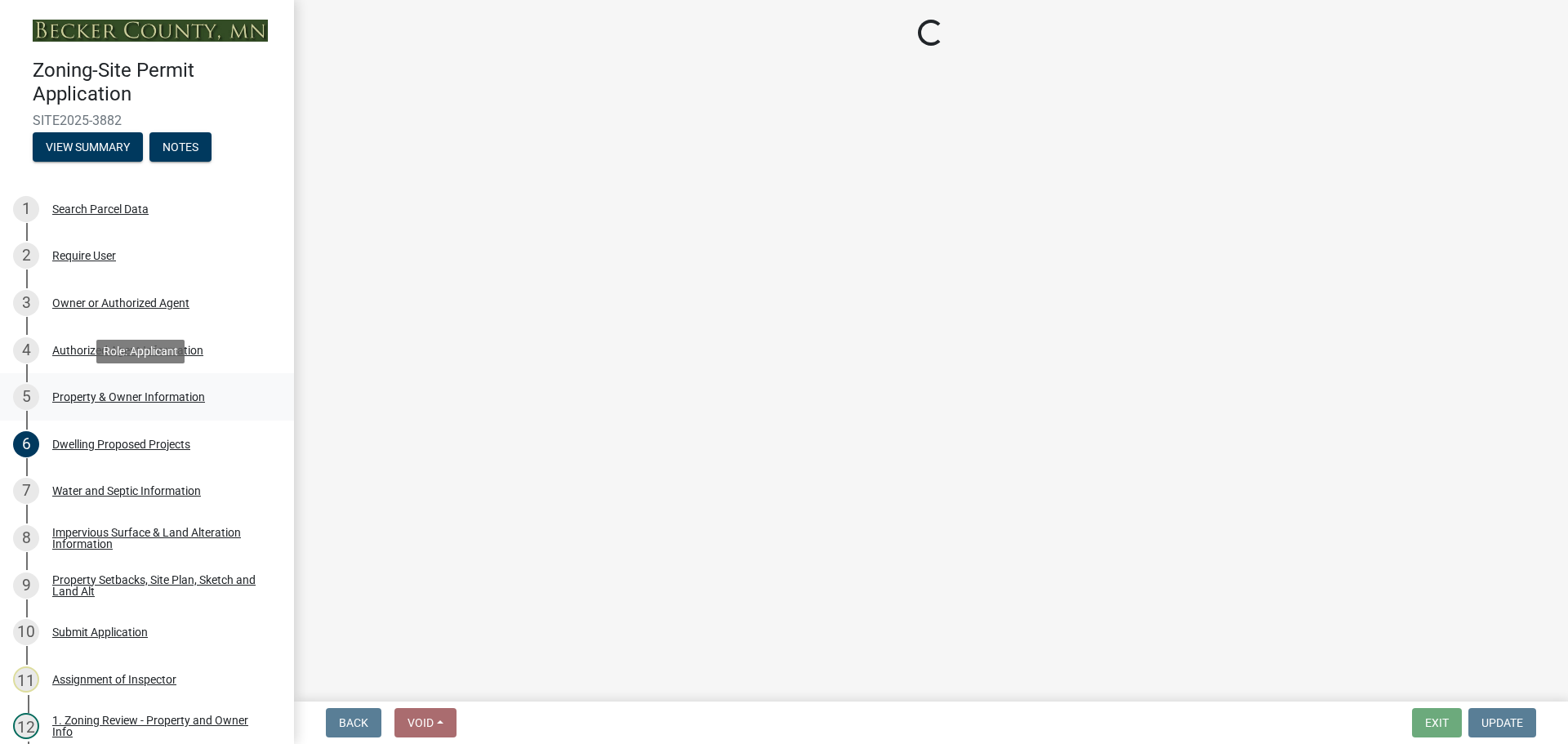
scroll to position [0, 0]
select select "a752e4d6-14bd-4f0f-bfe8-5b67ead45659"
select select "9bce286e-d536-49ff-bab3-4b7d67f0814c"
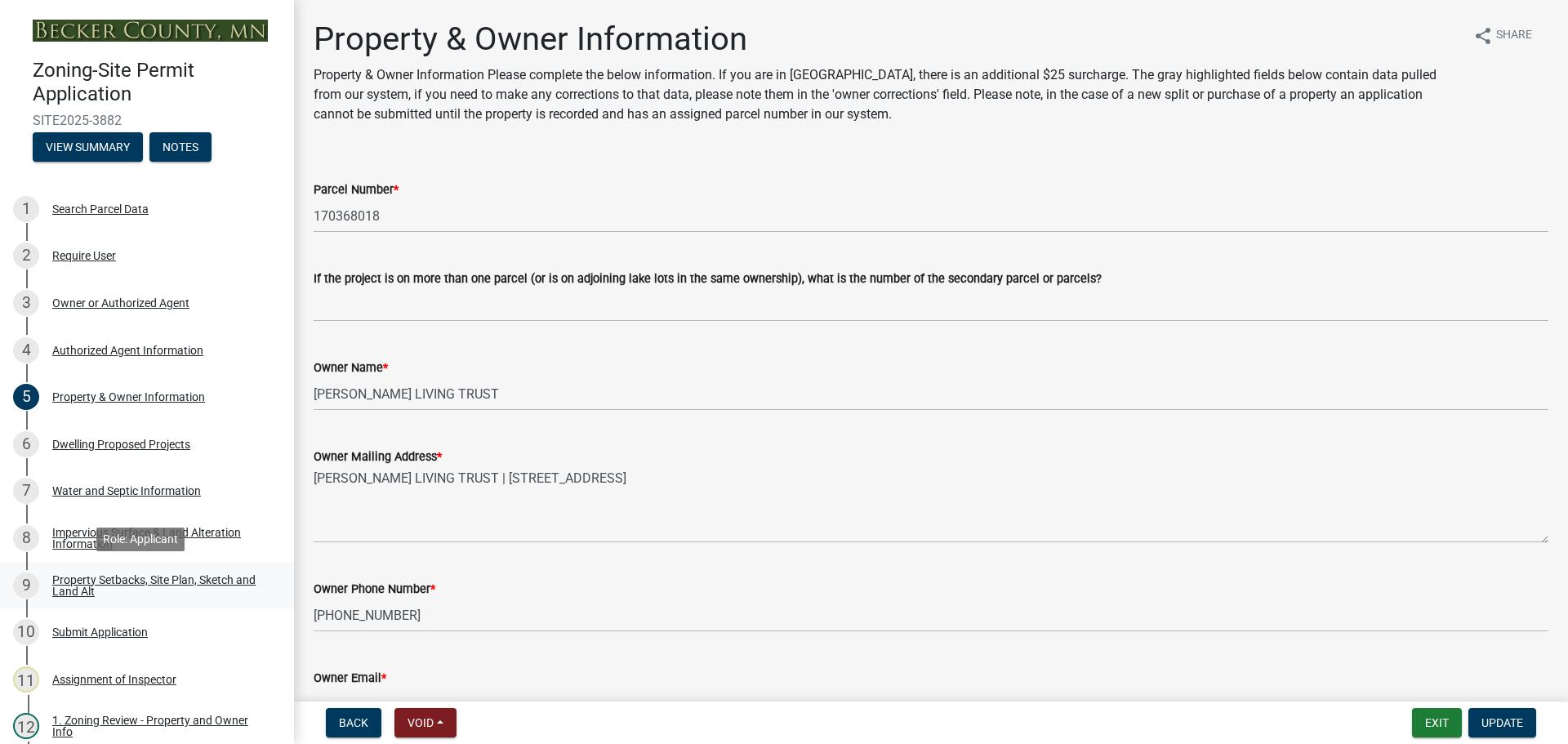
click at [154, 582] on div "Property Setbacks, Site Plan, Sketch and Land Alt" at bounding box center [160, 586] width 215 height 23
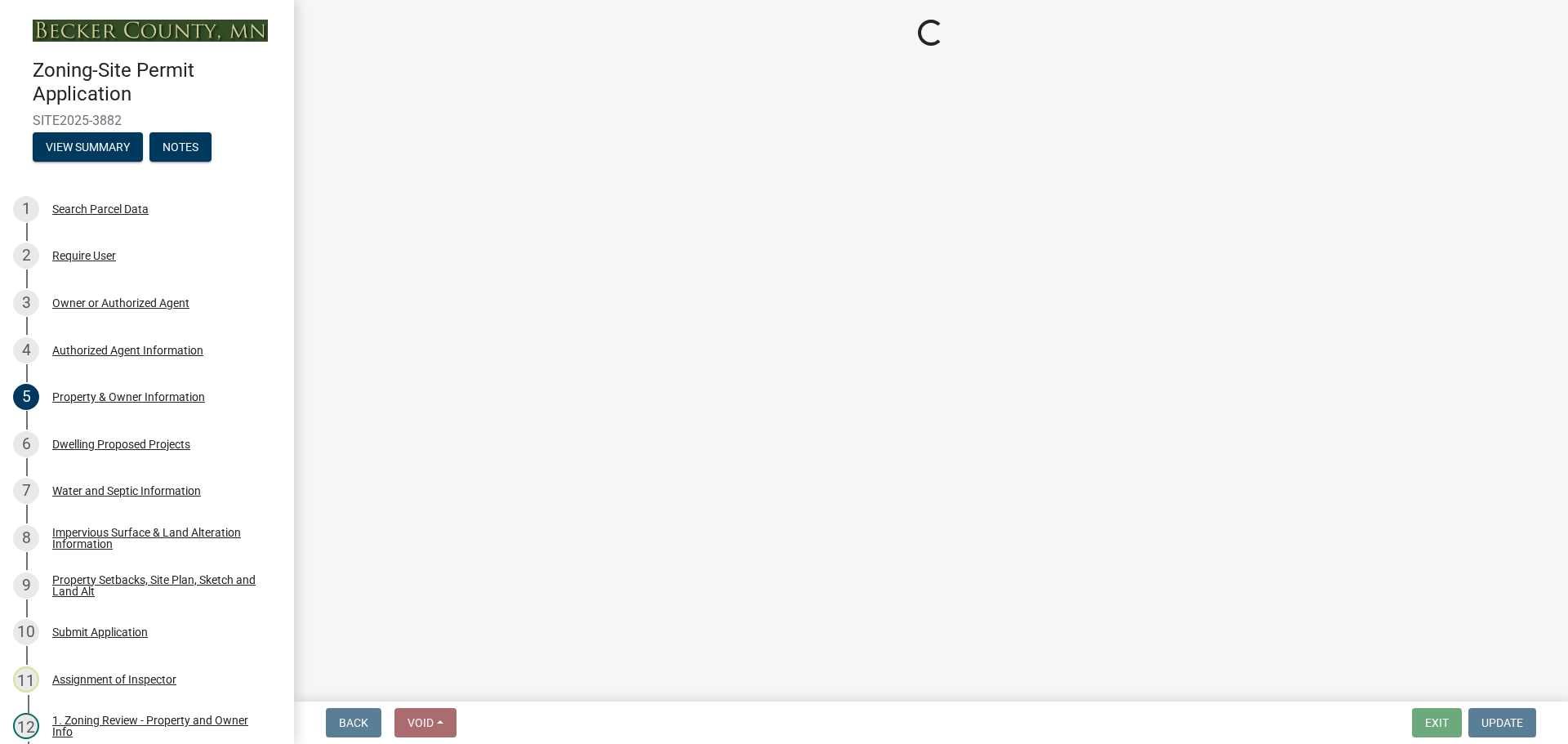
select select "d89fbfa0-1150-4954-b91c-9d482c9530a3"
select select "1b108c74-7388-45a4-b924-e1116e66e0ab"
select select "b56a4575-9846-47cf-8067-c59a4853da22"
select select "12f785fb-c378-4b18-841c-21c73dc99083"
select select "12da6293-5841-4f5c-bd92-3658833964cd"
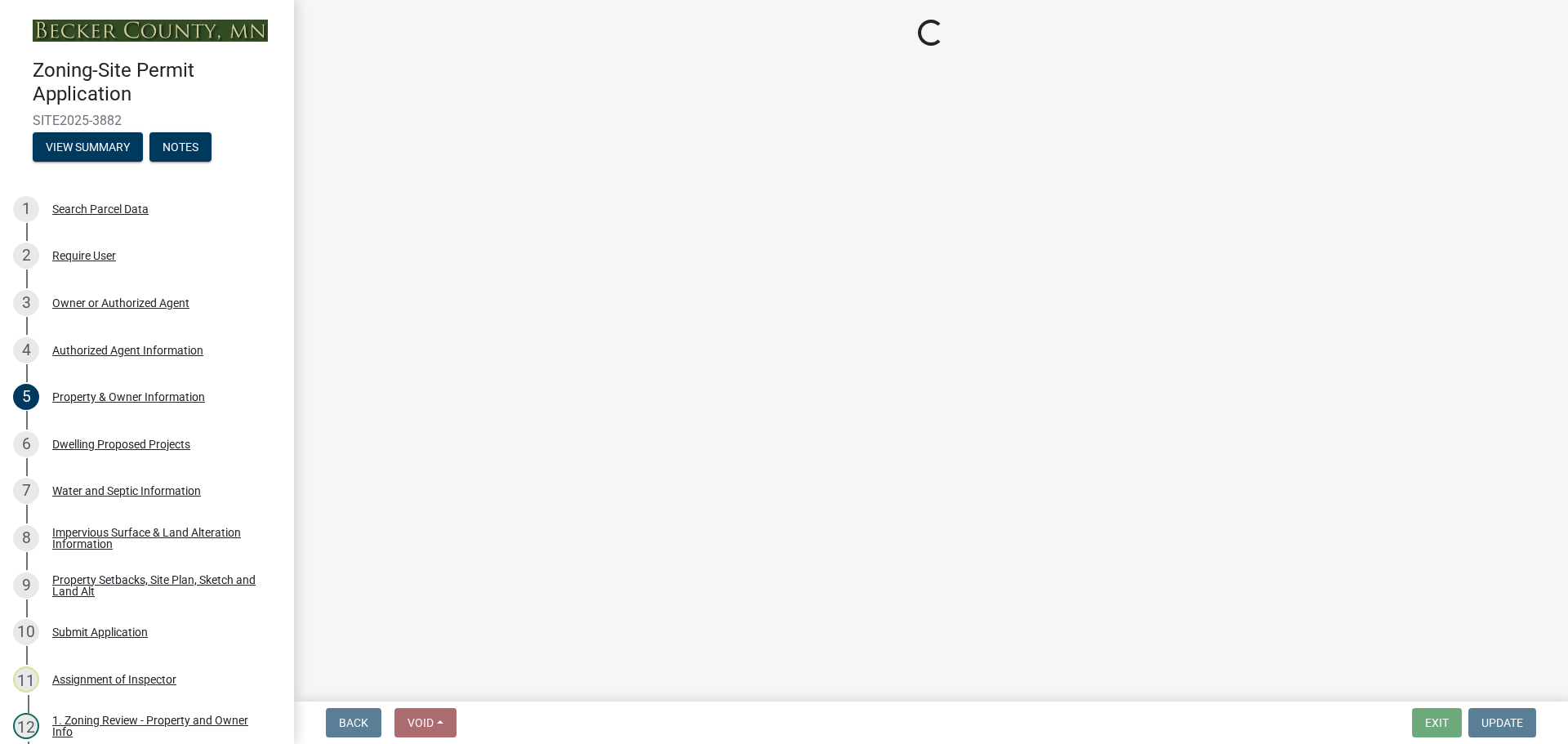
select select "27b2a8b4-abf6-463e-8c0c-7c5d2b4fe26f"
select select "28f6c7b2-2b88-4425-ae15-f67110f778a7"
select select "d61e3758-d187-40af-a435-5e09c3f3d509"
select select "c8b8ea71-7088-4e87-a493-7bc88cc2835b"
select select "1418c7e3-4054-4b00-84b5-d09b9560f30a"
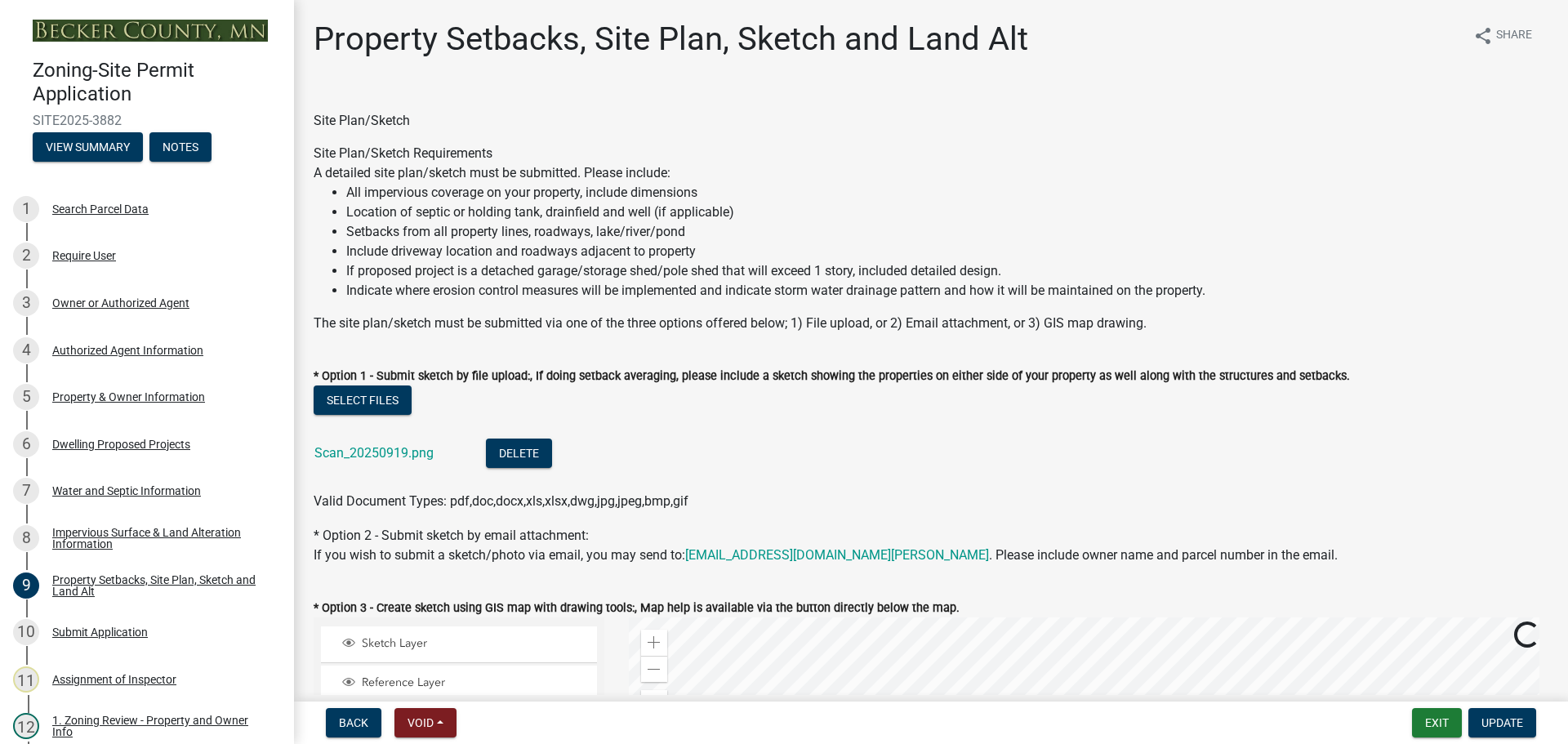
scroll to position [245, 0]
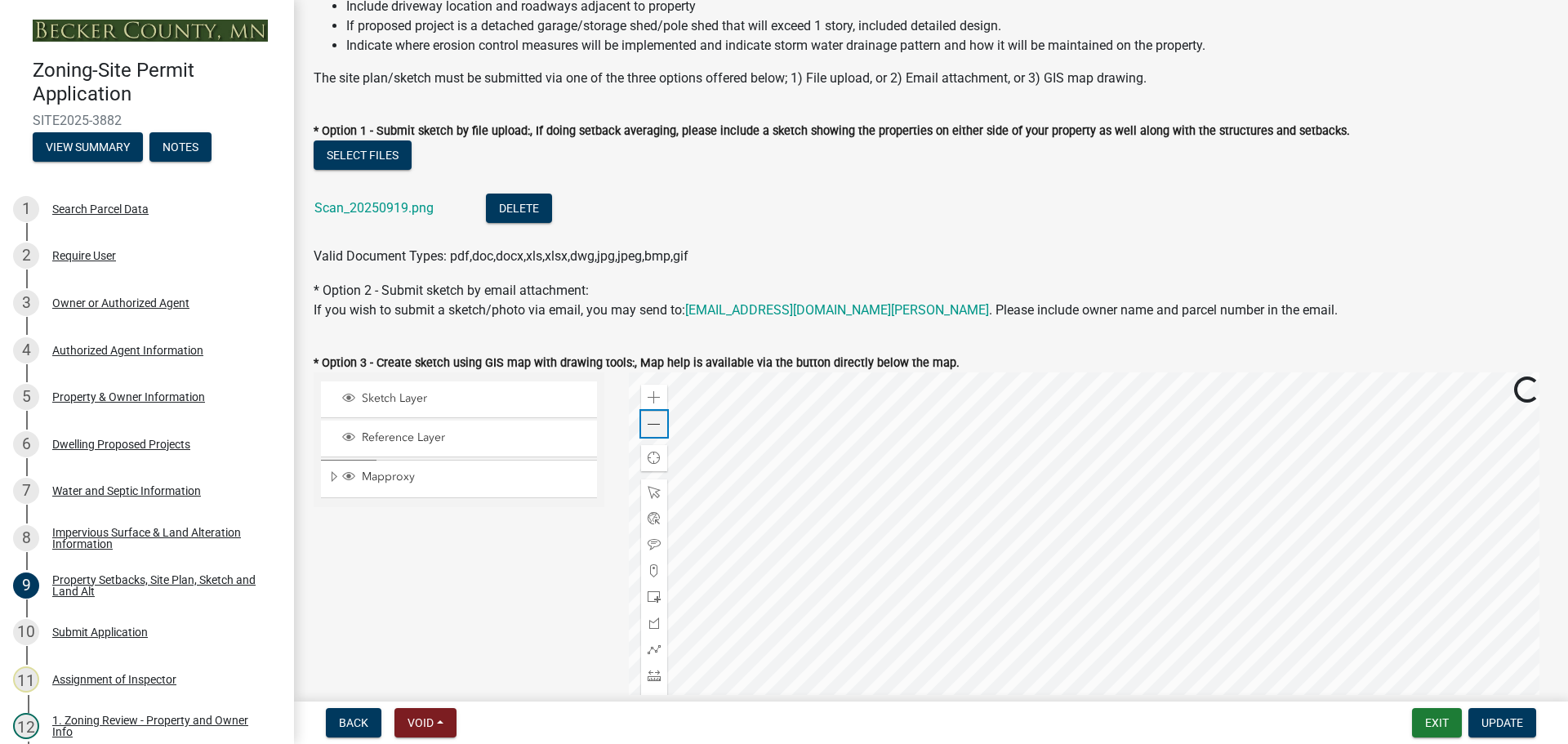
click at [654, 423] on span at bounding box center [653, 425] width 13 height 13
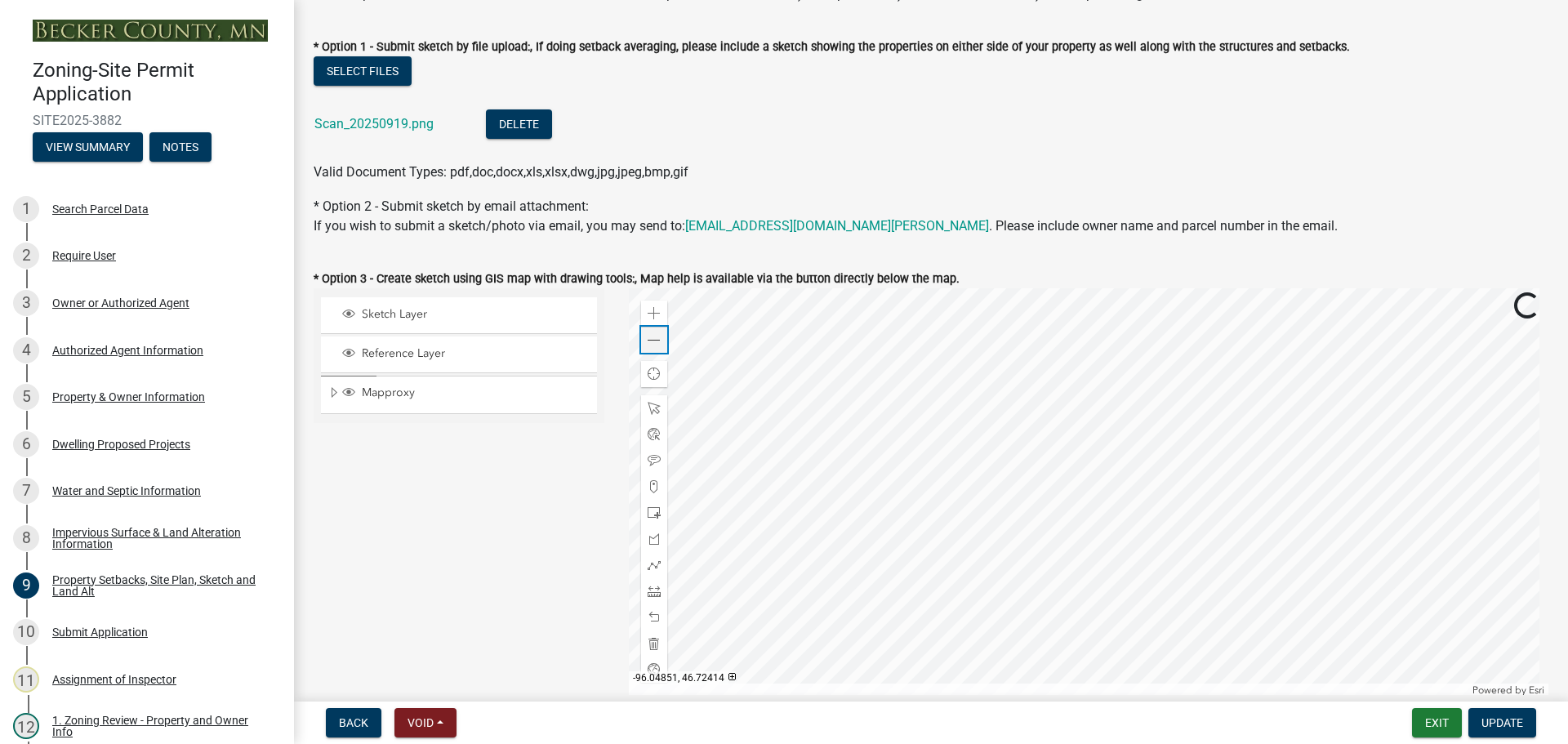
scroll to position [408, 0]
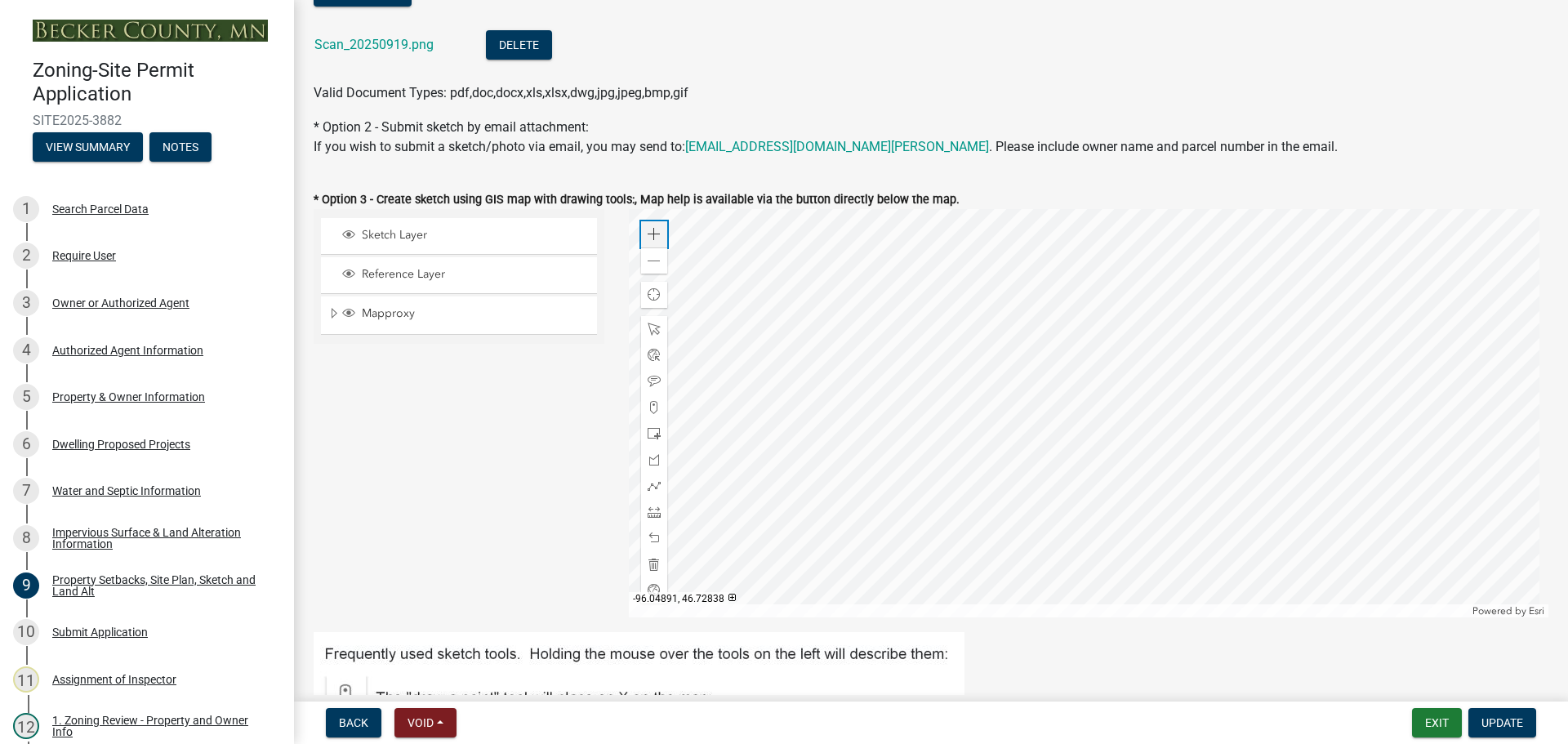
click at [647, 231] on span at bounding box center [653, 234] width 13 height 13
click at [943, 419] on div at bounding box center [1089, 413] width 920 height 408
click at [1140, 517] on div at bounding box center [1089, 413] width 920 height 408
click at [1127, 427] on div at bounding box center [1089, 413] width 920 height 408
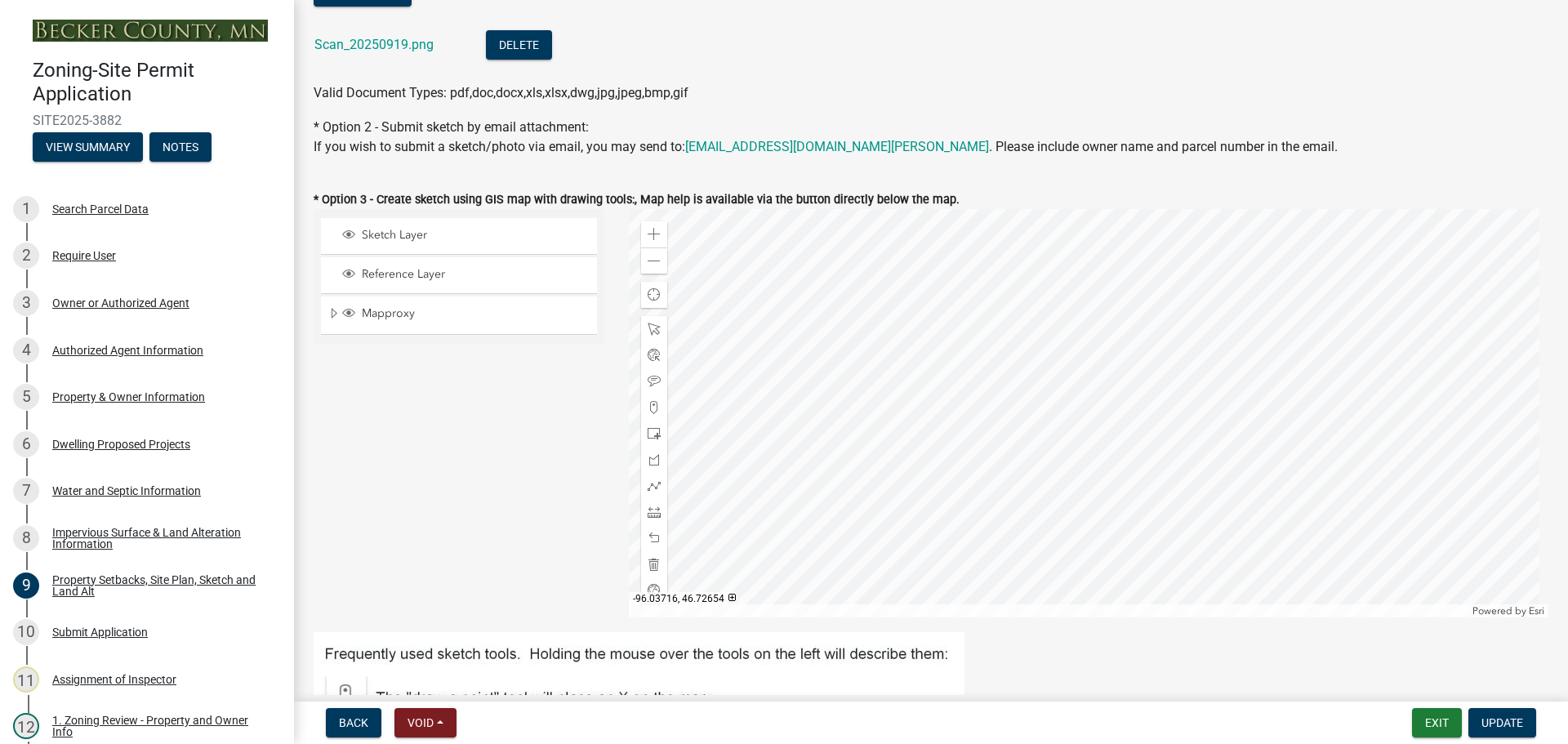
scroll to position [164, 0]
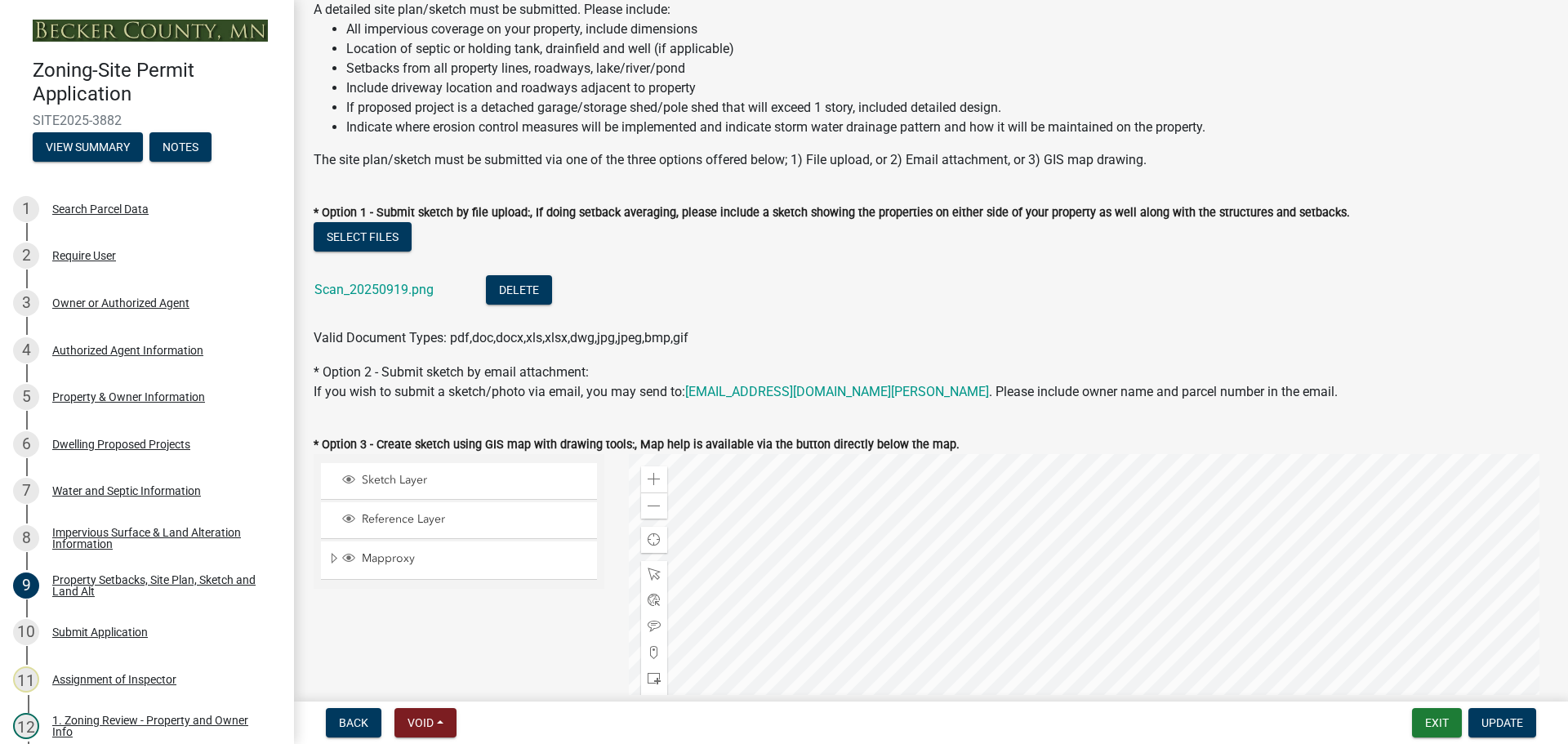
click at [1186, 629] on div at bounding box center [1089, 659] width 920 height 408
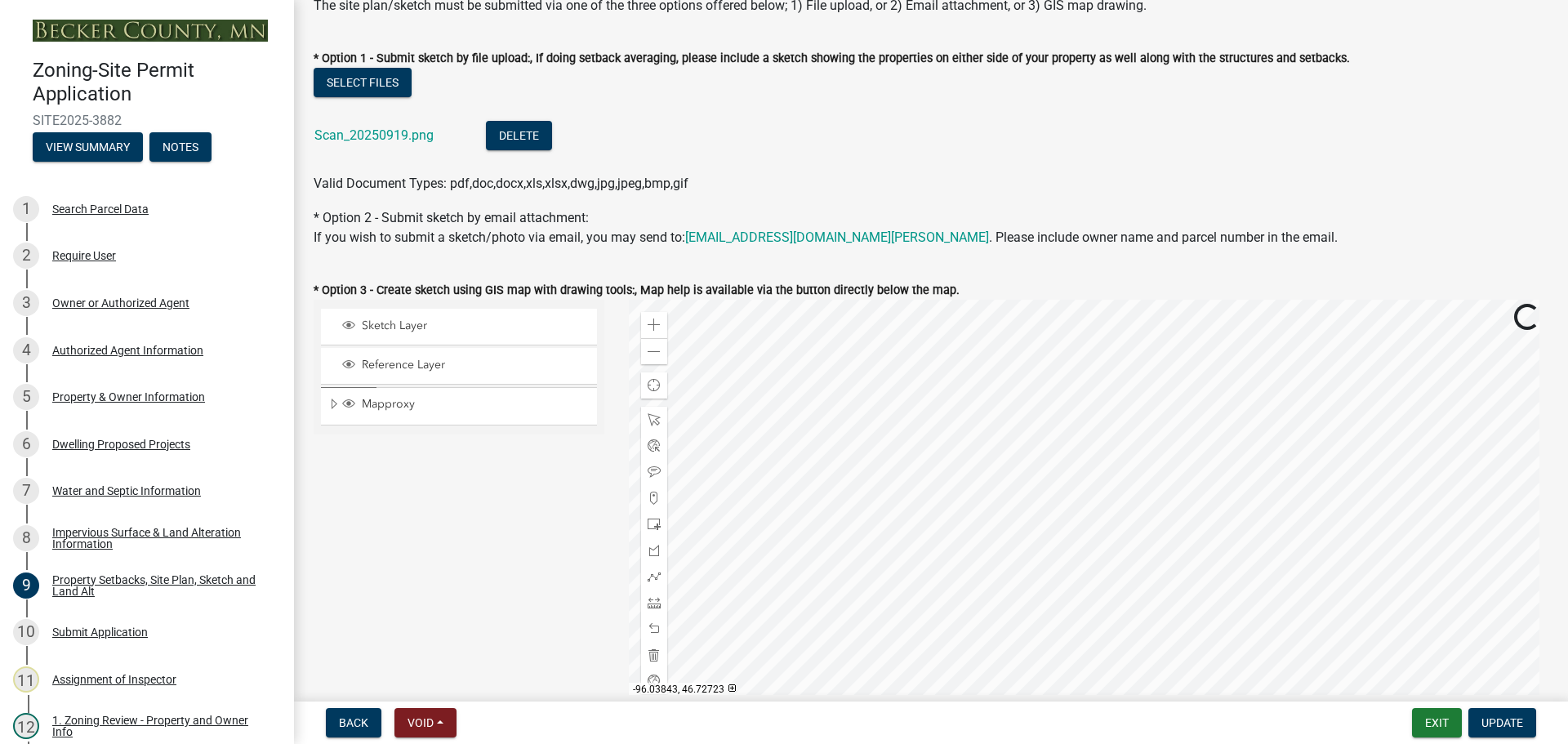
scroll to position [408, 0]
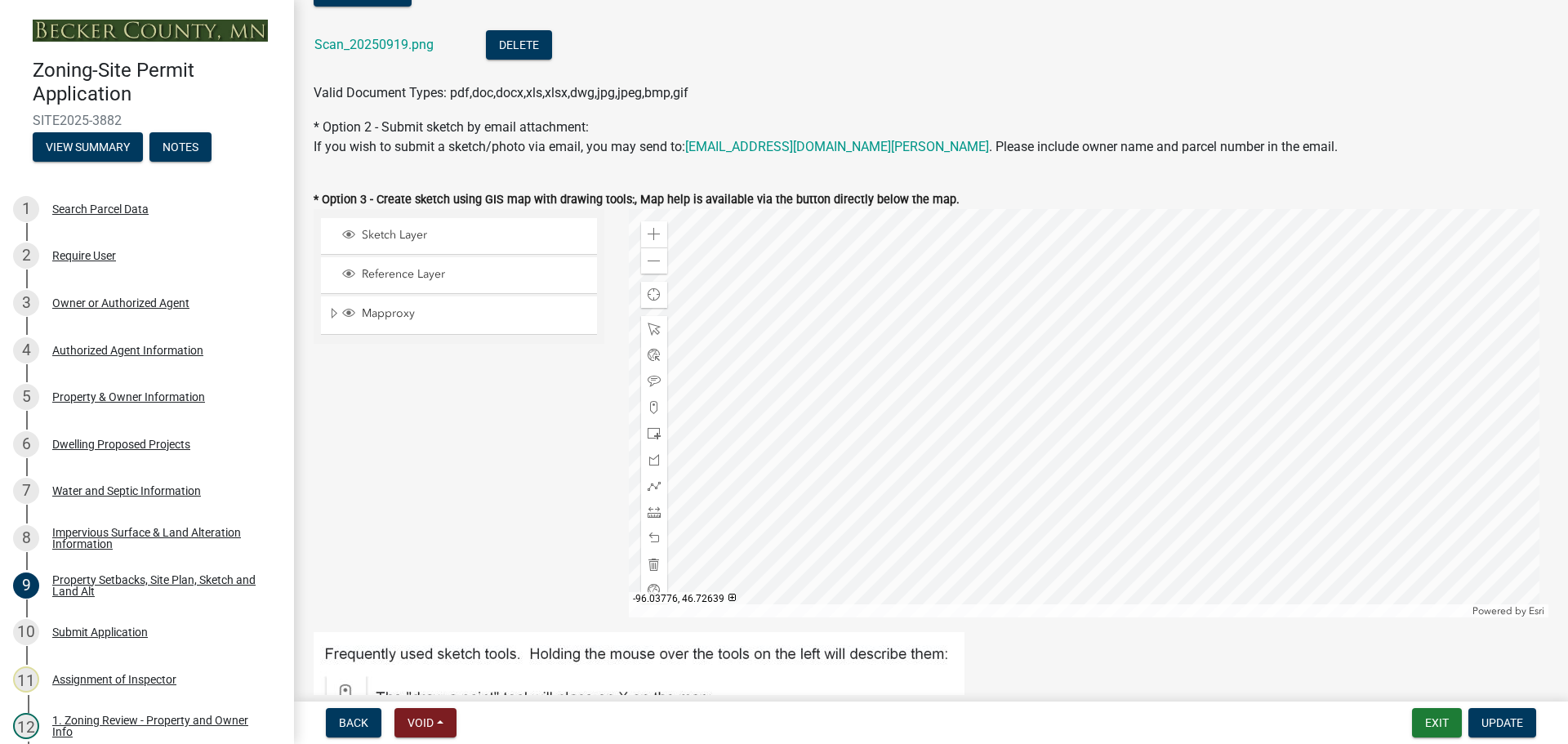
click at [1085, 331] on div at bounding box center [1089, 413] width 920 height 408
click at [655, 260] on span at bounding box center [653, 261] width 13 height 13
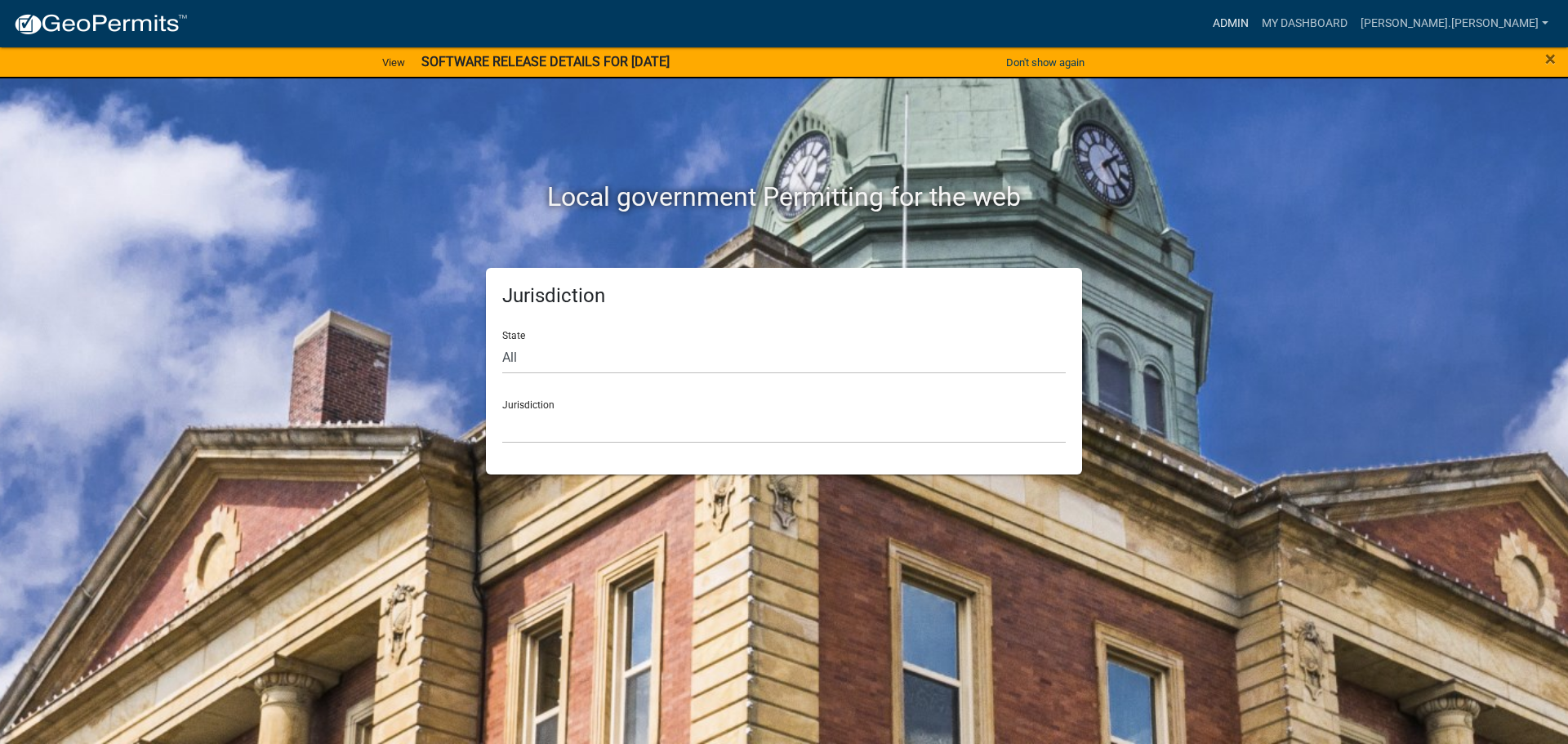
click at [1255, 24] on link "Admin" at bounding box center [1230, 23] width 49 height 31
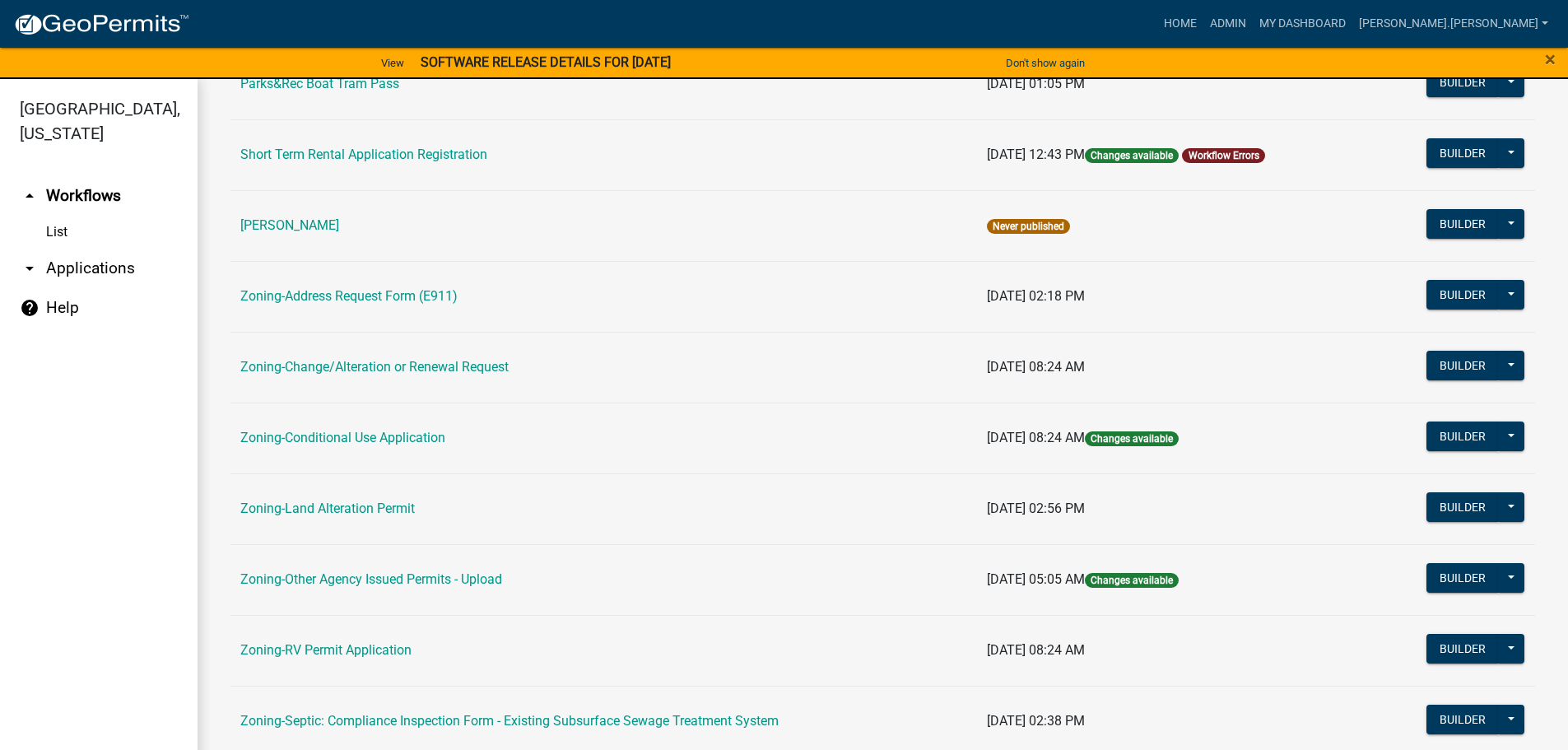
scroll to position [411, 0]
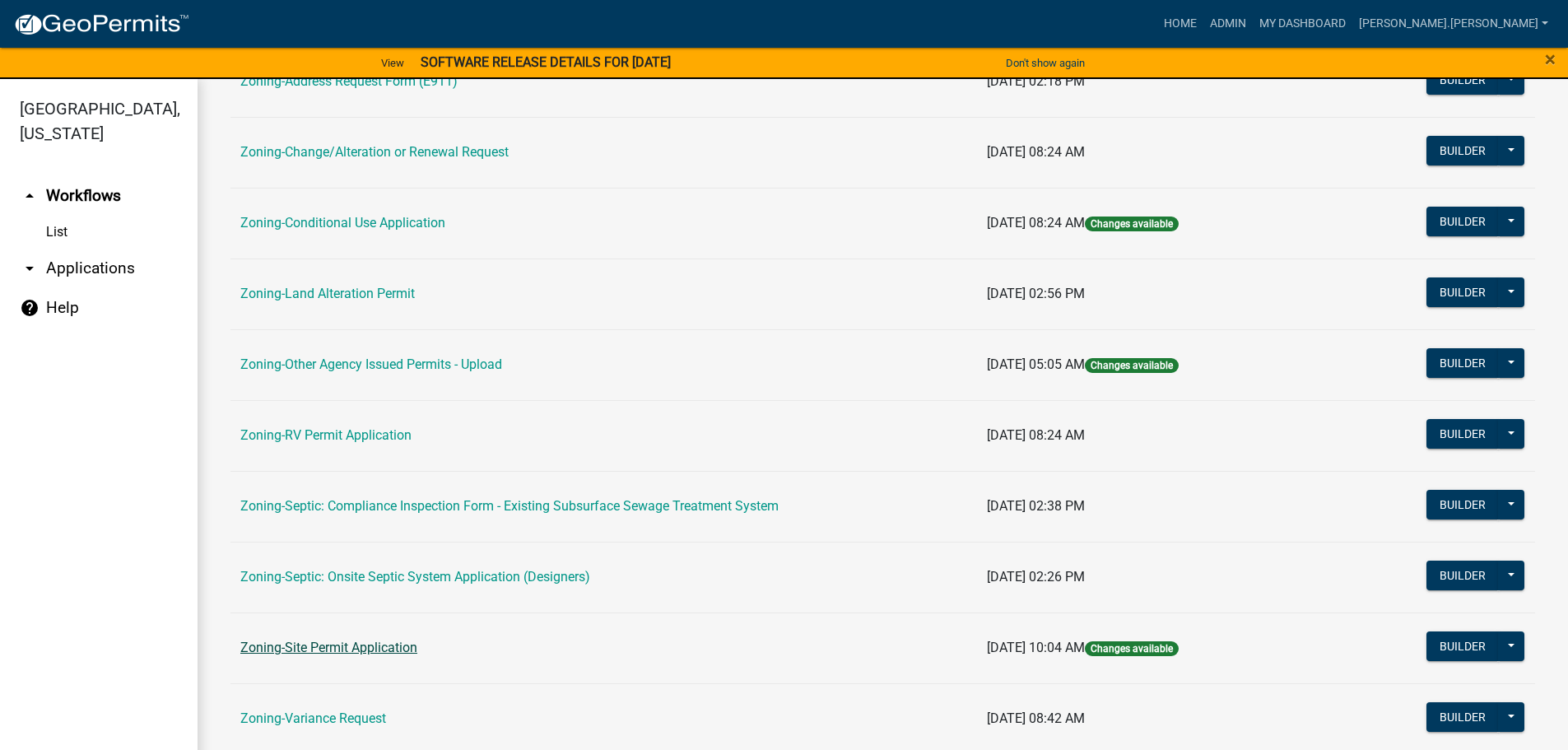
click at [325, 647] on link "Zoning-Site Permit Application" at bounding box center [329, 648] width 177 height 16
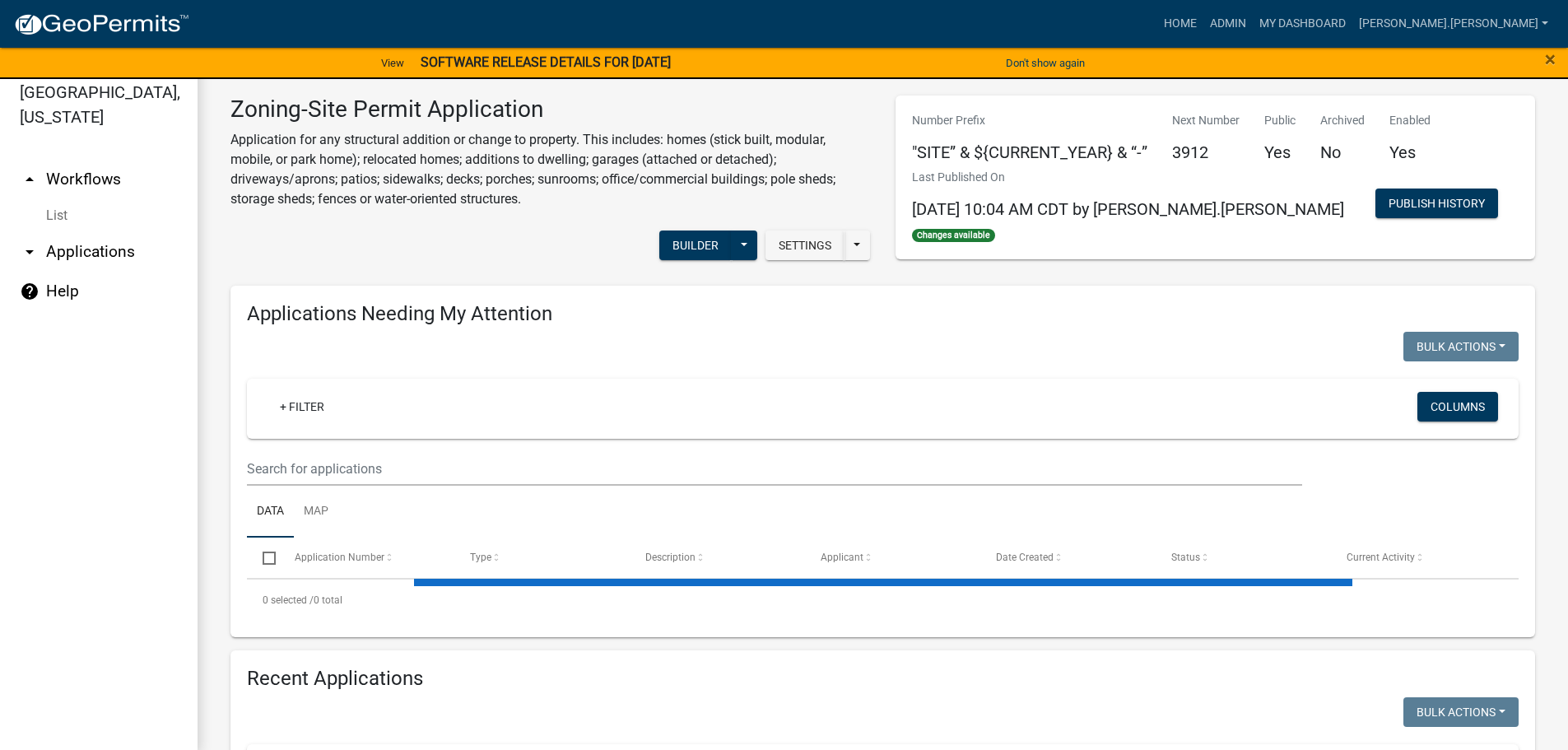
scroll to position [20, 0]
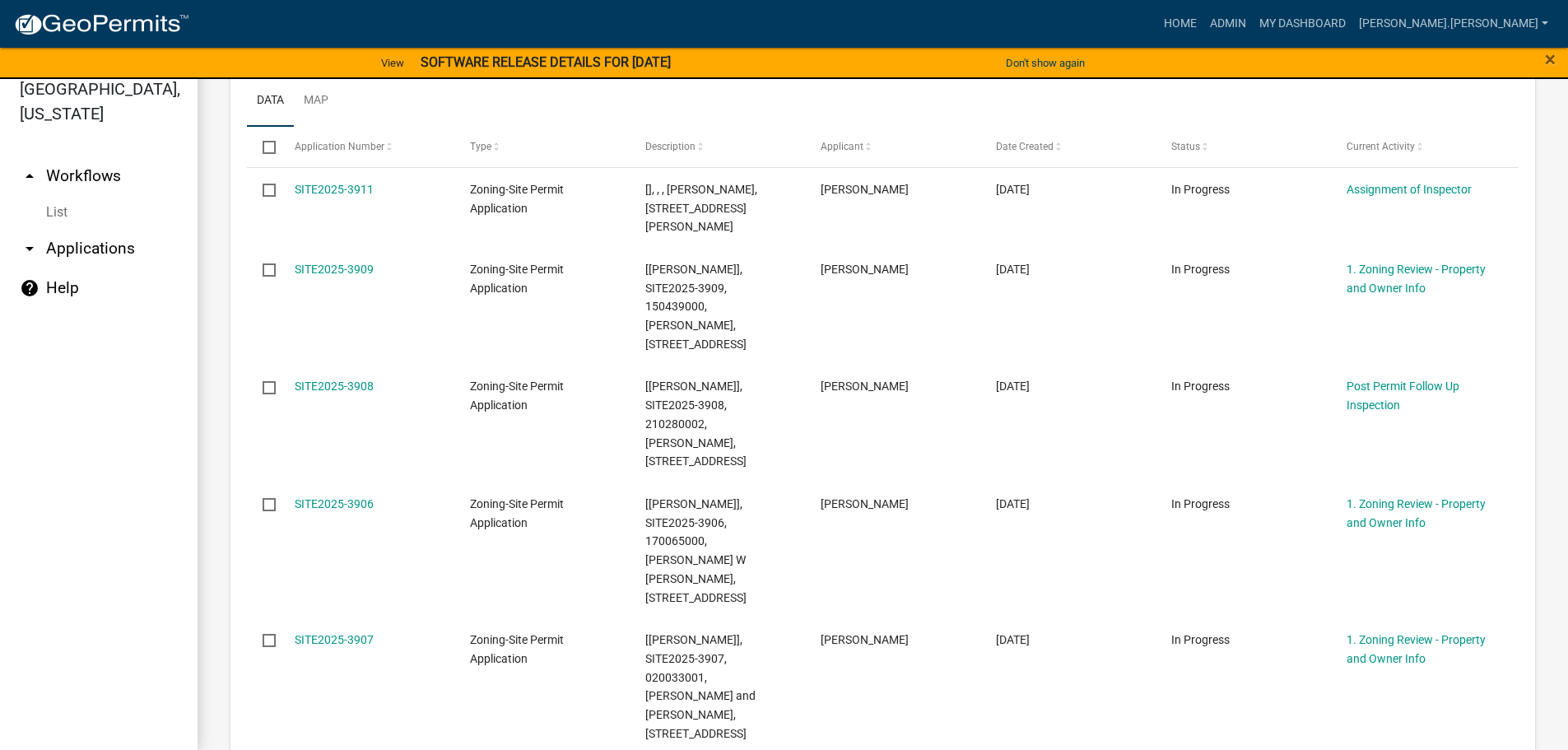
scroll to position [411, 0]
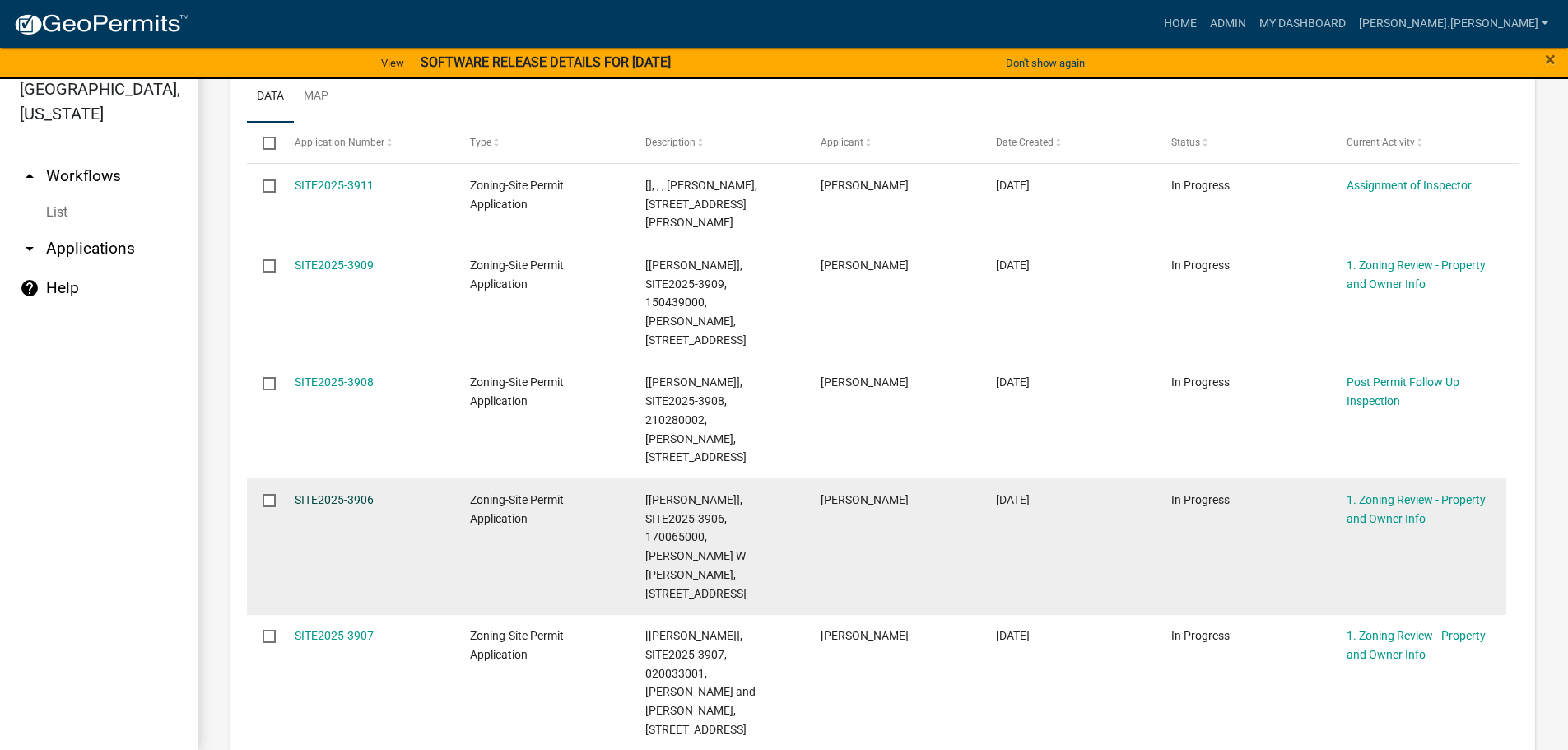
click at [342, 493] on link "SITE2025-3906" at bounding box center [334, 499] width 79 height 13
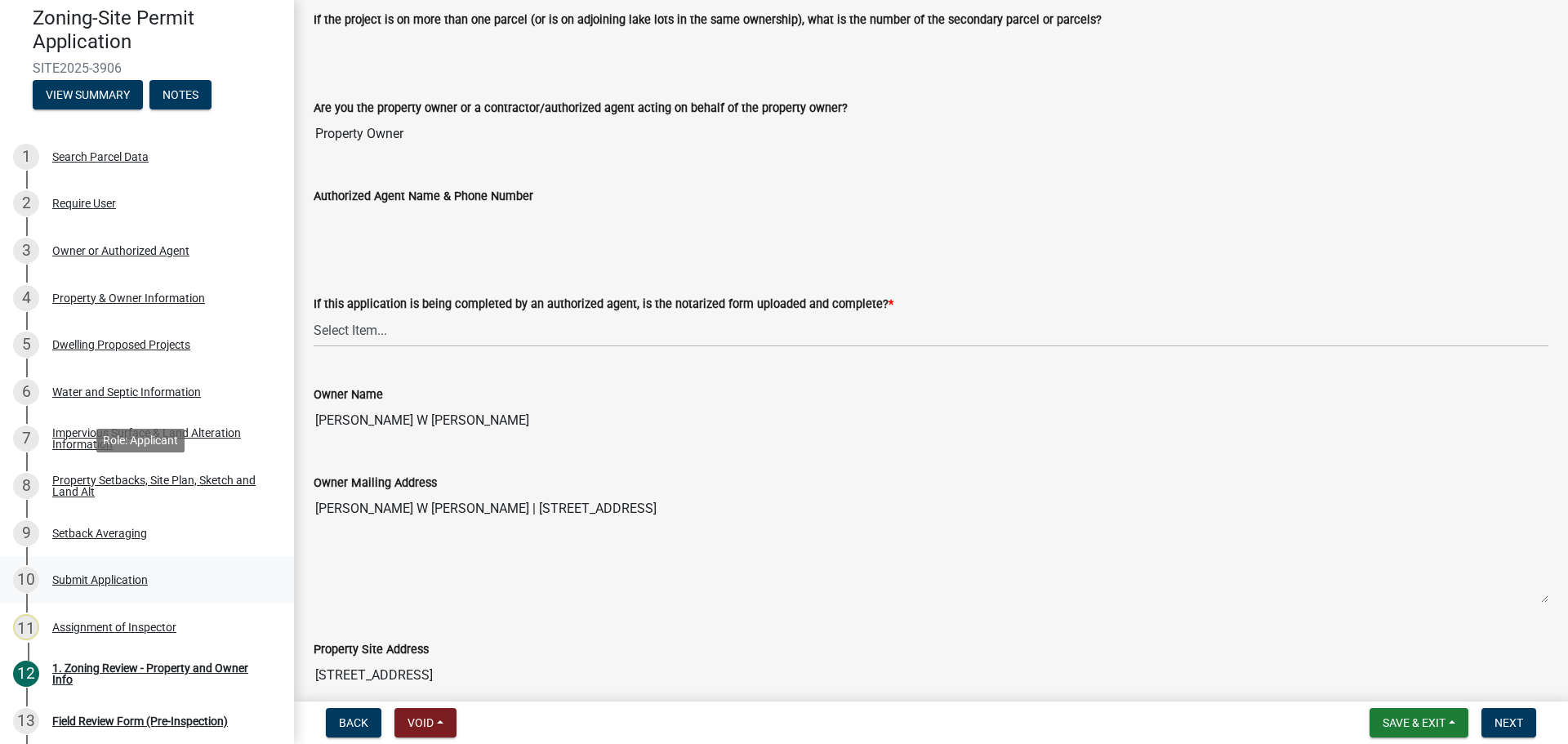
scroll to position [82, 0]
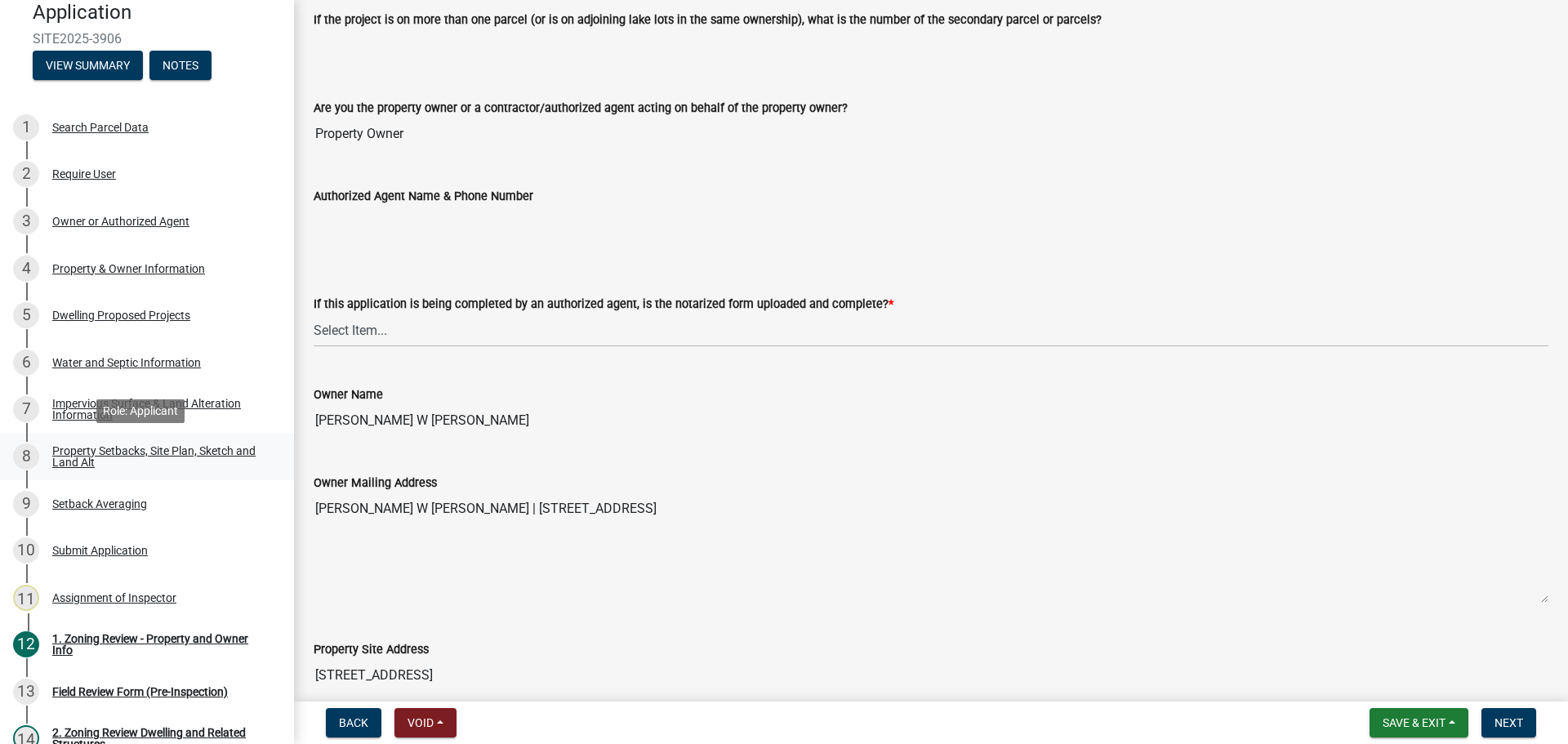
click at [183, 451] on div "Property Setbacks, Site Plan, Sketch and Land Alt" at bounding box center [160, 456] width 215 height 23
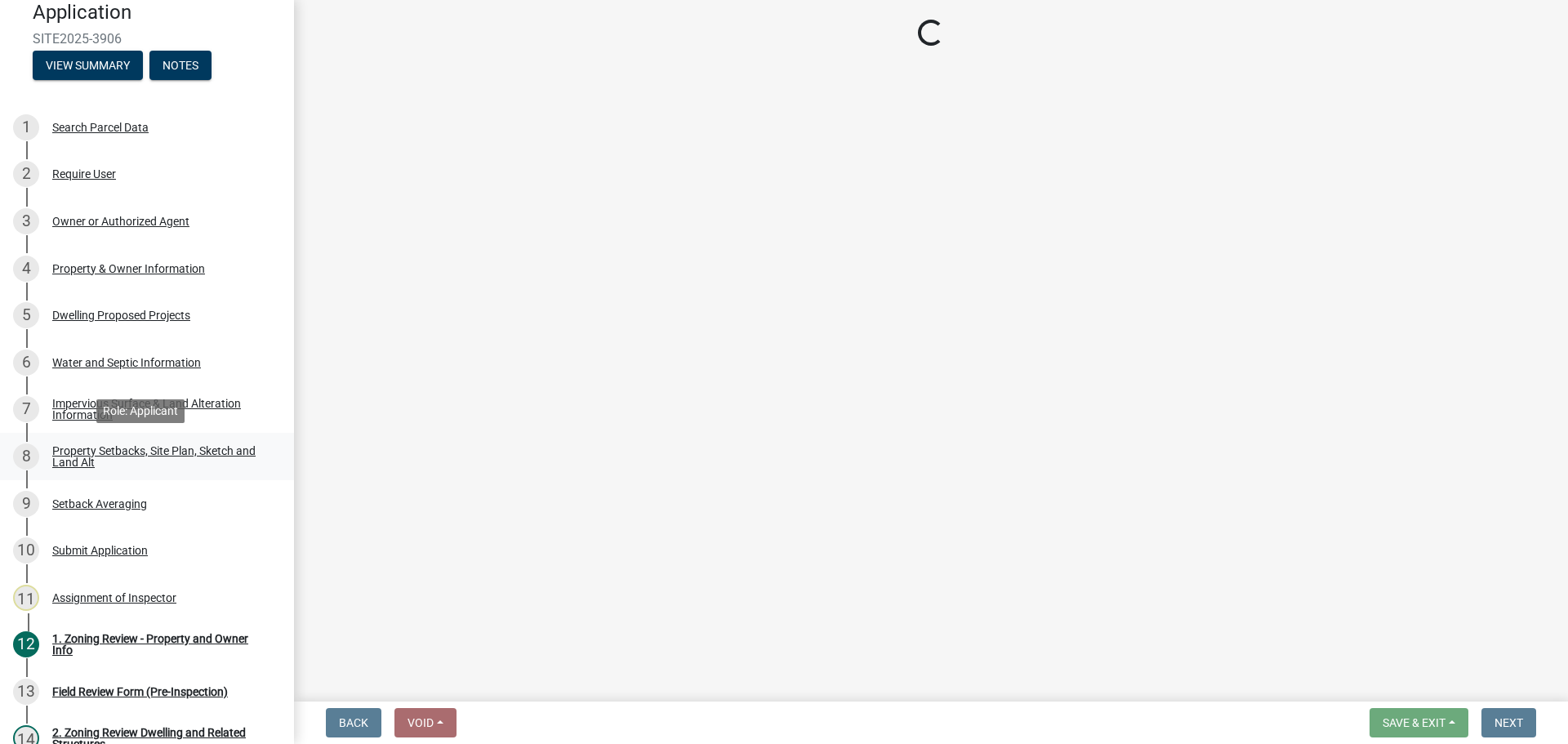
scroll to position [0, 0]
select select "7b13c63f-e699-4112-b373-98fbd28ec536"
select select "23d9b77f-888b-4fb8-92b8-bb321afa0fee"
select select "b56a4575-9846-47cf-8067-c59a4853da22"
select select "12f785fb-c378-4b18-841c-21c73dc99083"
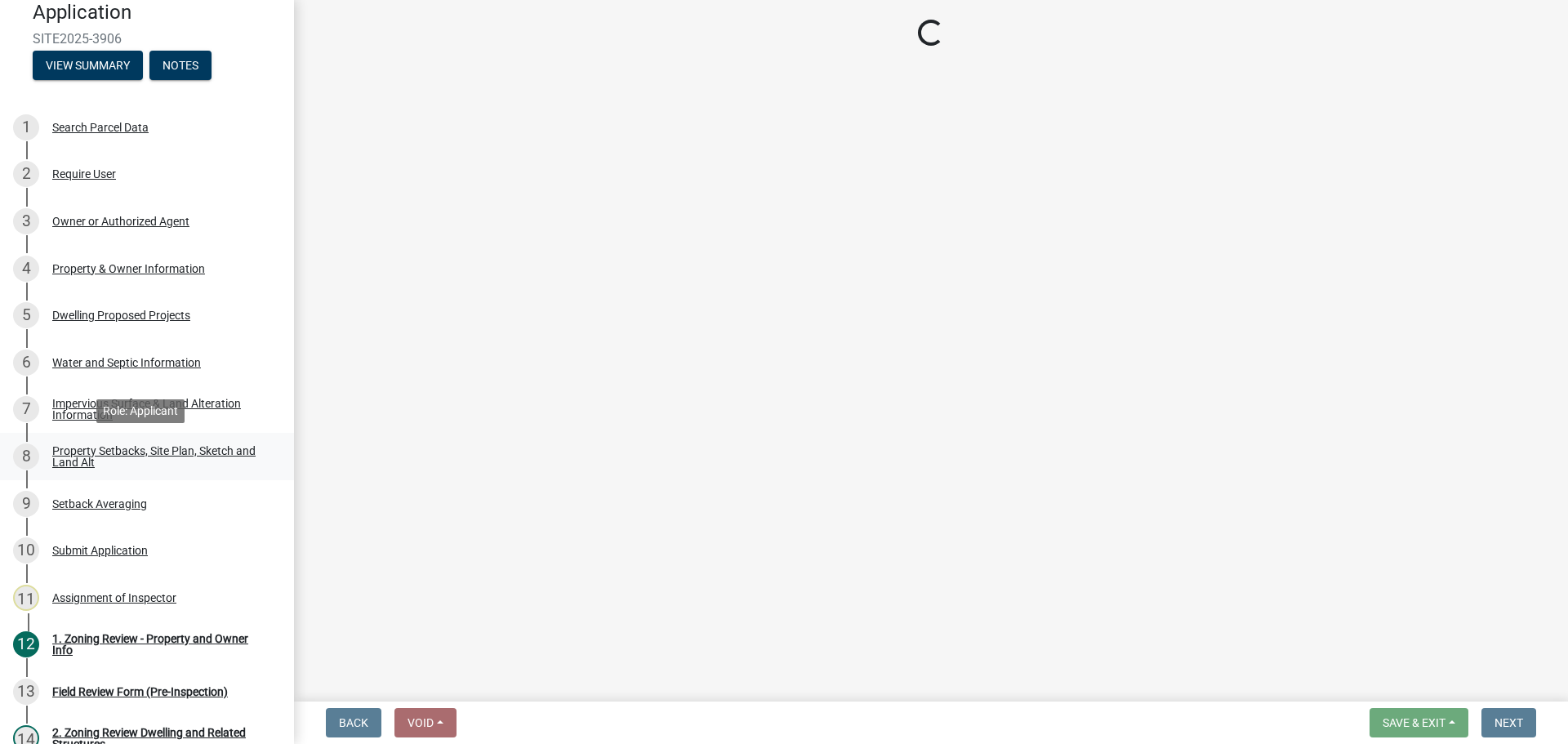
select select "e8ab2dc3-aa3f-46f3-9b4a-37eb25ad84af"
select select "b98836ba-4715-455d-97ab-be9a9df498a8"
select select "c8b8ea71-7088-4e87-a493-7bc88cc2835b"
select select "d6c1d38b-8561-4345-845e-72dfbb0578a1"
select select "f51aecae-0421-4f67-bd2d-0cff8a85c7cd"
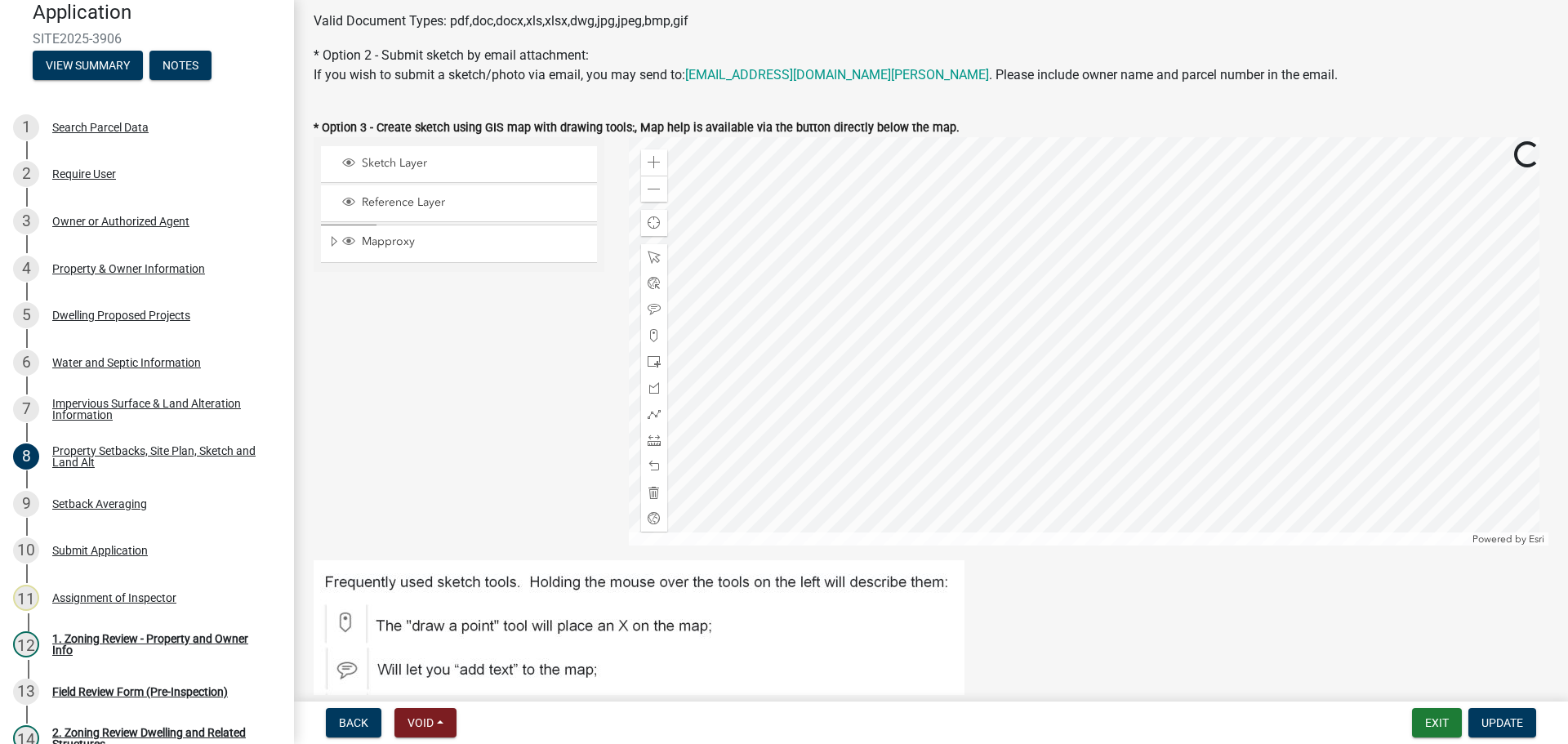
scroll to position [572, 0]
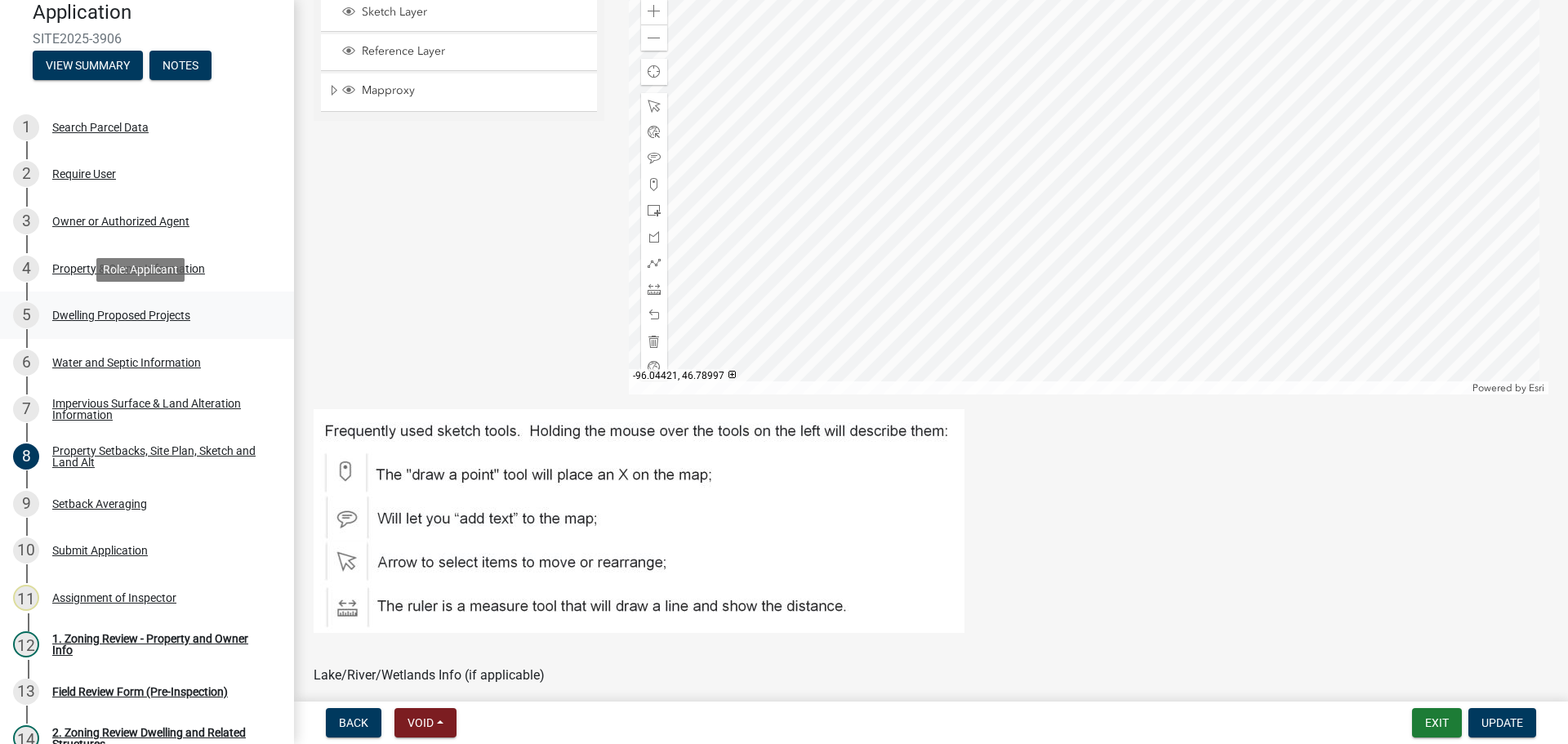
click at [120, 320] on div "Dwelling Proposed Projects" at bounding box center [121, 315] width 138 height 11
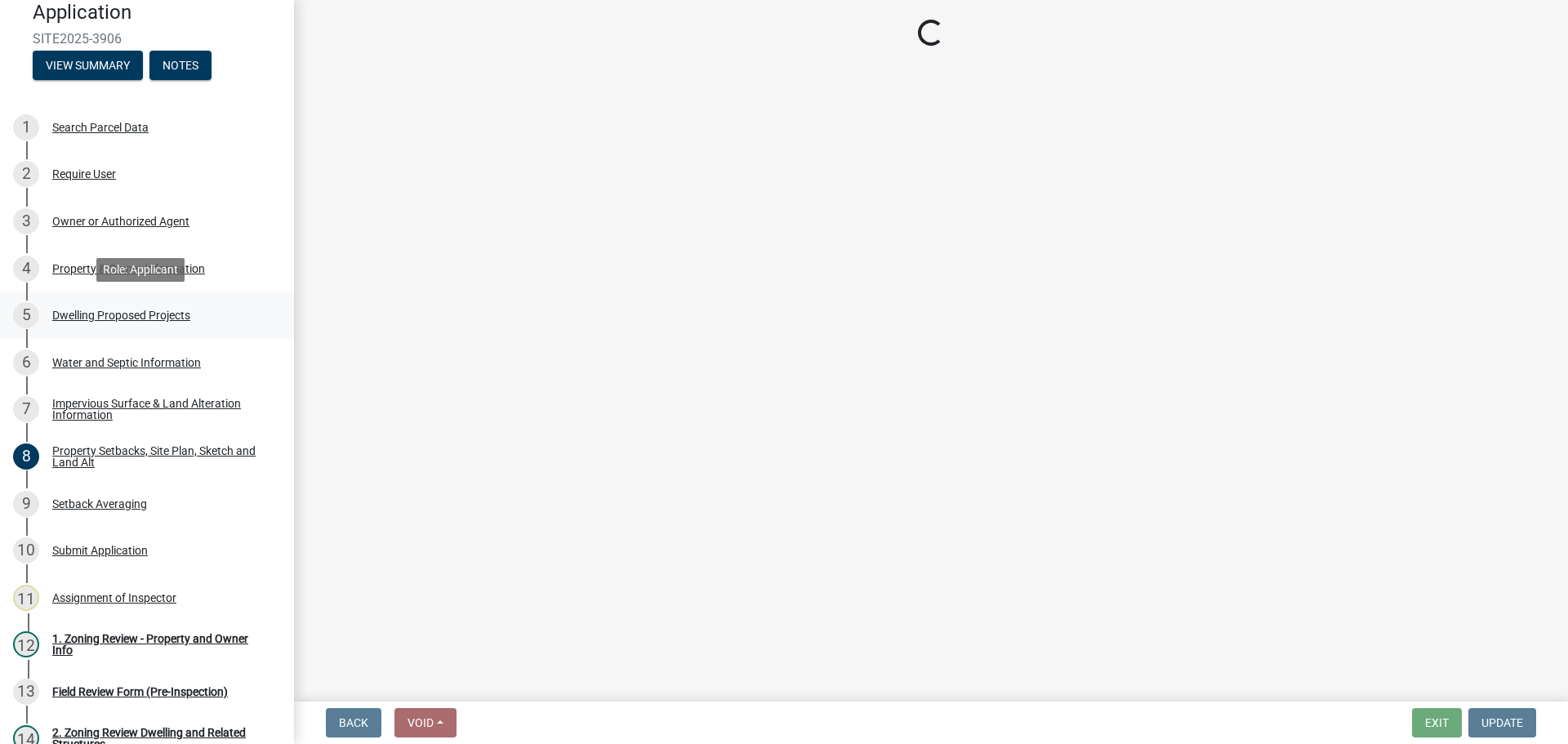
scroll to position [0, 0]
select select "a5b58647-72e6-4a45-9816-4b1990647a33"
select select "11c1c089-3b44-43c0-9549-3c9eeea2451f"
select select "781a3532-4308-48f8-bcde-e97c9fab42cb"
select select "ab9119d1-7da9-49c4-9fac-8c142204c89d"
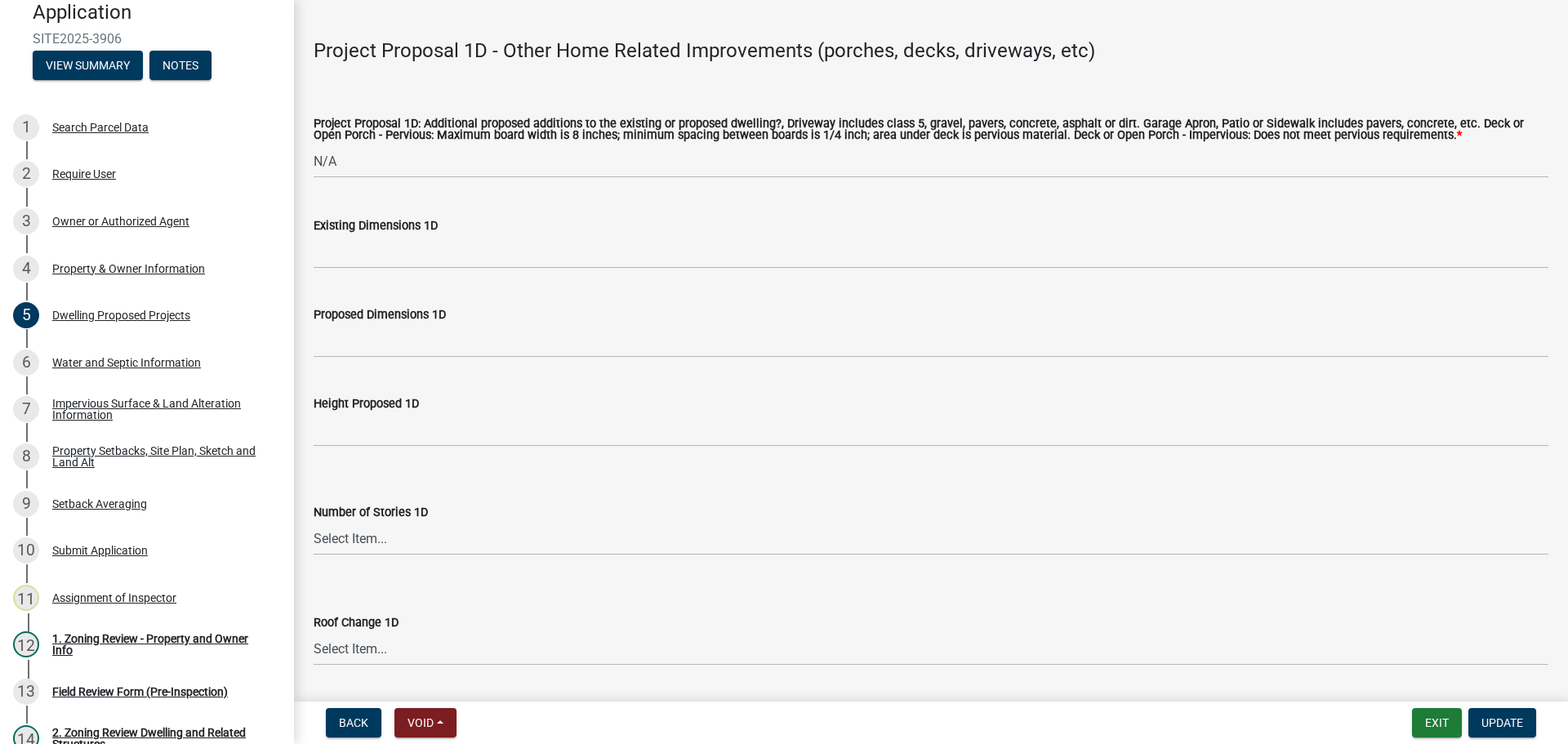
scroll to position [3758, 0]
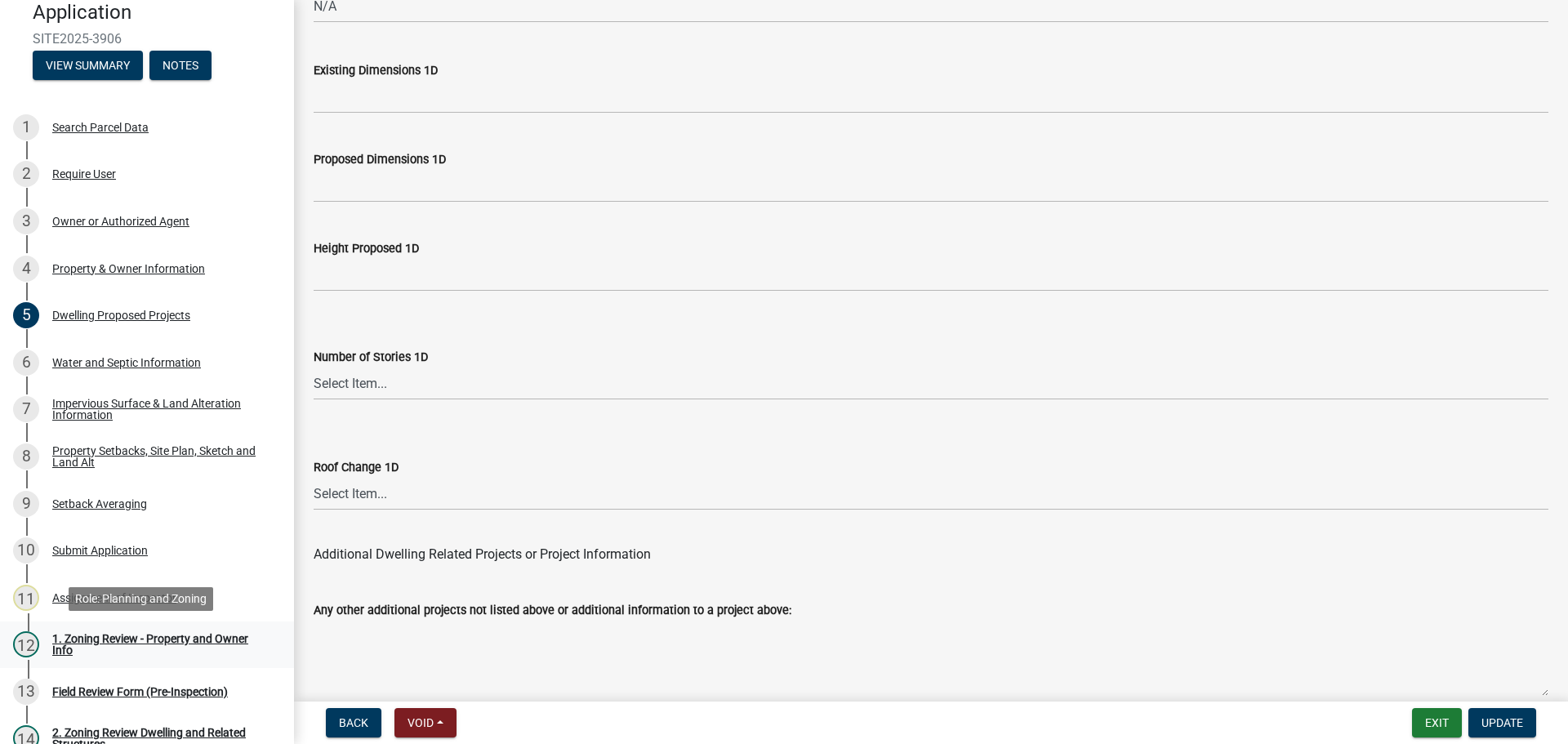
click at [134, 639] on div "1. Zoning Review - Property and Owner Info" at bounding box center [160, 644] width 215 height 23
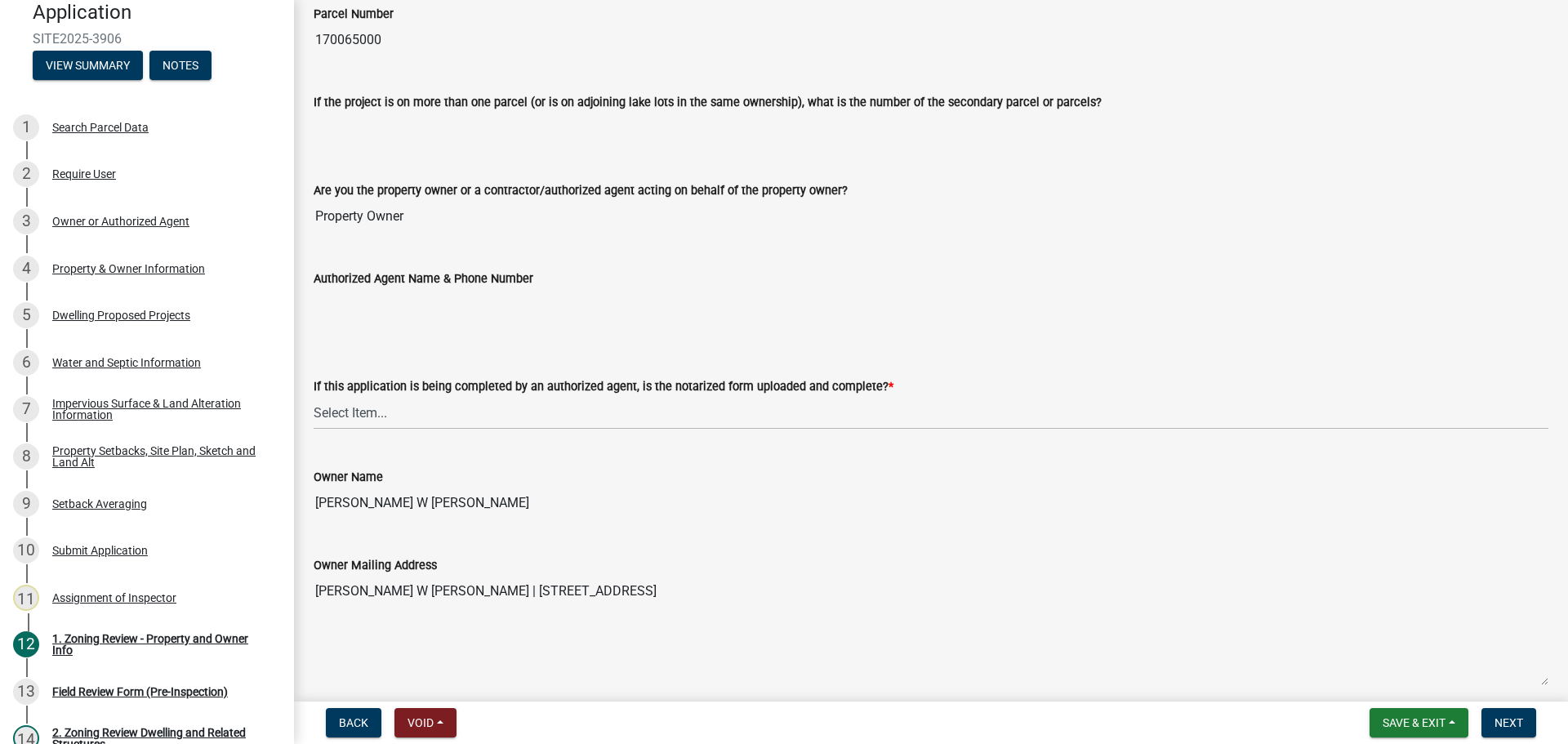
scroll to position [164, 0]
click at [534, 411] on select "Select Item... Yes No N/A" at bounding box center [930, 412] width 1235 height 34
click at [313, 395] on select "Select Item... Yes No N/A" at bounding box center [930, 412] width 1235 height 34
select select "b279cdb4-a9c7-4e65-a8bd-797316f5be14"
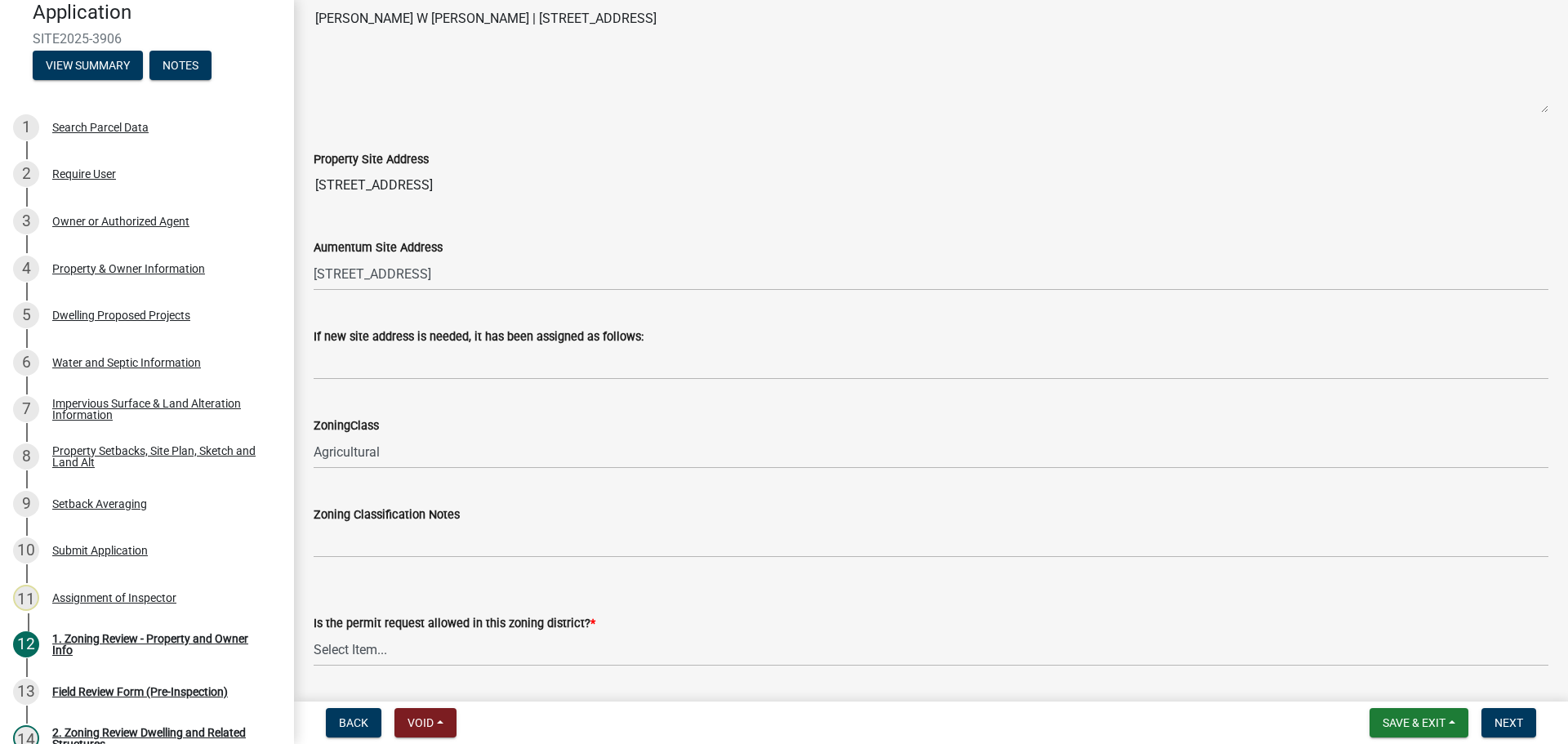
scroll to position [1062, 0]
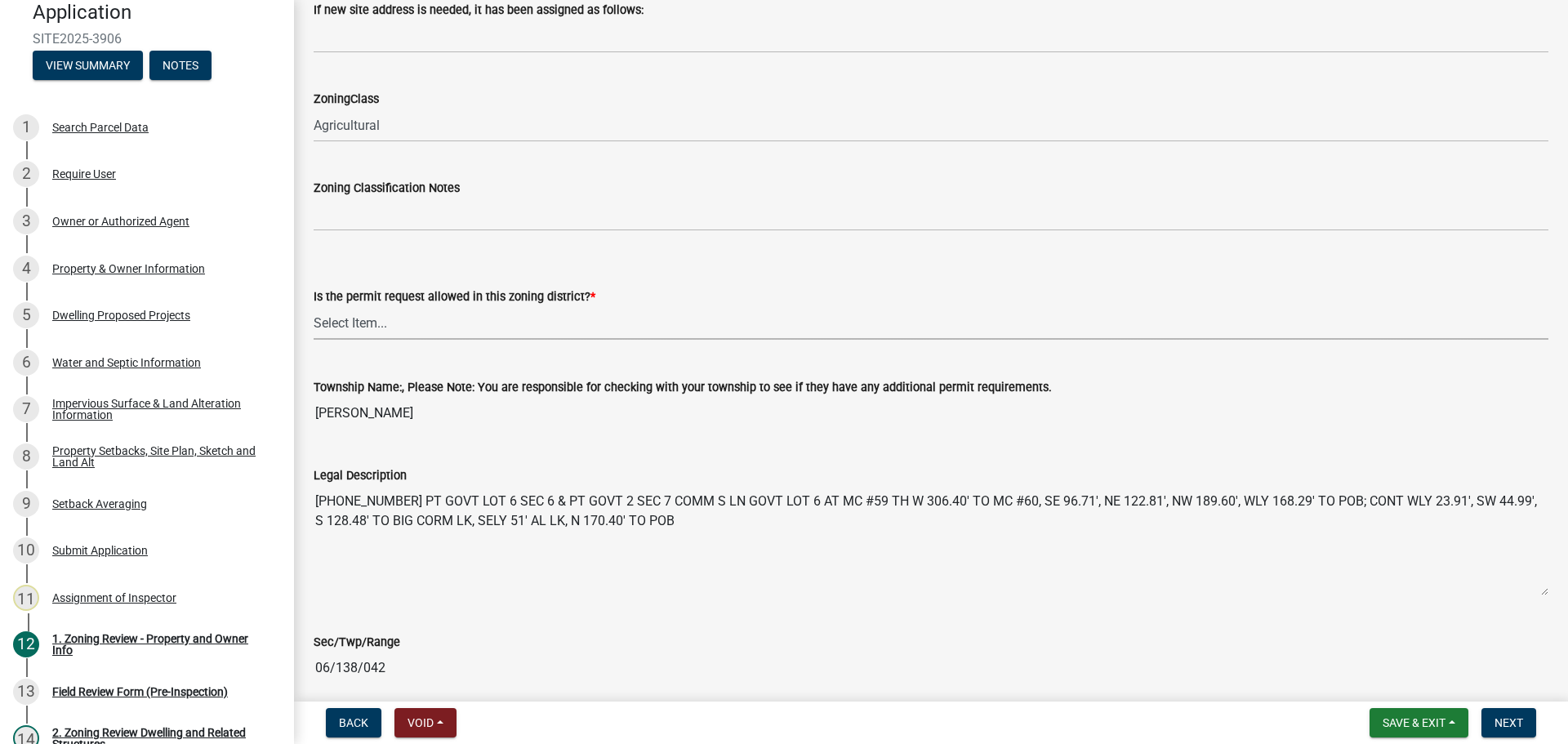
click at [421, 328] on select "Select Item... Yes No" at bounding box center [930, 323] width 1235 height 34
click at [313, 307] on select "Select Item... Yes No" at bounding box center [930, 323] width 1235 height 34
select select "b4f32c46-6248-4748-b47c-fa4933858724"
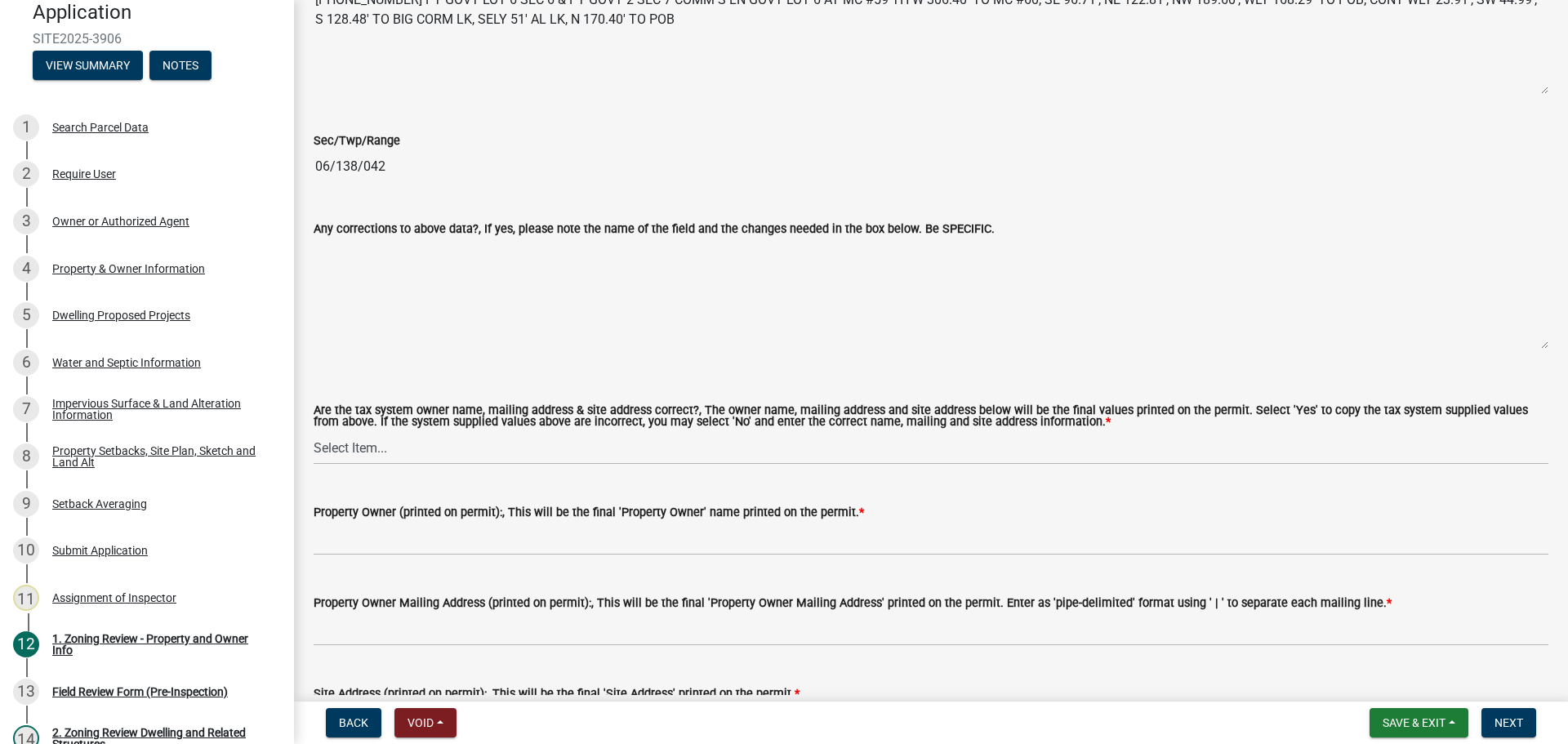
scroll to position [1634, 0]
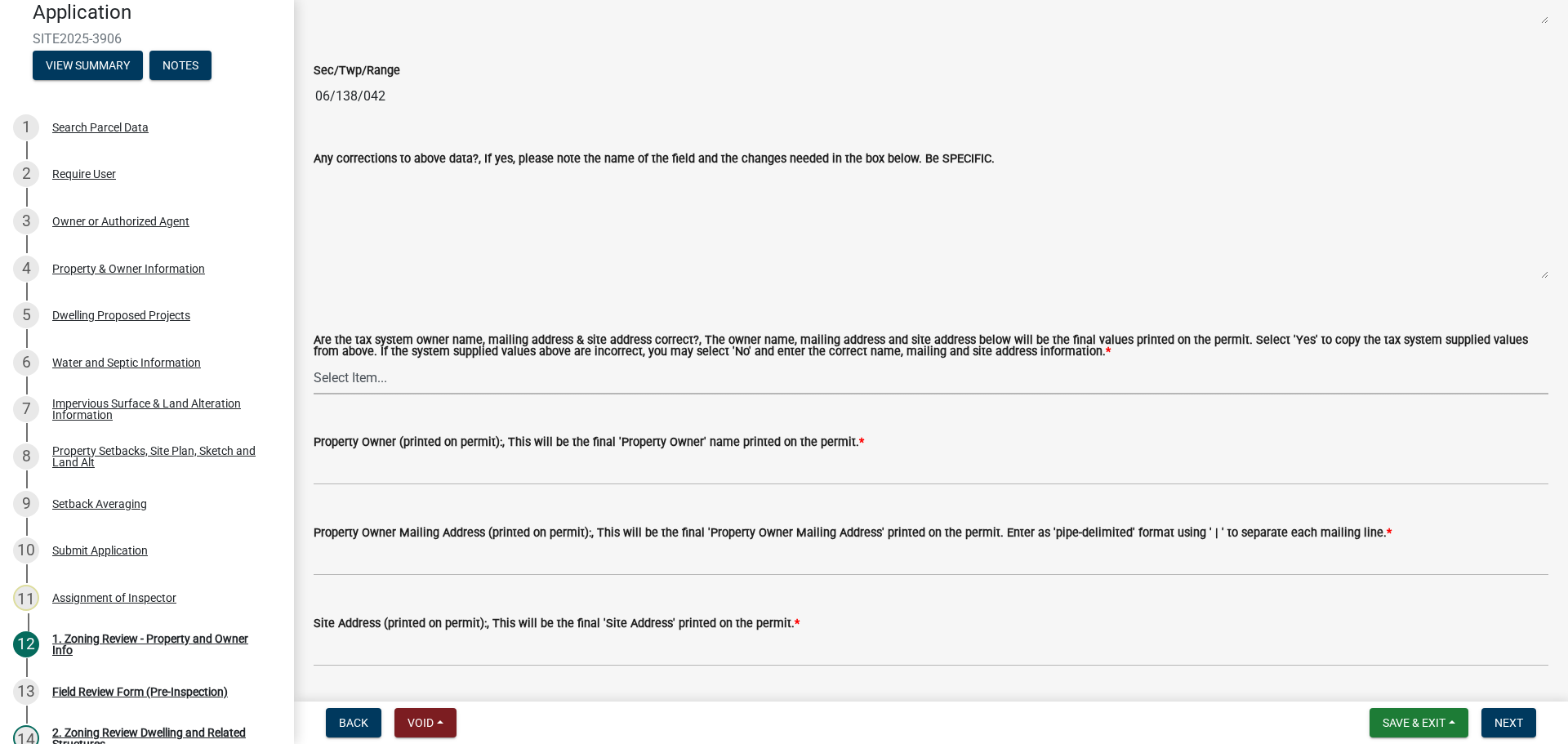
click at [383, 381] on select "Select Item... Yes No" at bounding box center [930, 377] width 1235 height 34
click at [313, 362] on select "Select Item... Yes No" at bounding box center [930, 377] width 1235 height 34
select select "ab6c2257-4786-48e5-86d0-1194833f57c8"
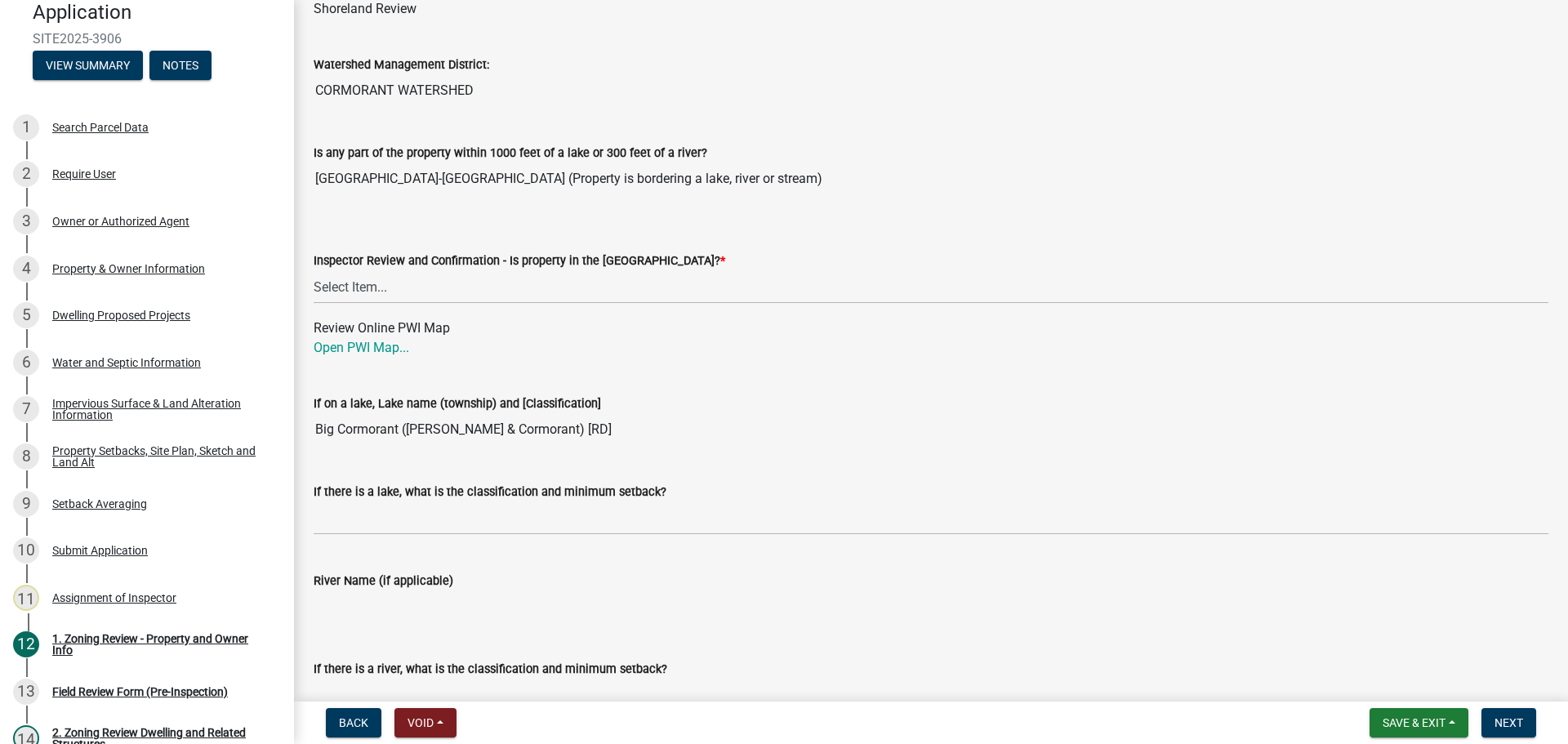
scroll to position [2369, 0]
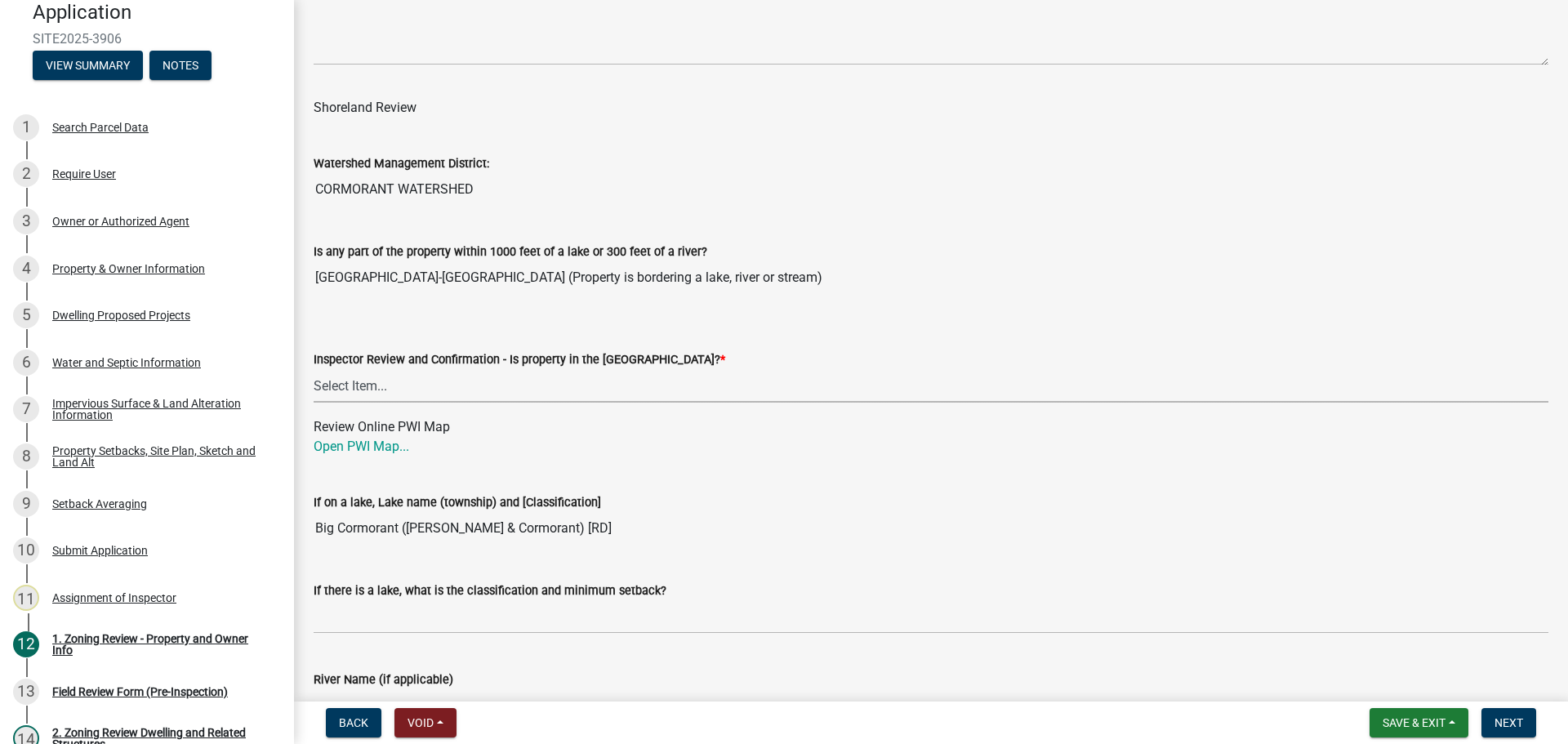
click at [417, 392] on select "Select Item... Within [GEOGRAPHIC_DATA] (SD) Not in [GEOGRAPHIC_DATA] (NOTSL)" at bounding box center [930, 386] width 1235 height 34
click at [313, 370] on select "Select Item... Within [GEOGRAPHIC_DATA] (SD) Not in [GEOGRAPHIC_DATA] (NOTSL)" at bounding box center [930, 386] width 1235 height 34
select select "de99b201-fb85-4000-88f5-6f49f4ff2101"
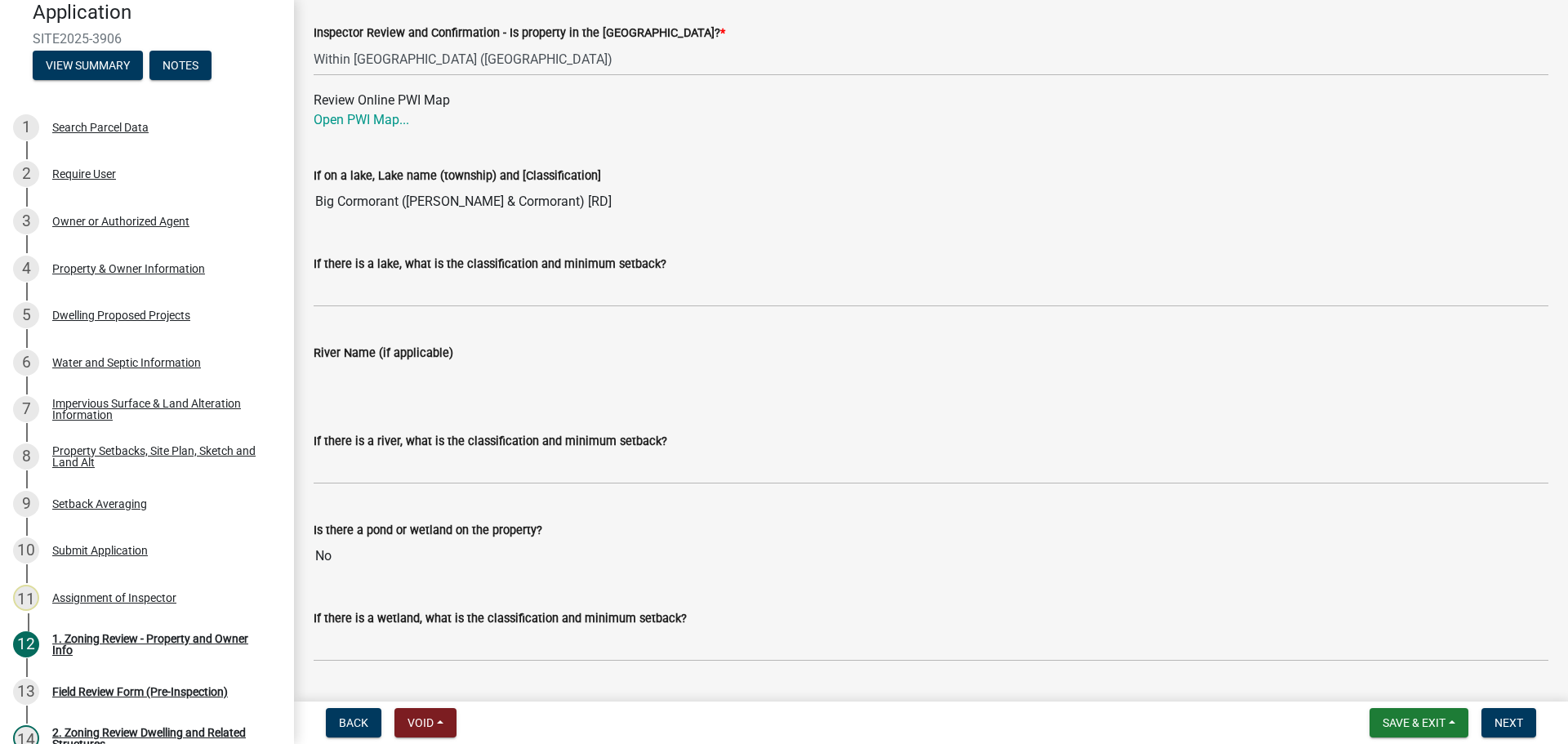
click at [455, 270] on label "If there is a lake, what is the classification and minimum setback?" at bounding box center [490, 264] width 353 height 11
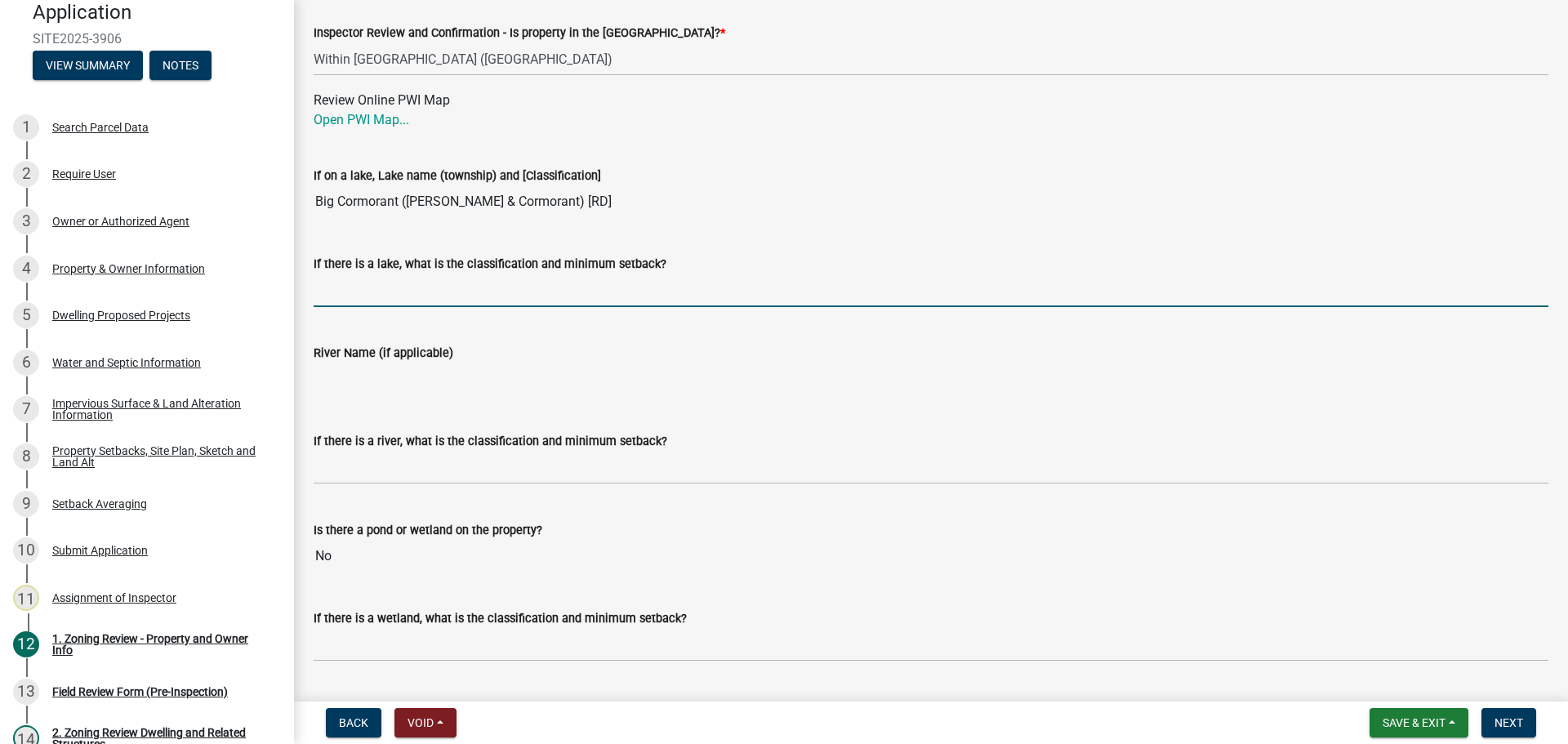
click at [455, 274] on input "If there is a lake, what is the classification and minimum setback?" at bounding box center [930, 290] width 1235 height 34
click at [441, 301] on input "If there is a lake, what is the classification and minimum setback?" at bounding box center [930, 290] width 1235 height 34
type input "RD100"
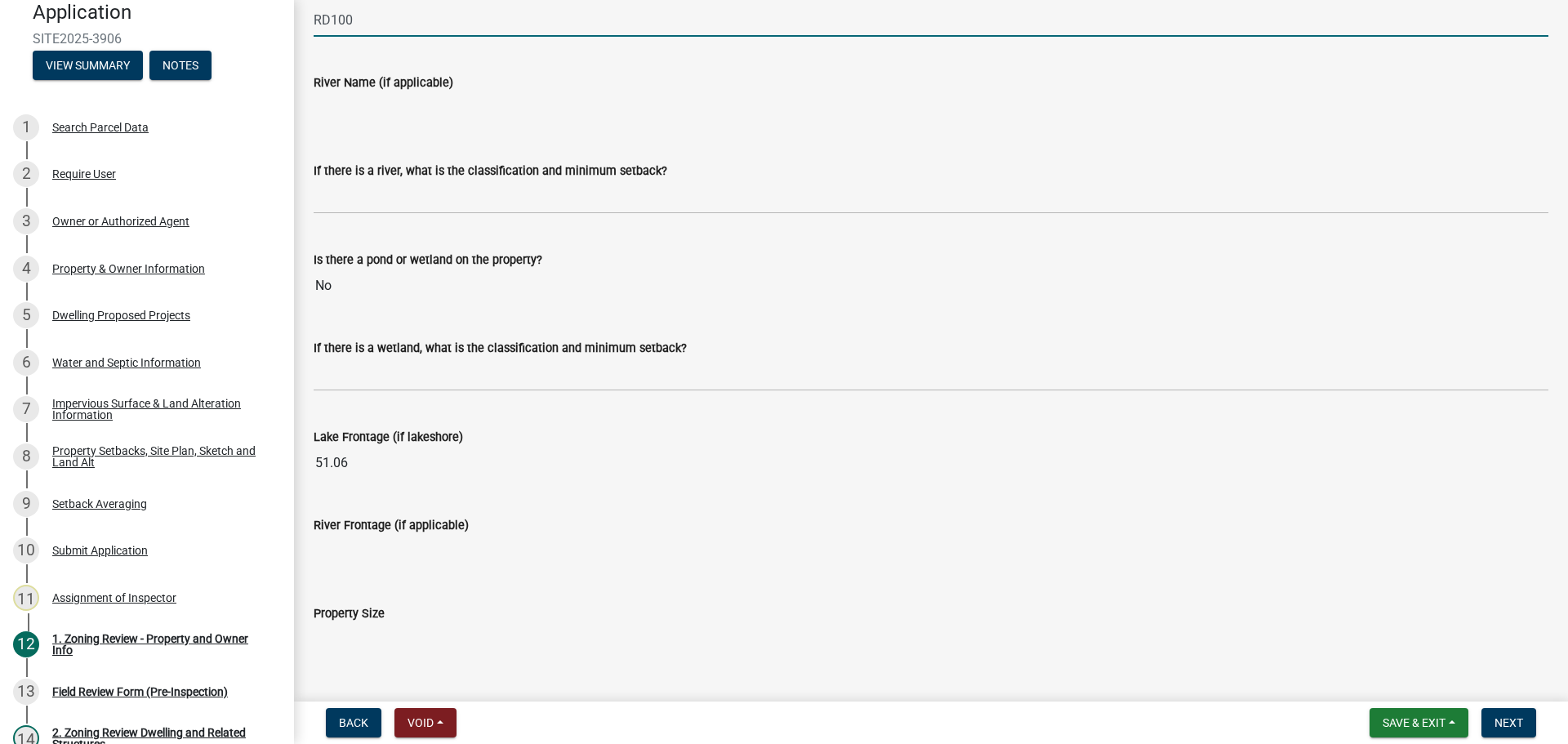
scroll to position [3022, 0]
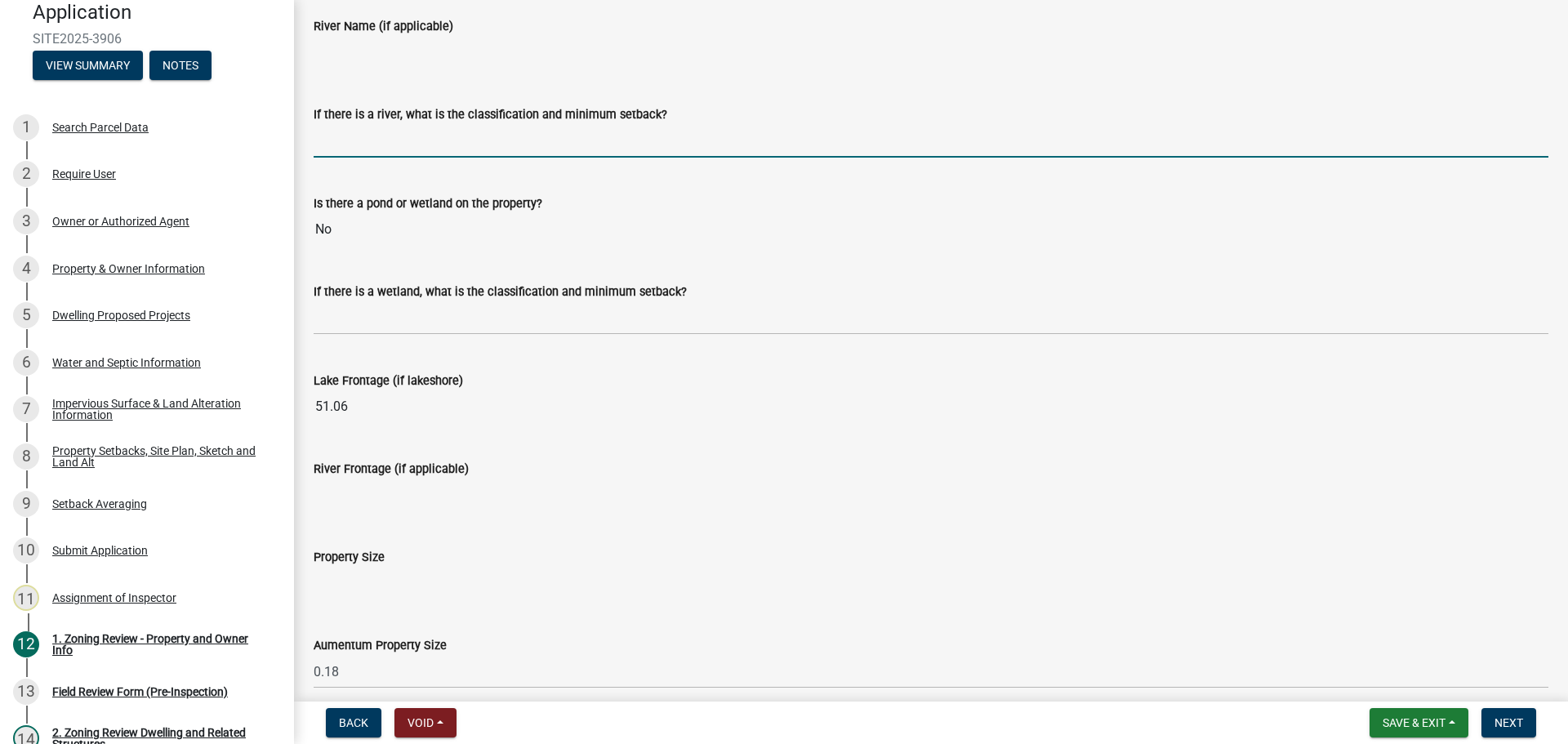
click at [454, 134] on input "If there is a river, what is the classification and minimum setback?" at bounding box center [930, 140] width 1235 height 34
type input "N/A"
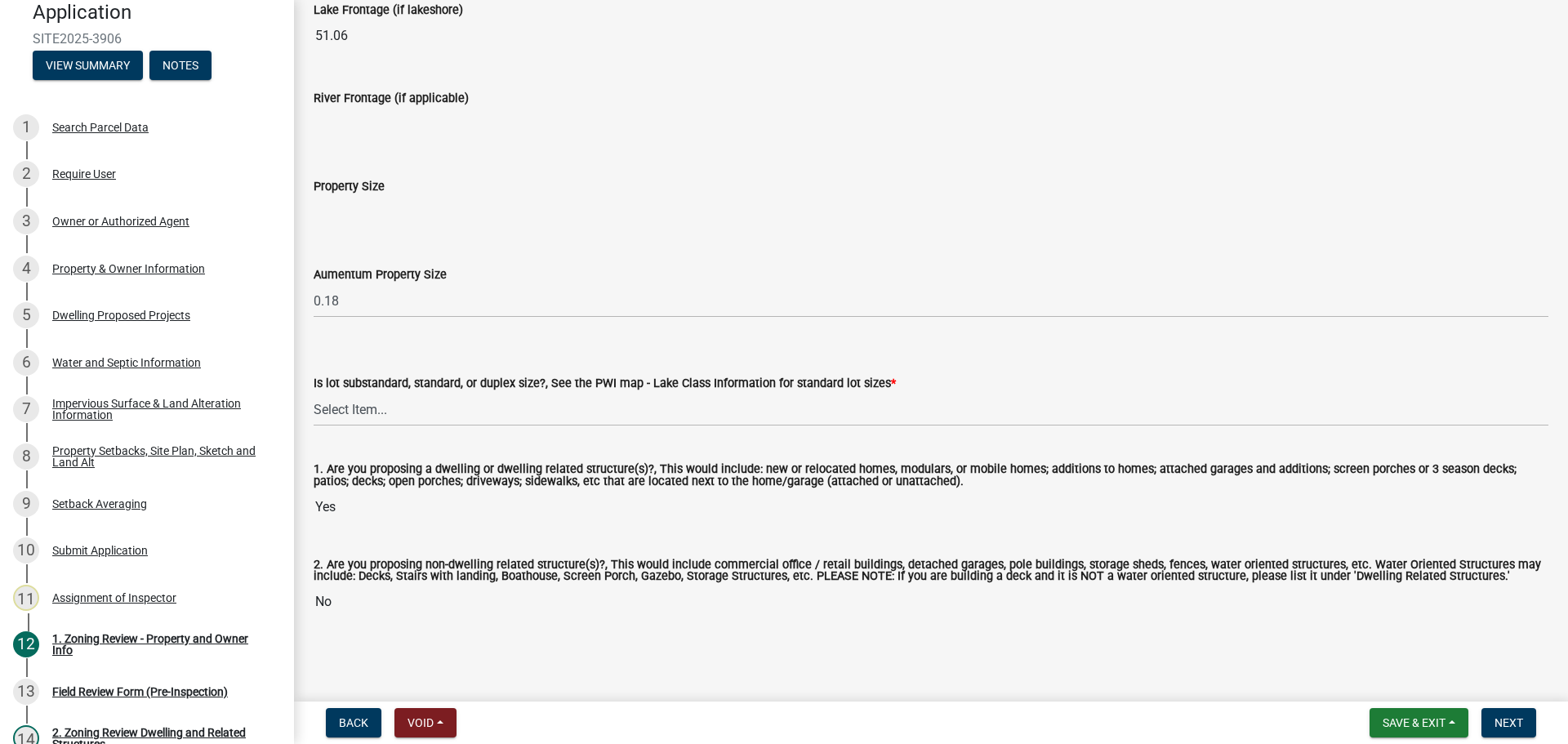
scroll to position [3396, 0]
click at [400, 406] on select "Select Item... Non-Riparian and not back lot Substandard Non-Riparian Backlot S…" at bounding box center [930, 409] width 1235 height 34
click at [313, 393] on select "Select Item... Non-Riparian and not back lot Substandard Non-Riparian Backlot S…" at bounding box center [930, 409] width 1235 height 34
select select "8127fafe-56e8-4ce3-b1f8-70ab85aed4eb"
click at [1491, 725] on button "Next" at bounding box center [1509, 723] width 55 height 29
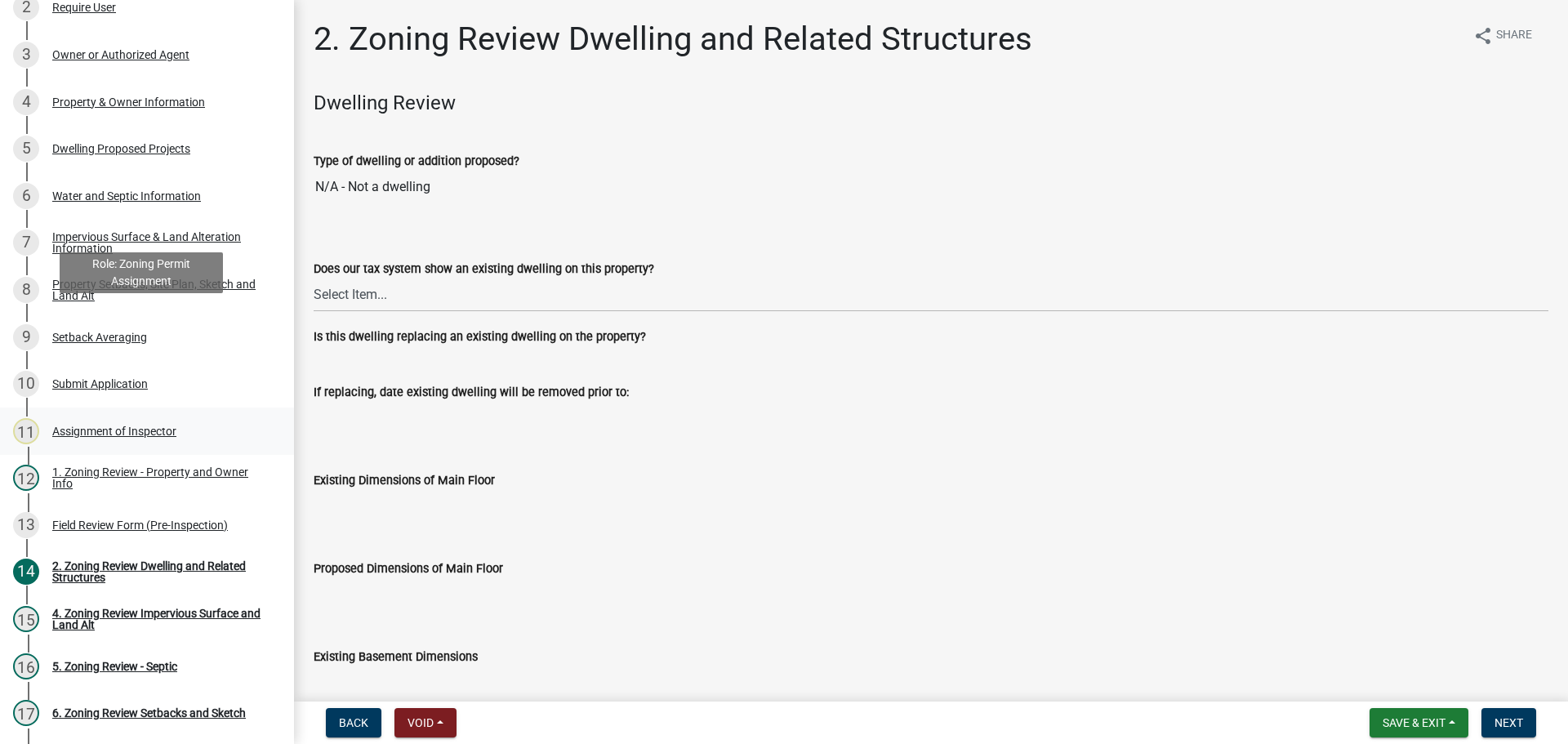
scroll to position [403, 0]
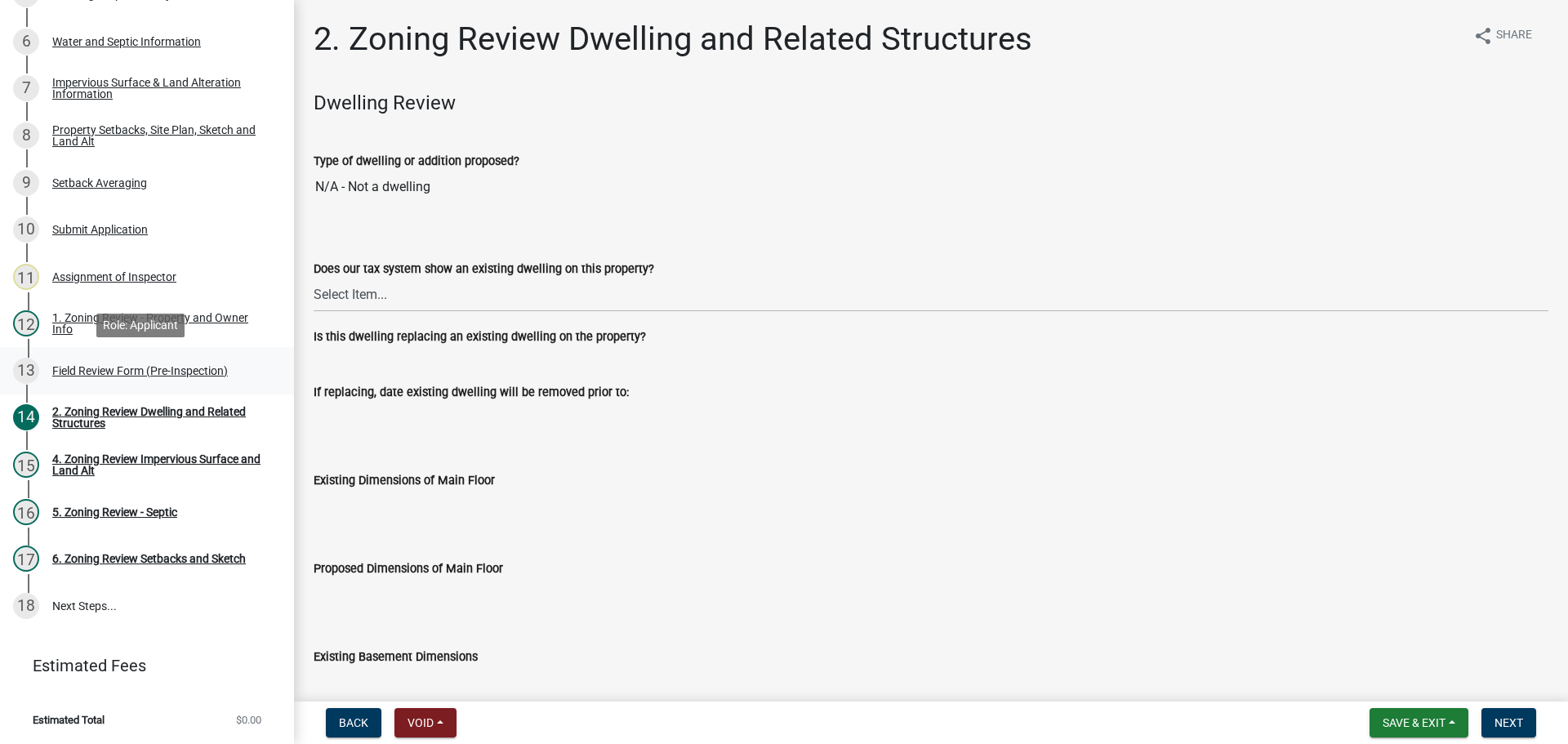
click at [102, 358] on div "13 Field Review Form (Pre-Inspection)" at bounding box center [140, 371] width 255 height 26
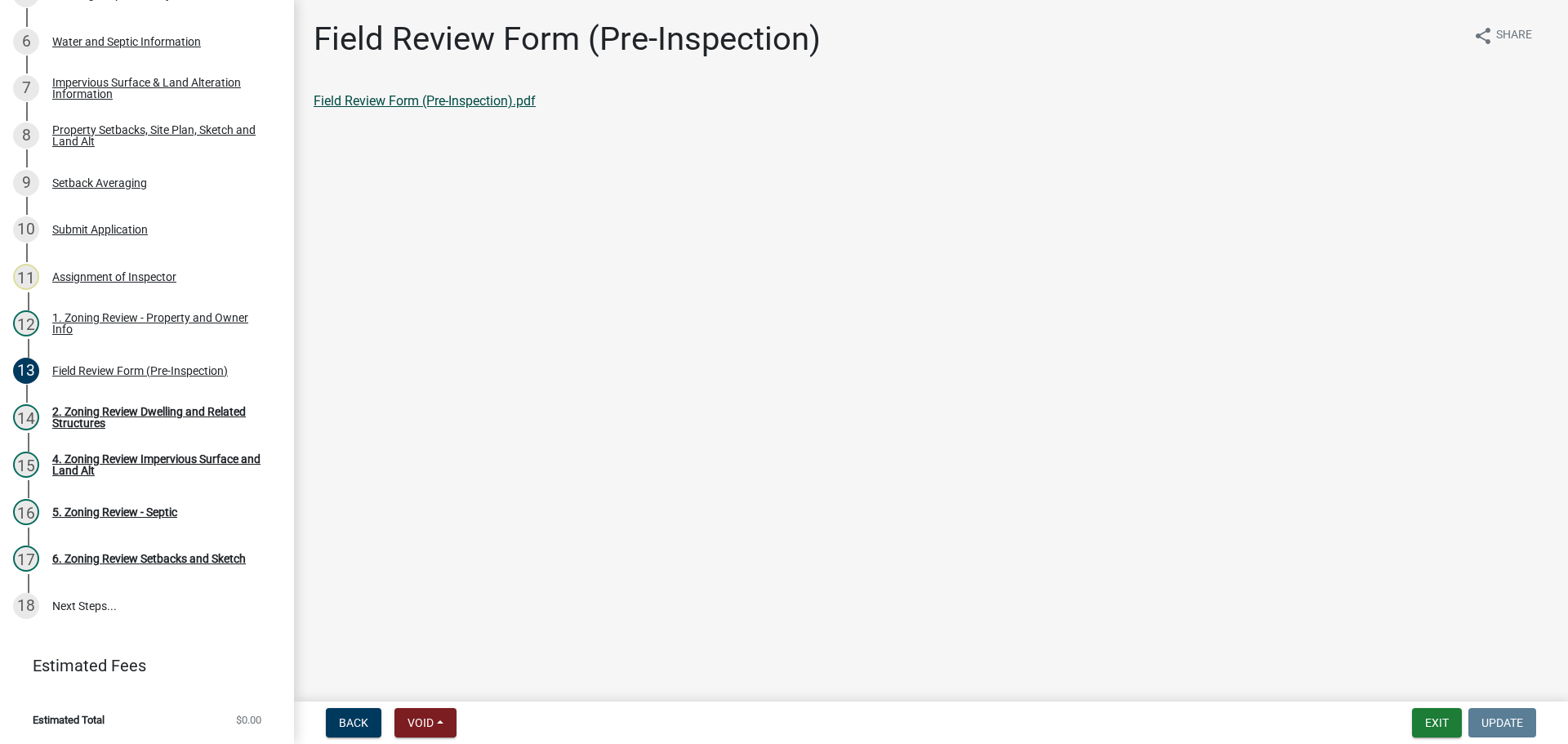
click at [489, 104] on link "Field Review Form (Pre-Inspection).pdf" at bounding box center [424, 101] width 222 height 16
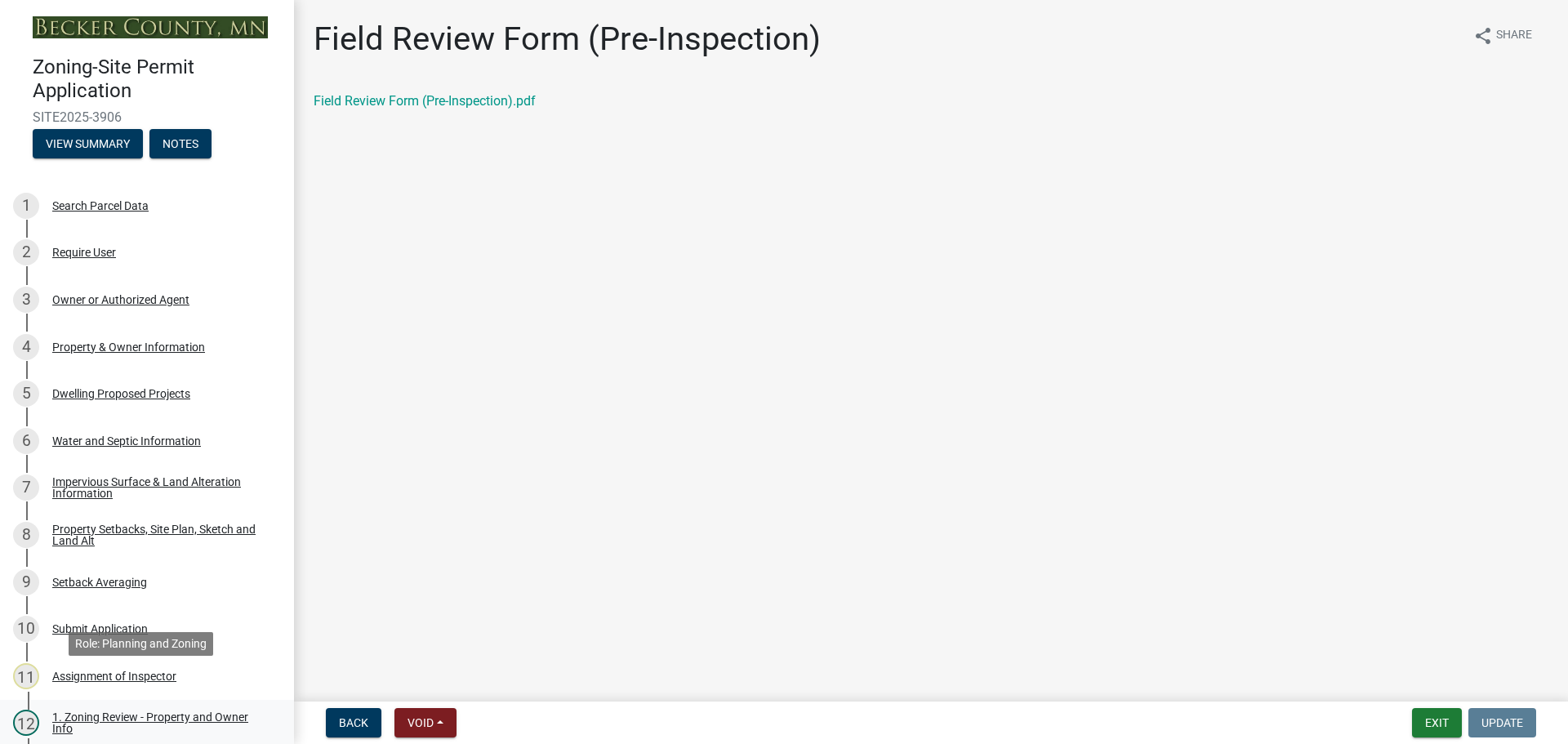
scroll to position [0, 0]
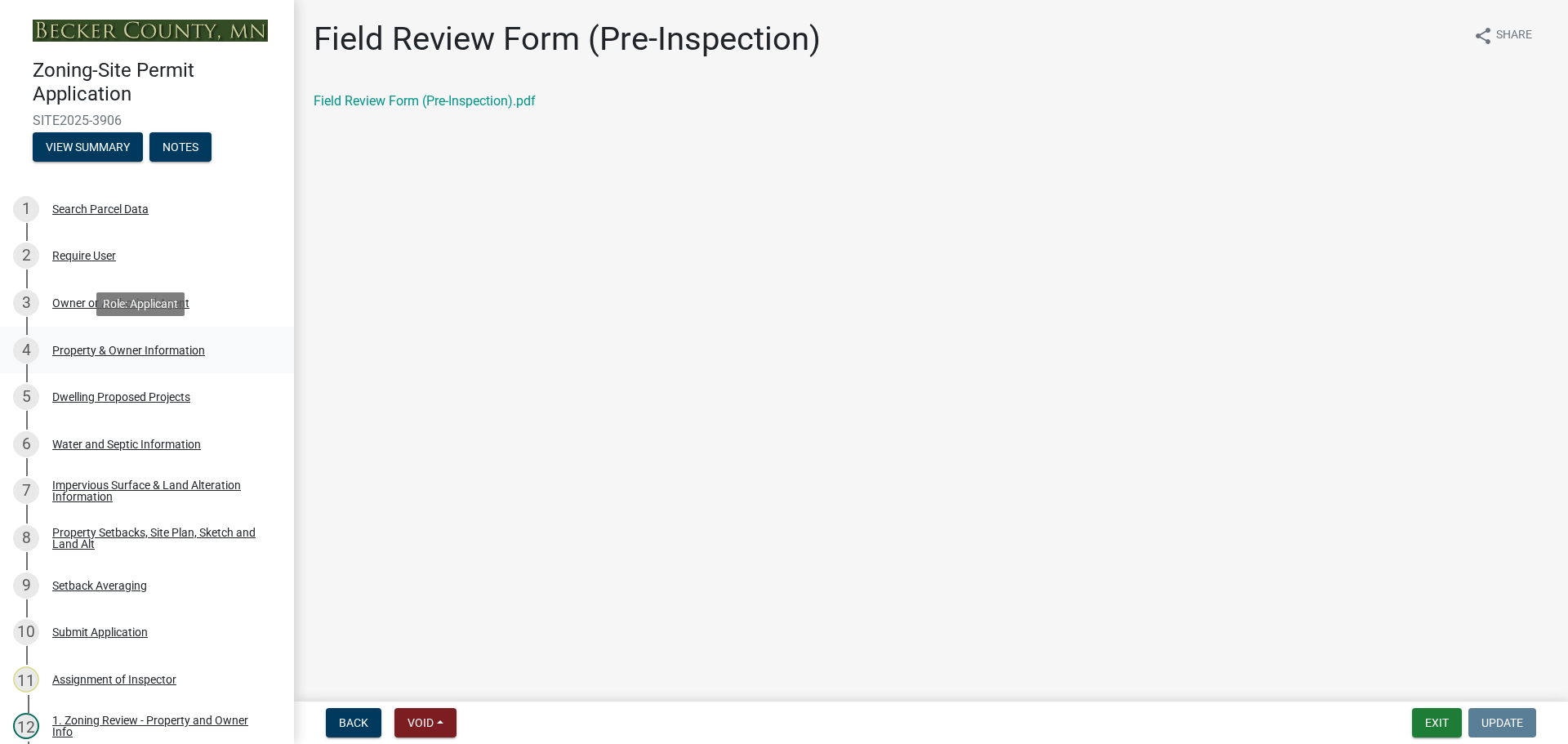
click at [151, 339] on div "4 Property & Owner Information" at bounding box center [140, 350] width 255 height 26
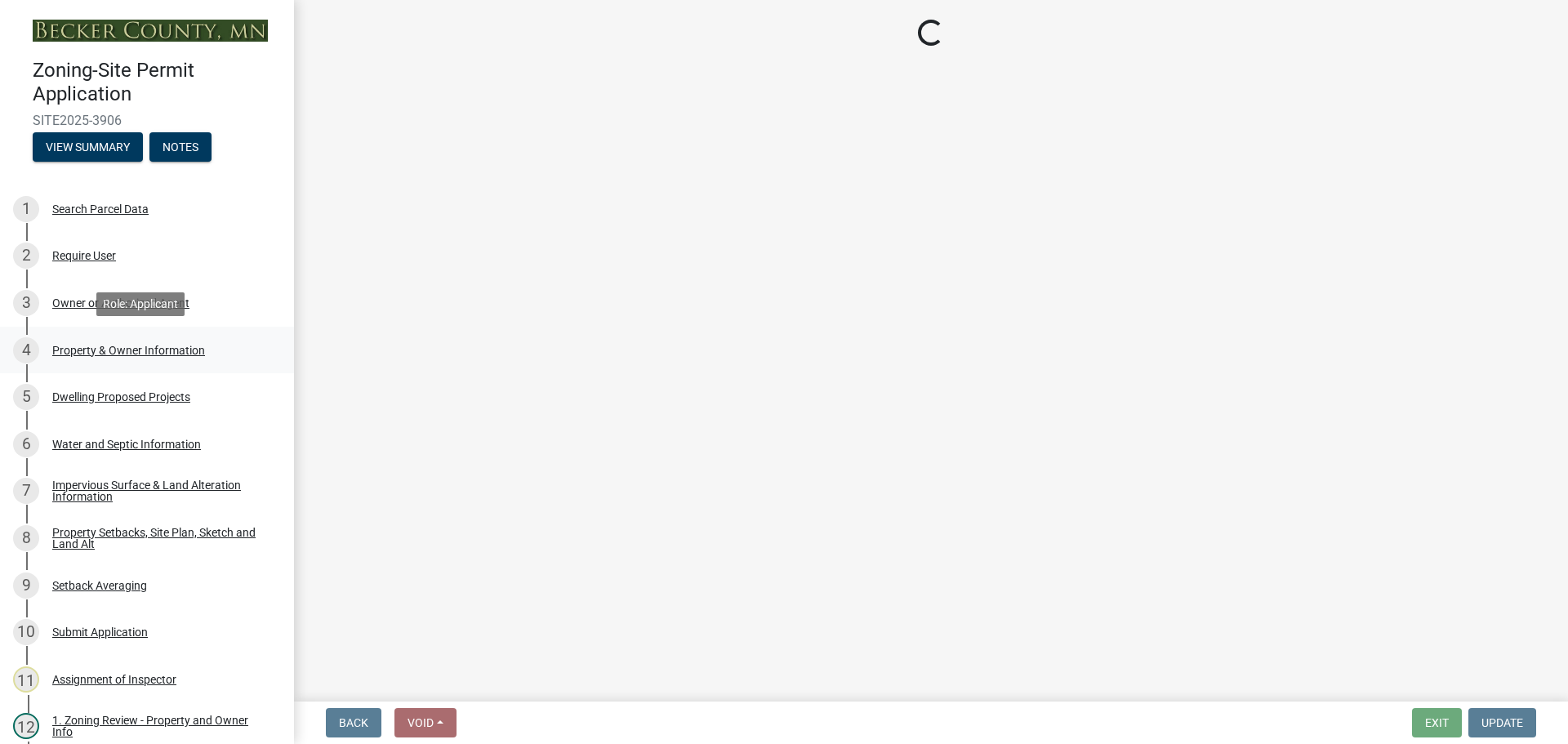
select select "2da4ad59-79e4-4897-a878-b9bb9cb10a27"
select select "9bce286e-d536-49ff-bab3-4b7d67f0814c"
select select "f87eba17-8ed9-4ad8-aefc-fe36a3f3544b"
select select "393a978c-6bd5-4cb2-a6a0-db6feb8732b8"
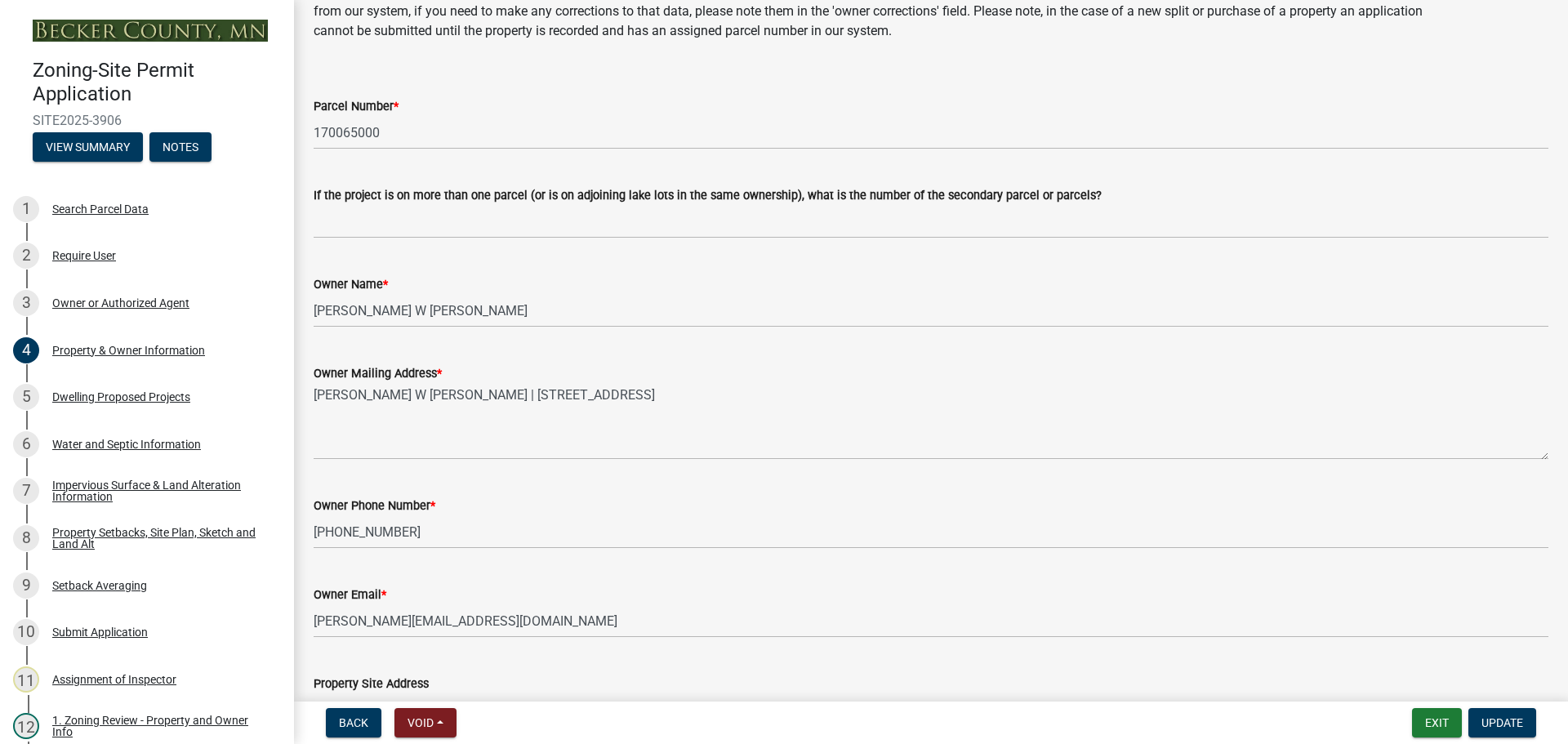
scroll to position [164, 0]
